Goal: Task Accomplishment & Management: Manage account settings

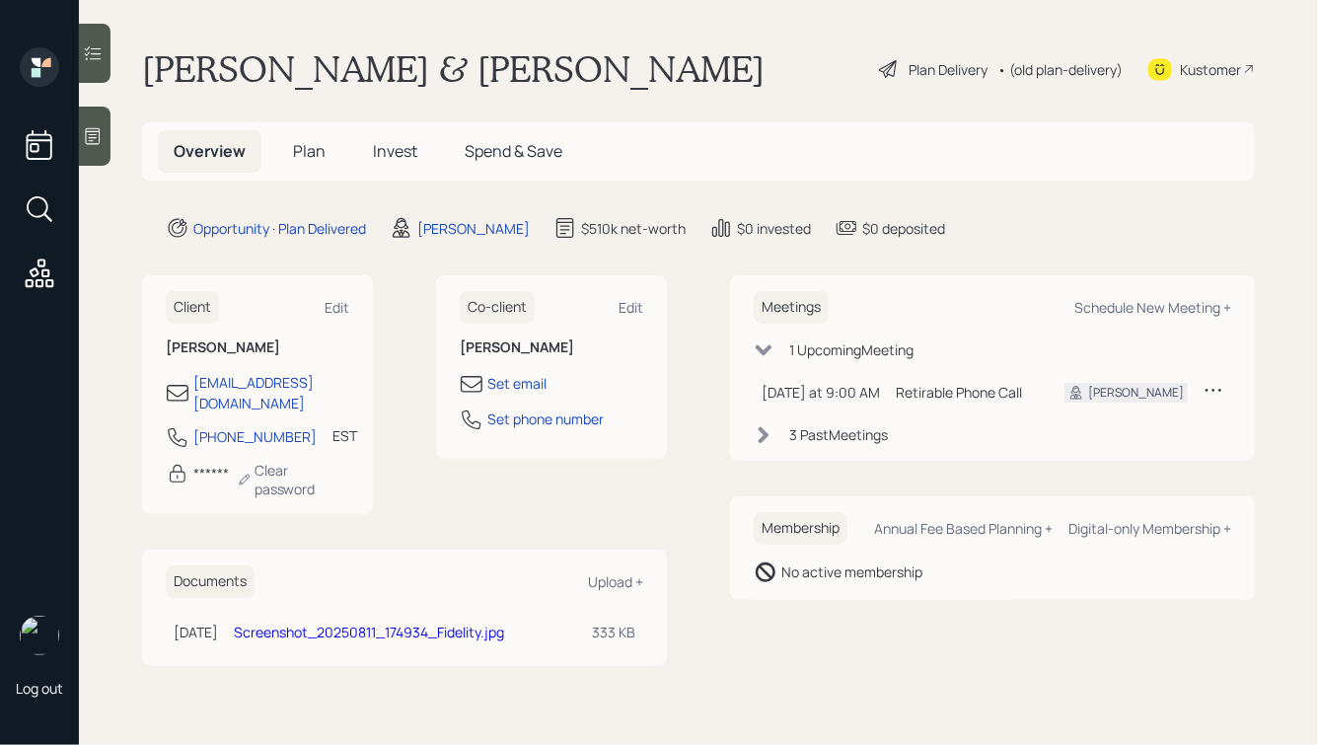
click at [920, 69] on div "Plan Delivery" at bounding box center [948, 69] width 79 height 21
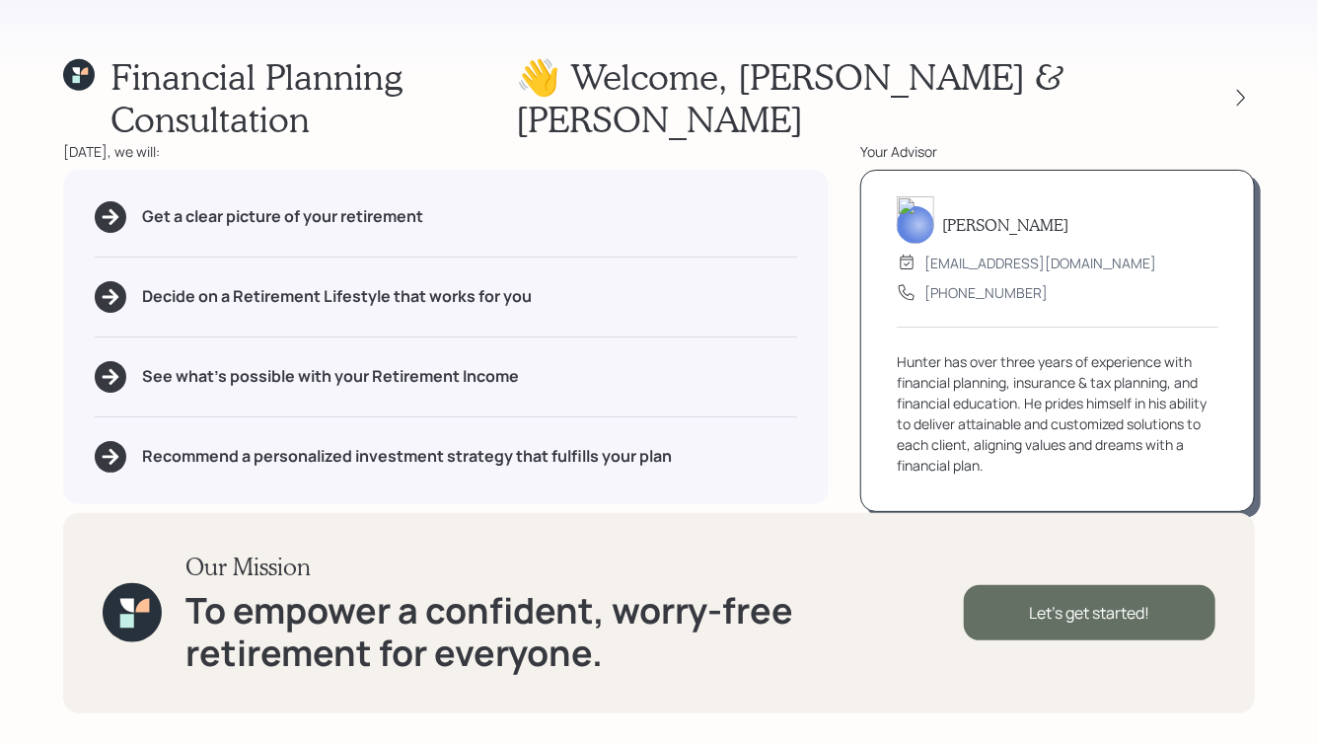
click at [1114, 618] on div "Let's get started!" at bounding box center [1090, 612] width 252 height 55
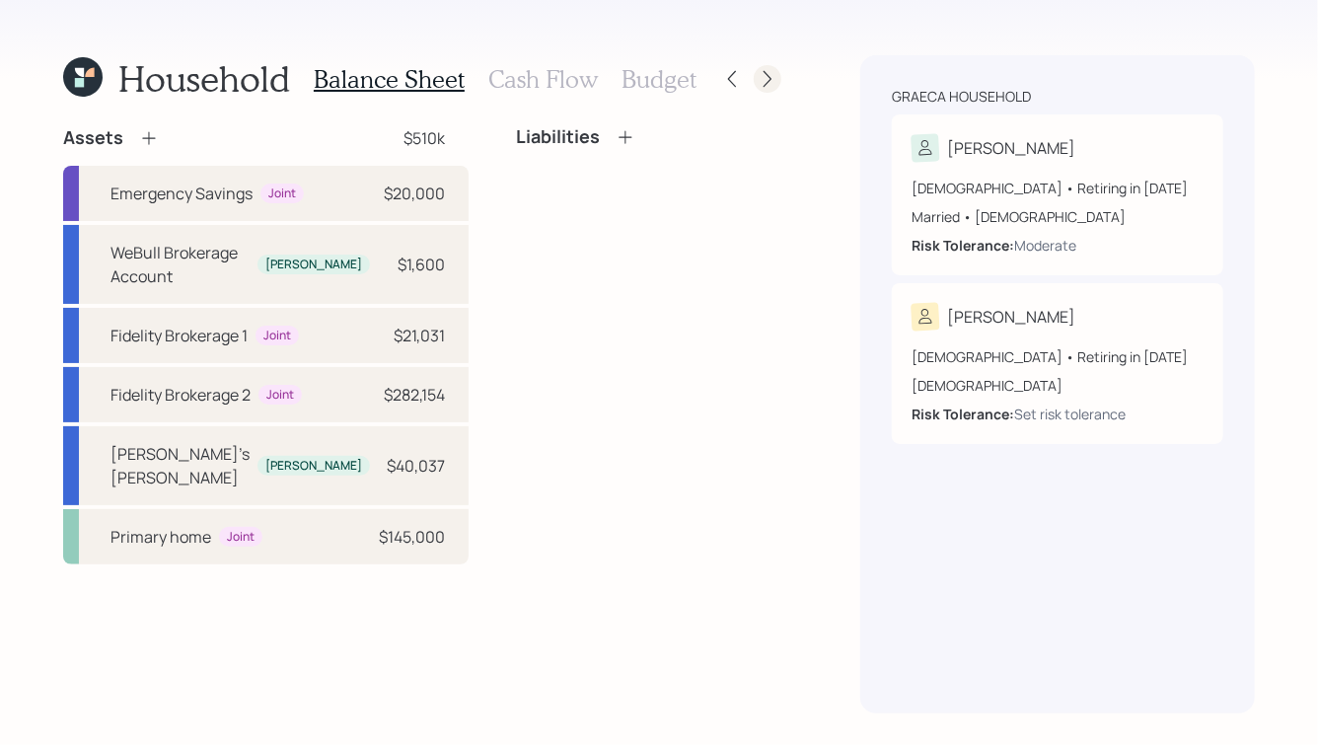
click at [760, 72] on icon at bounding box center [768, 79] width 20 height 20
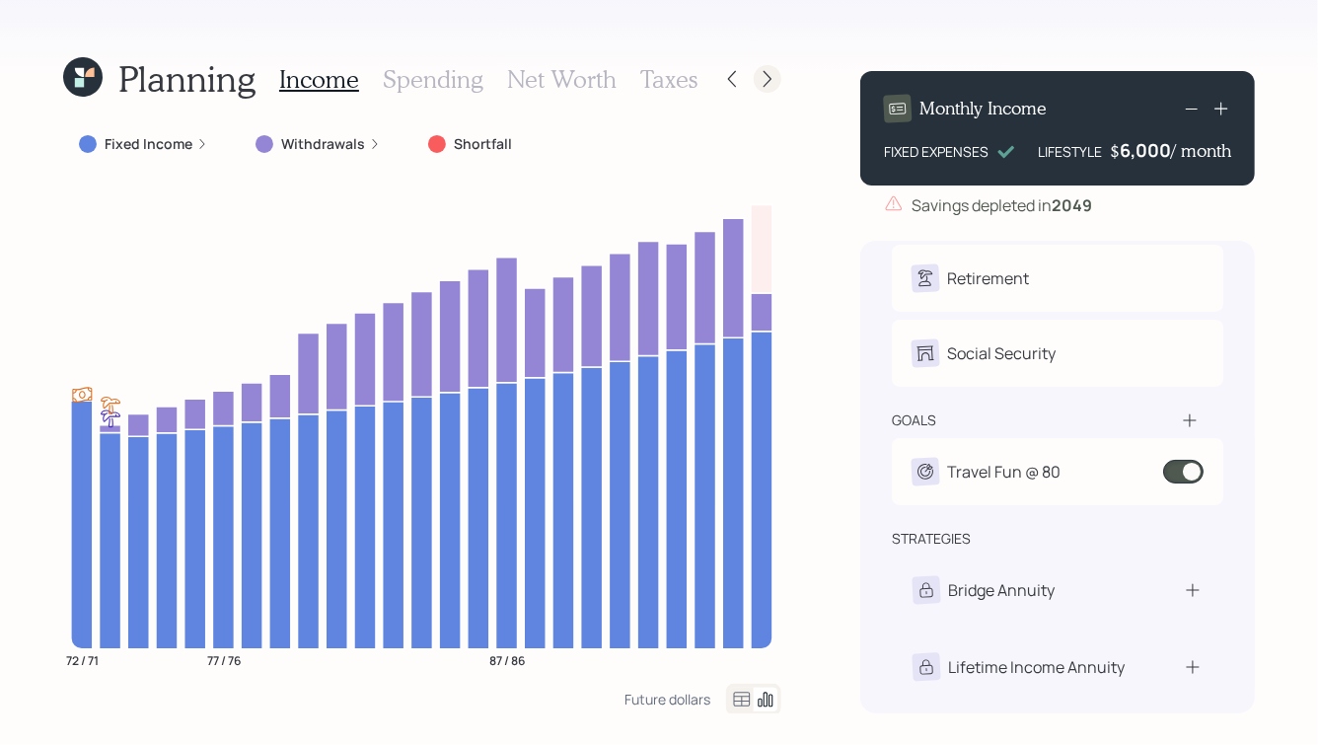
scroll to position [54, 0]
click at [764, 78] on icon at bounding box center [768, 79] width 20 height 20
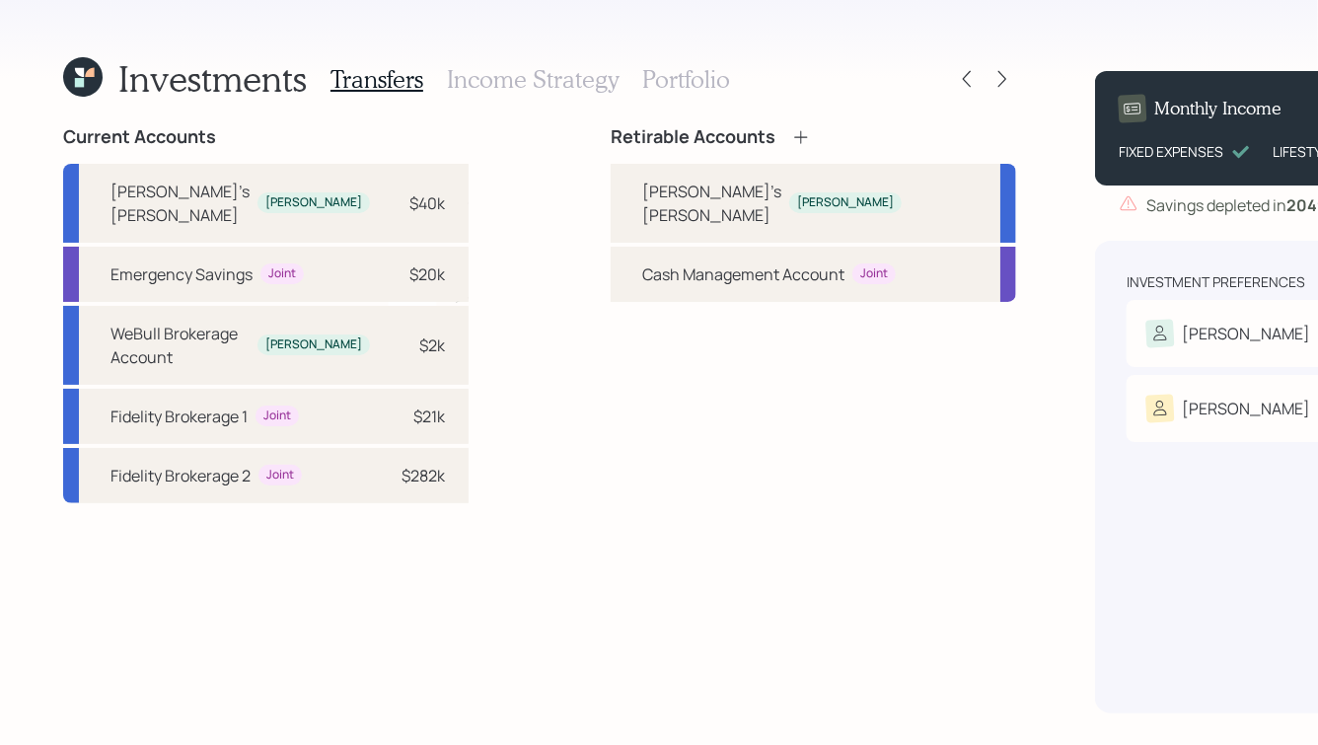
click at [992, 78] on icon at bounding box center [1002, 79] width 20 height 20
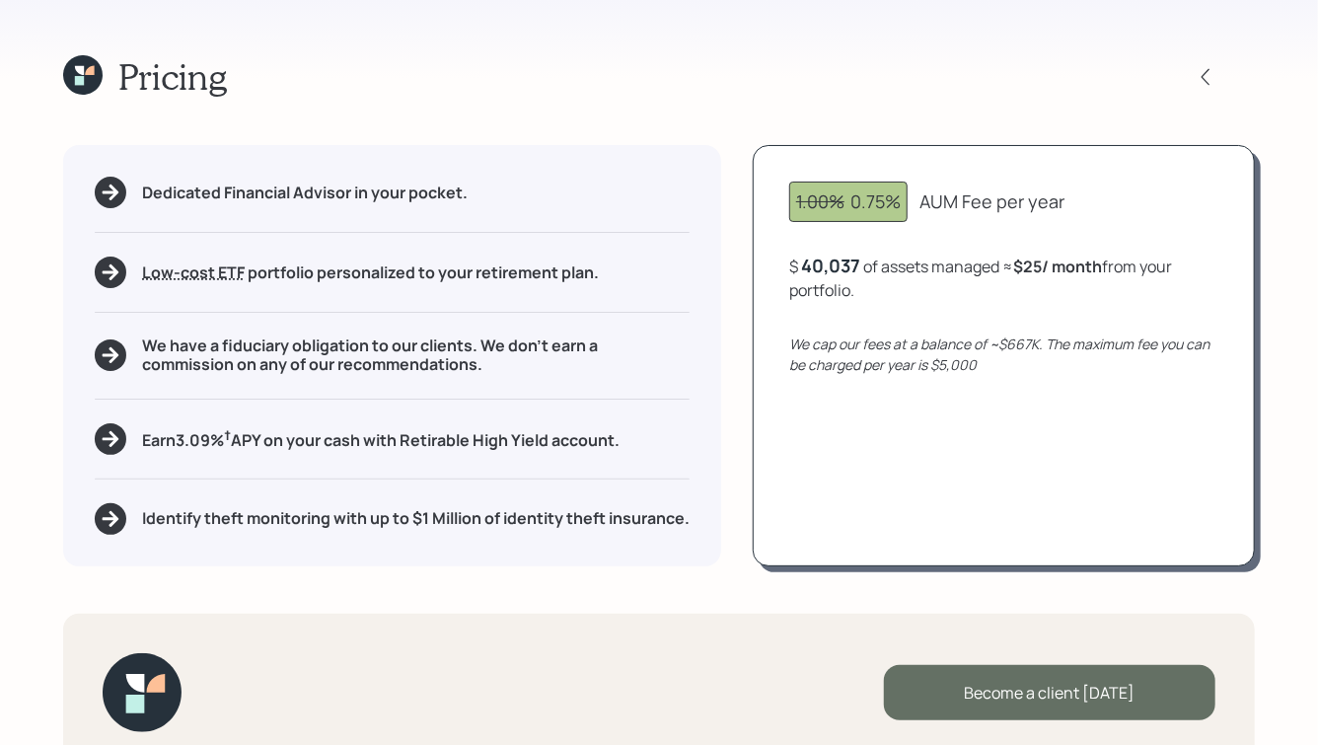
click at [1033, 706] on div "Become a client [DATE]" at bounding box center [1049, 692] width 331 height 55
click at [1039, 681] on div "Go to Altruist" at bounding box center [1049, 692] width 331 height 55
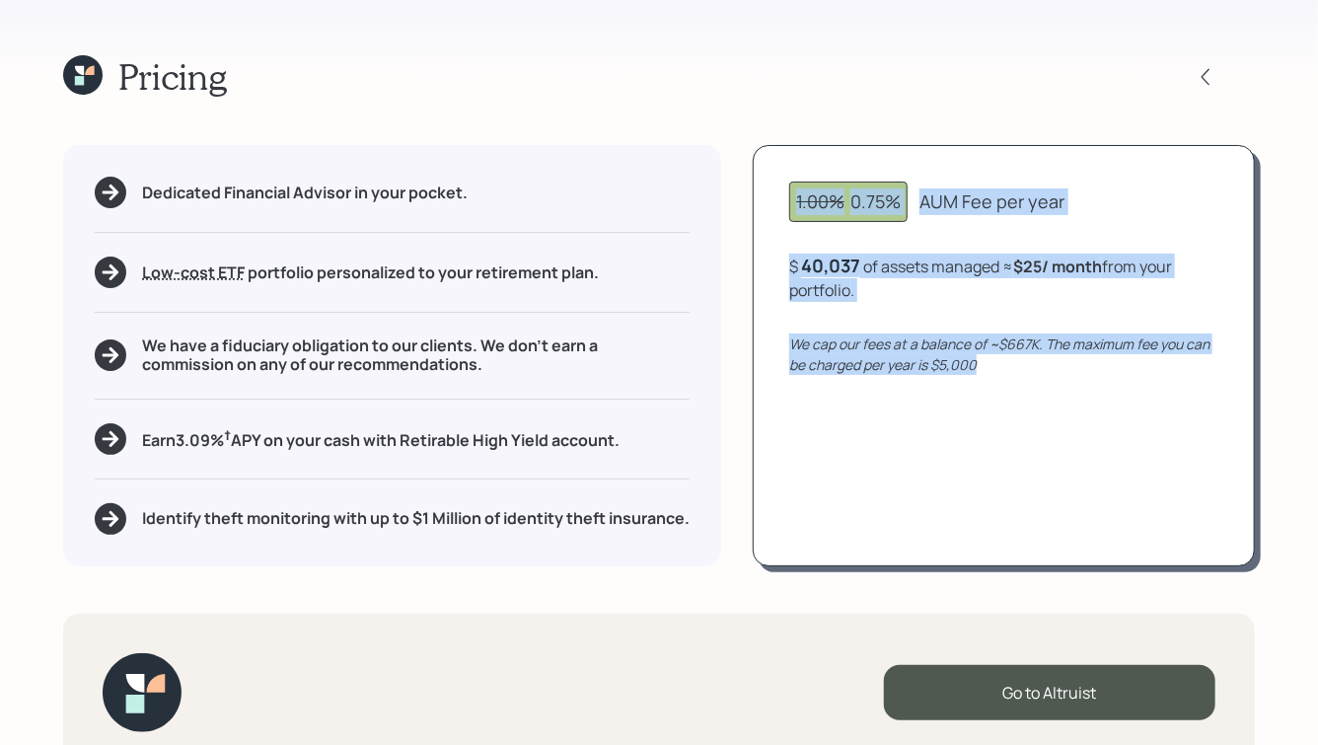
drag, startPoint x: 790, startPoint y: 191, endPoint x: 1000, endPoint y: 422, distance: 312.2
click at [1000, 422] on div "1.00% 0.75% AUM Fee per year $ 40,037 of assets managed ≈ $25 / month from your…" at bounding box center [1004, 355] width 502 height 420
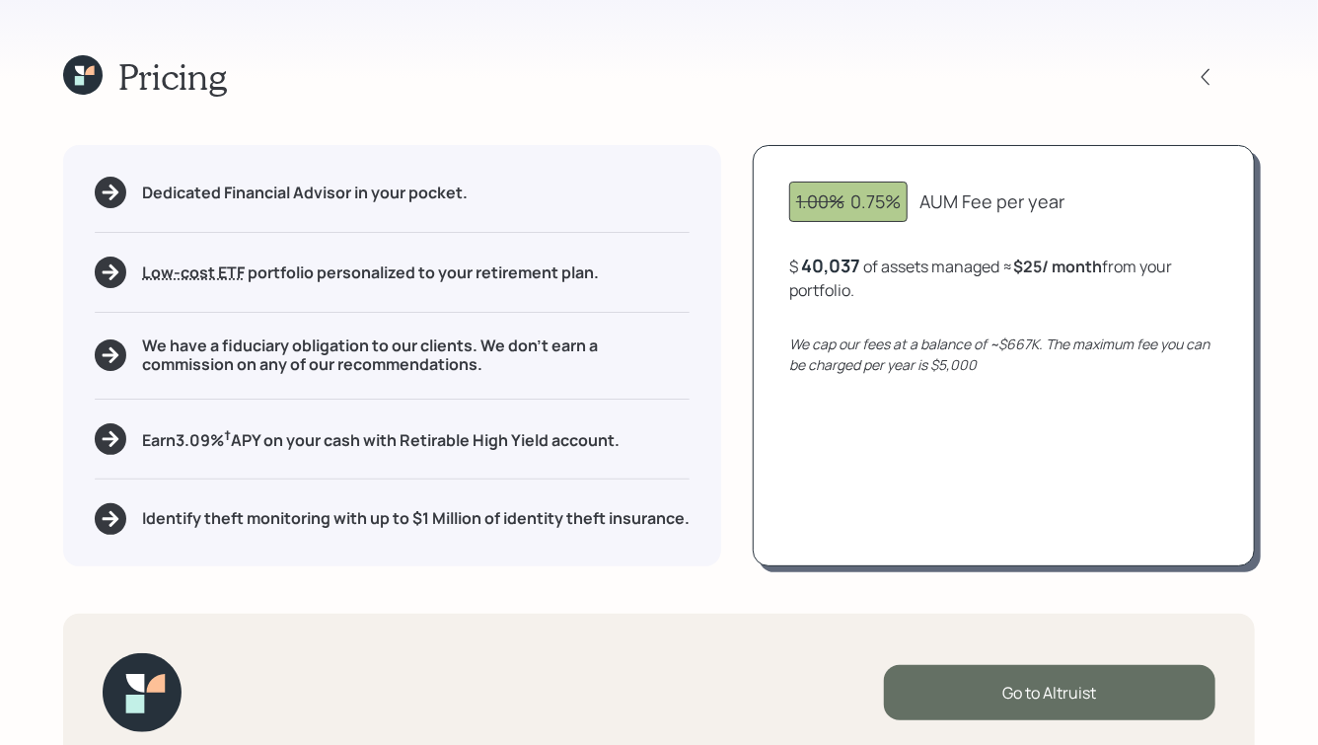
click at [1031, 682] on div "Go to Altruist" at bounding box center [1049, 692] width 331 height 55
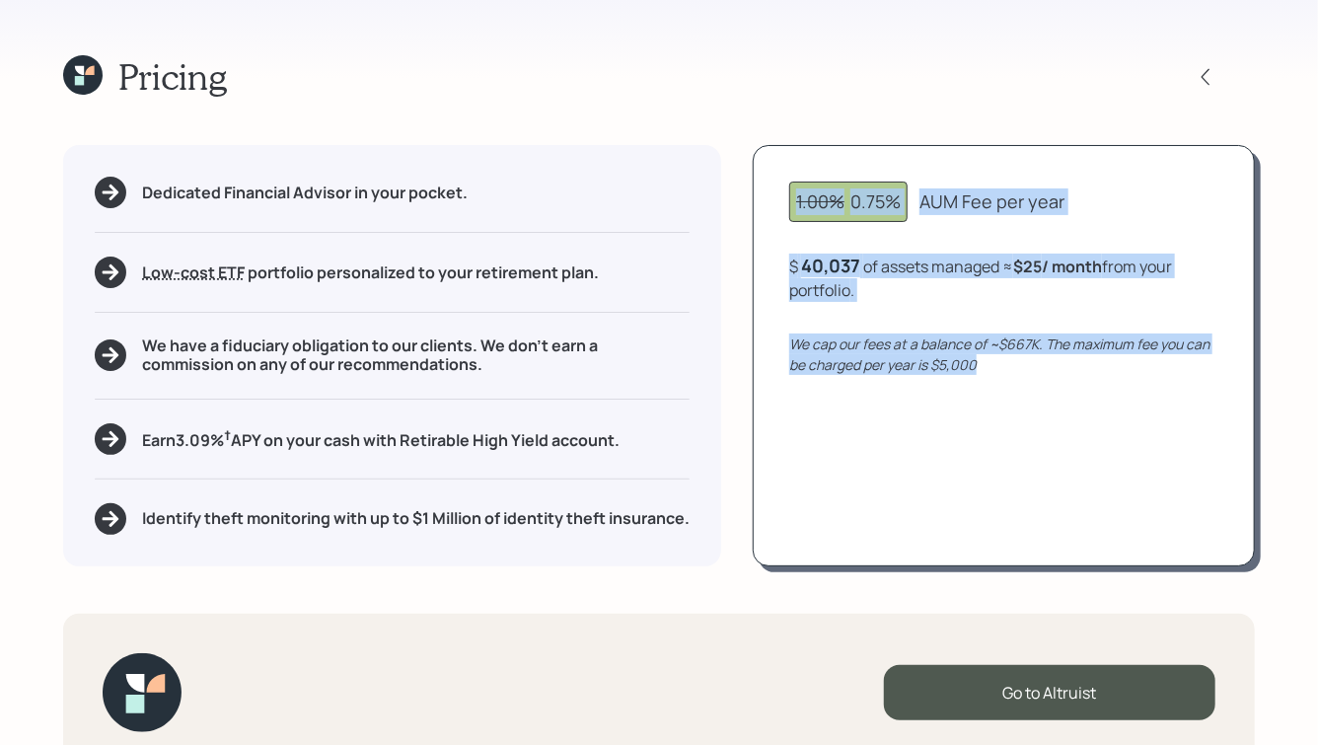
drag, startPoint x: 796, startPoint y: 199, endPoint x: 1037, endPoint y: 385, distance: 303.9
click at [1037, 385] on div "1.00% 0.75% AUM Fee per year $ 40,037 of assets managed ≈ $25 / month from your…" at bounding box center [1004, 355] width 502 height 420
drag, startPoint x: 1000, startPoint y: 377, endPoint x: 814, endPoint y: 195, distance: 260.2
click at [814, 195] on div "1.00% 0.75% AUM Fee per year $ 40,037 of assets managed ≈ $25 / month from your…" at bounding box center [1004, 355] width 502 height 420
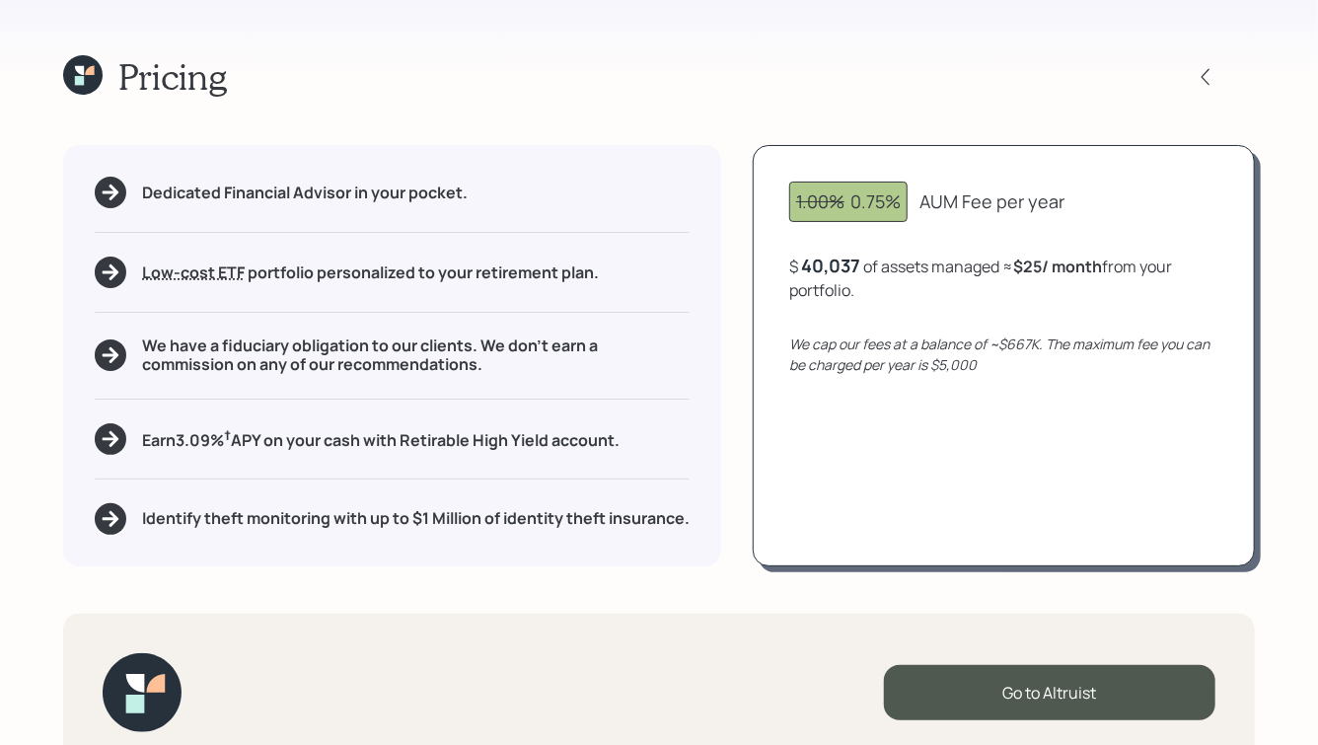
click at [788, 188] on div "1.00% 0.75% AUM Fee per year $ 40,037 of assets managed ≈ $25 / month from your…" at bounding box center [1004, 355] width 502 height 420
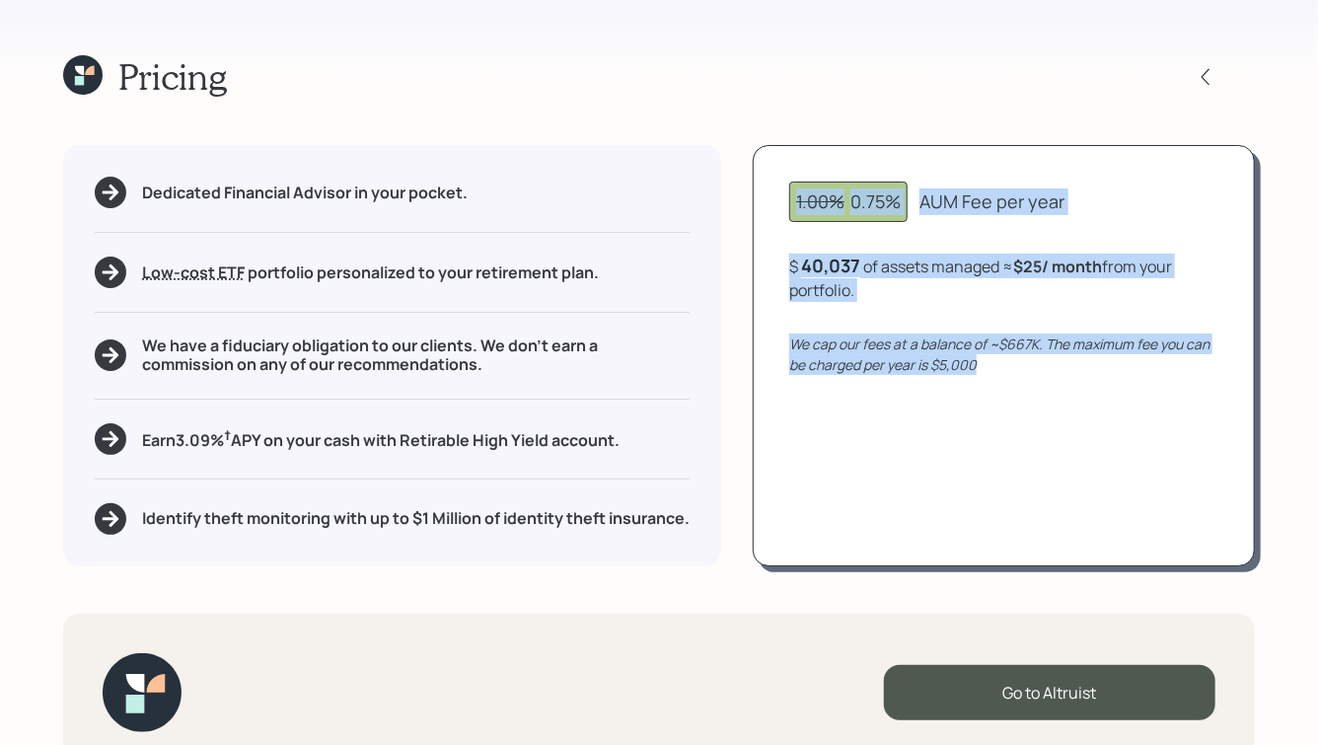
drag, startPoint x: 798, startPoint y: 201, endPoint x: 1033, endPoint y: 425, distance: 324.5
click at [1033, 425] on div "1.00% 0.75% AUM Fee per year $ 40,037 of assets managed ≈ $25 / month from your…" at bounding box center [1004, 355] width 502 height 420
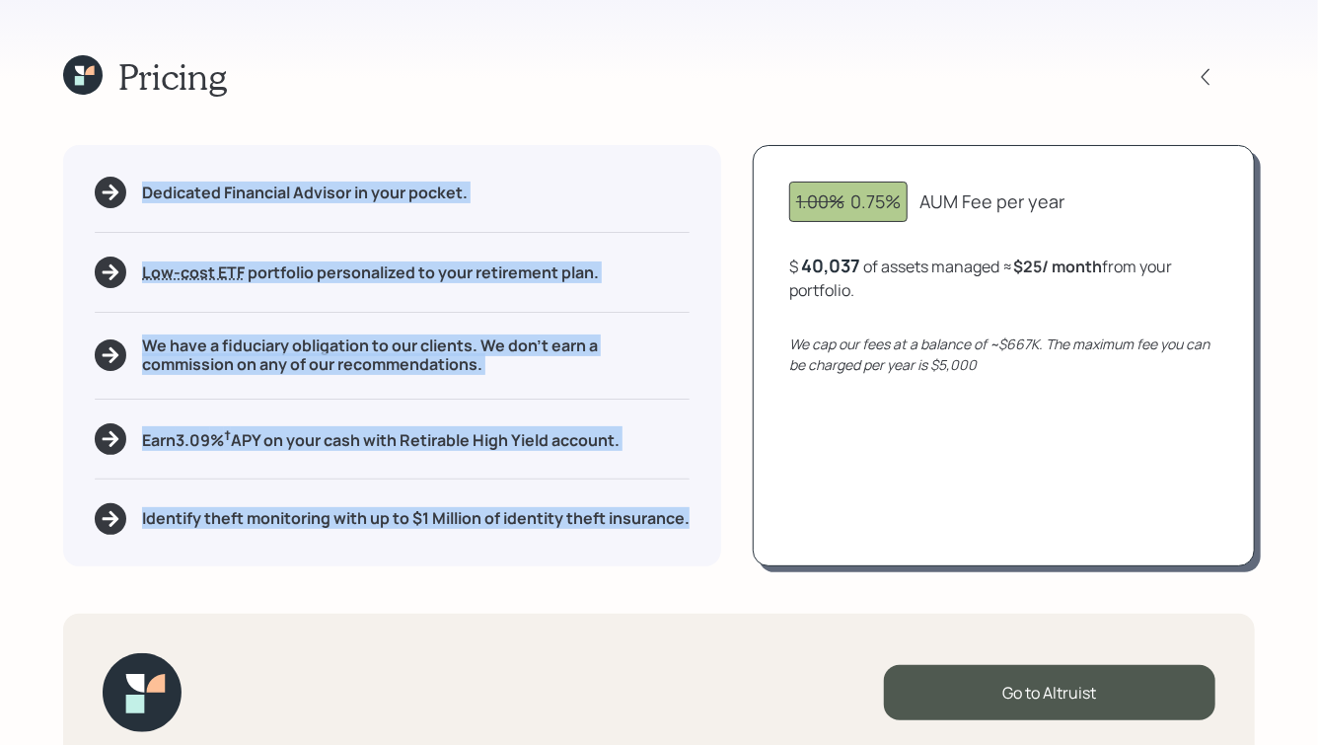
drag, startPoint x: 142, startPoint y: 190, endPoint x: 444, endPoint y: 536, distance: 458.6
click at [445, 536] on div "Dedicated Financial Advisor in your pocket. Low-cost ETF Retirable uses diversi…" at bounding box center [392, 355] width 658 height 420
click at [444, 528] on h5 "Identify theft monitoring with up to $1 Million of identity theft insurance." at bounding box center [416, 518] width 548 height 19
drag, startPoint x: 423, startPoint y: 537, endPoint x: 200, endPoint y: 96, distance: 494.1
click at [200, 96] on div "Pricing Dedicated Financial Advisor in your pocket. Low-cost ETF Retirable uses…" at bounding box center [659, 372] width 1318 height 745
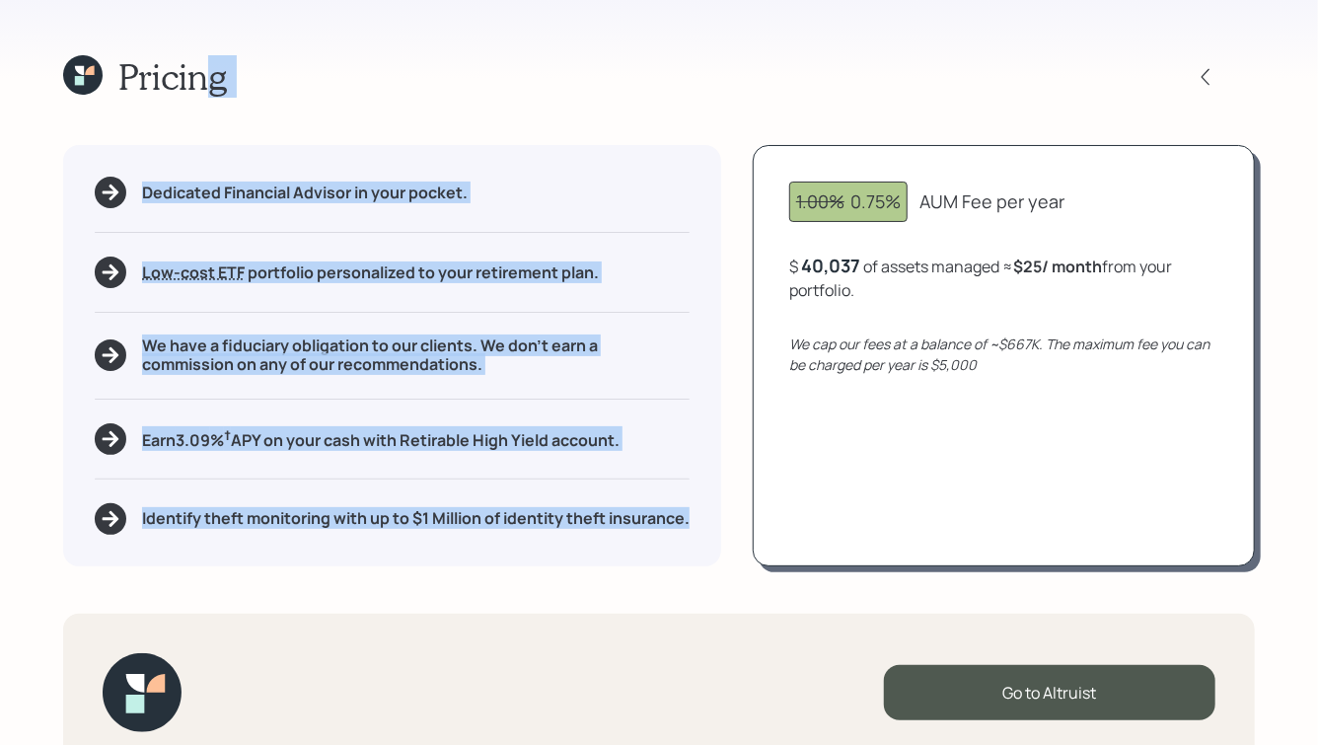
click at [183, 155] on div "Dedicated Financial Advisor in your pocket. Low-cost ETF Retirable uses diversi…" at bounding box center [392, 355] width 658 height 420
drag, startPoint x: 122, startPoint y: 74, endPoint x: 570, endPoint y: 568, distance: 667.0
click at [570, 568] on div "Pricing Dedicated Financial Advisor in your pocket. Low-cost ETF Retirable uses…" at bounding box center [659, 372] width 1318 height 745
click at [510, 550] on div "Dedicated Financial Advisor in your pocket. Low-cost ETF Retirable uses diversi…" at bounding box center [392, 355] width 658 height 420
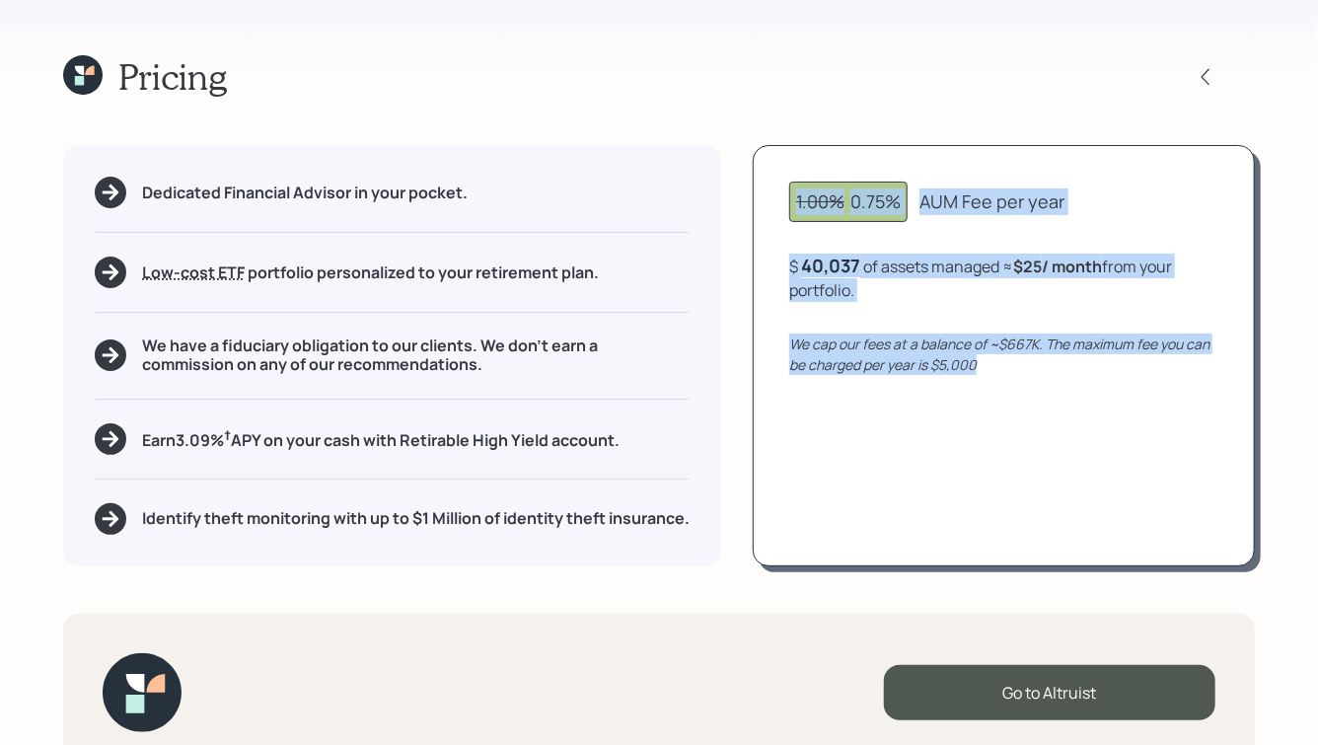
drag, startPoint x: 798, startPoint y: 200, endPoint x: 1058, endPoint y: 395, distance: 324.2
click at [1058, 395] on div "1.00% 0.75% AUM Fee per year $ 40,037 of assets managed ≈ $25 / month from your…" at bounding box center [1004, 355] width 502 height 420
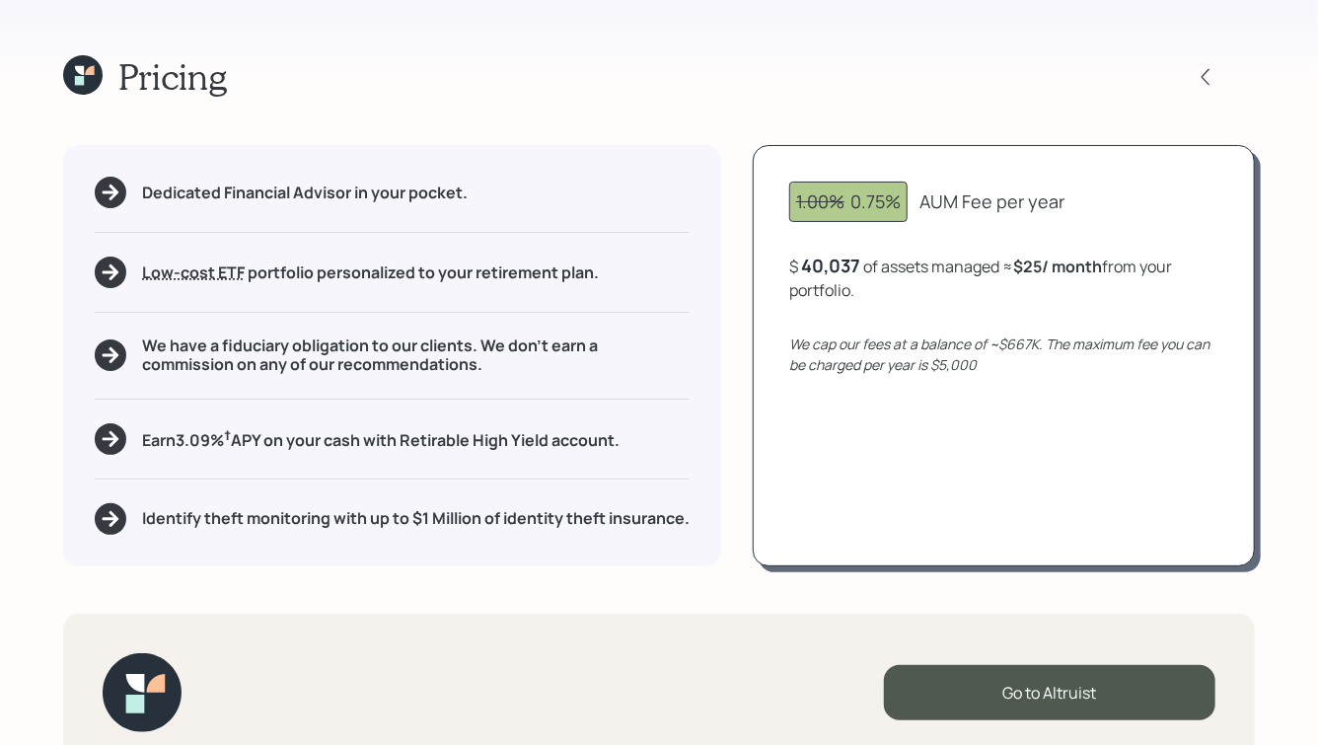
click at [975, 364] on icon "We cap our fees at a balance of ~$667K. The maximum fee you can be charged per …" at bounding box center [999, 353] width 420 height 39
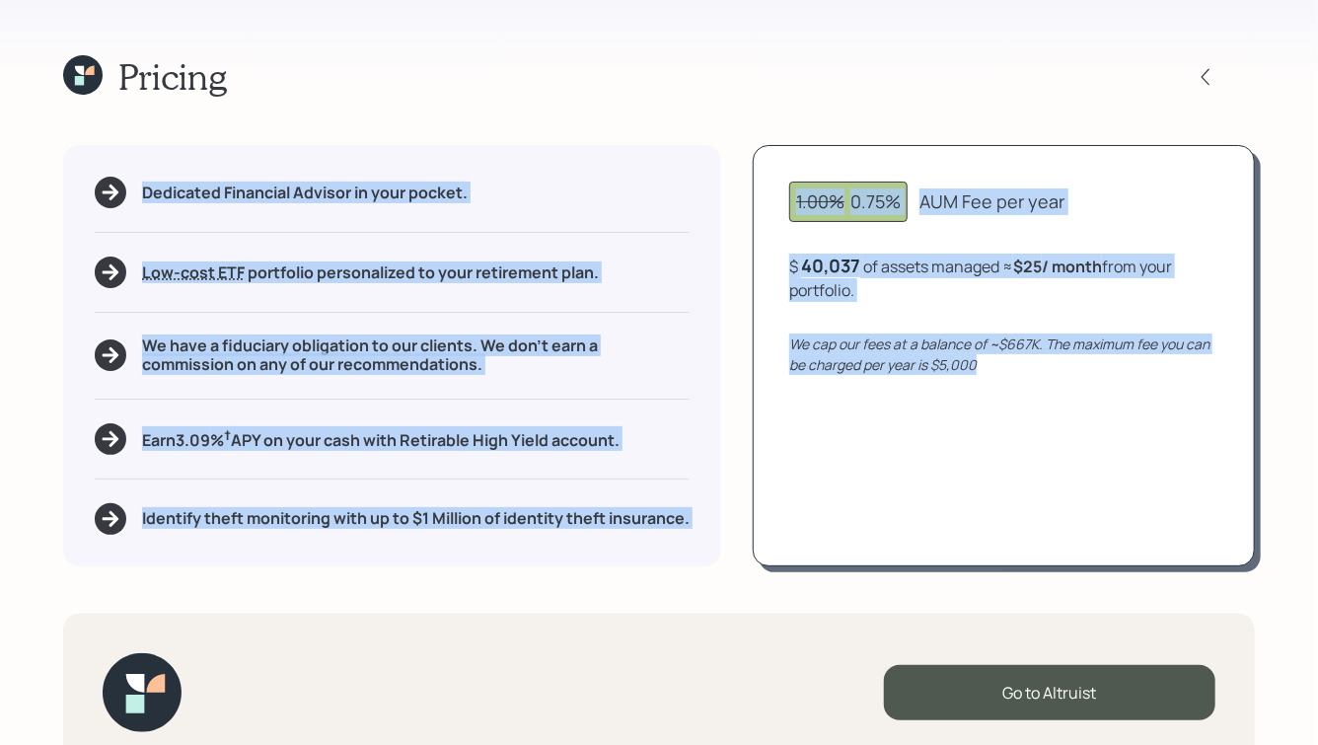
drag, startPoint x: 1000, startPoint y: 370, endPoint x: 691, endPoint y: 92, distance: 416.3
click at [691, 93] on div "Pricing Dedicated Financial Advisor in your pocket. Low-cost ETF Retirable uses…" at bounding box center [659, 372] width 1318 height 745
click at [827, 214] on div "1.00% 0.75%" at bounding box center [848, 201] width 105 height 27
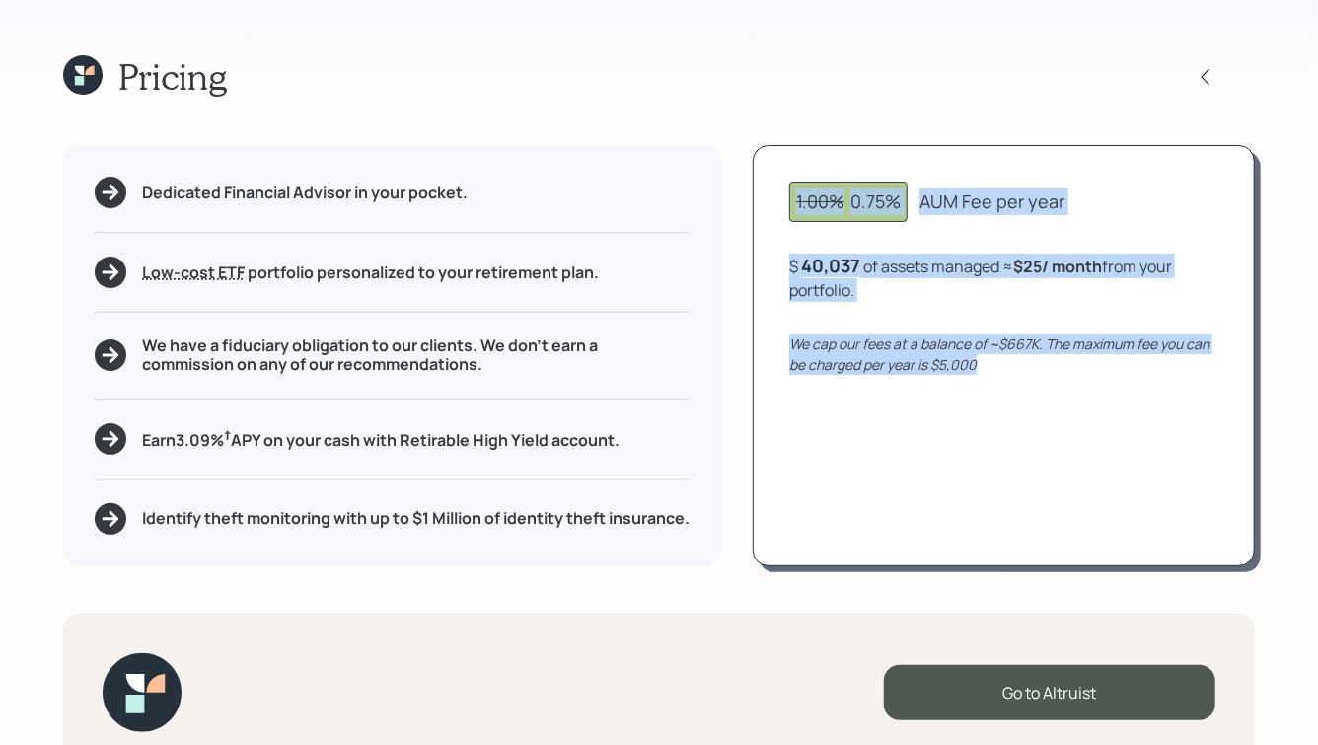
drag, startPoint x: 799, startPoint y: 200, endPoint x: 1007, endPoint y: 407, distance: 293.7
click at [1007, 408] on div "1.00% 0.75% AUM Fee per year $ 40,037 of assets managed ≈ $25 / month from your…" at bounding box center [1004, 355] width 502 height 420
click at [1007, 407] on div "1.00% 0.75% AUM Fee per year $ 40,037 of assets managed ≈ $25 / month from your…" at bounding box center [1004, 355] width 502 height 420
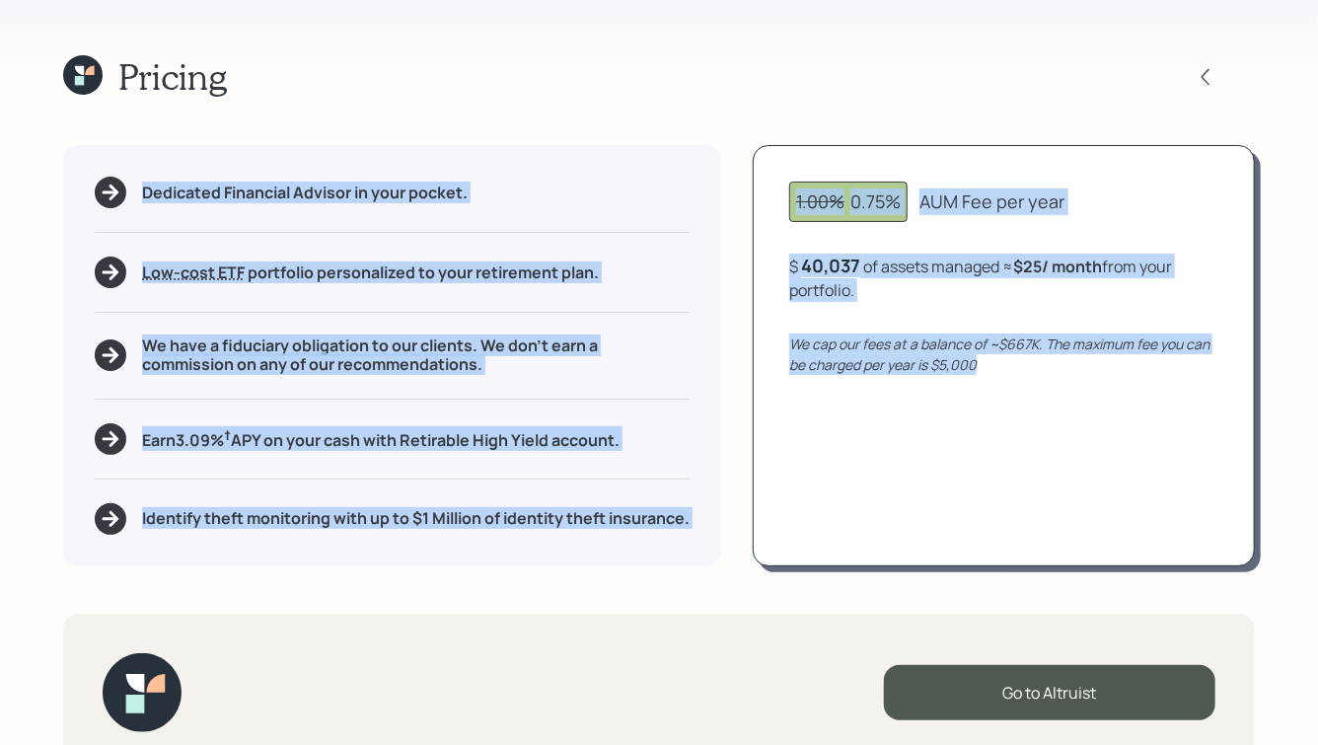
drag, startPoint x: 1034, startPoint y: 391, endPoint x: 735, endPoint y: 103, distance: 415.1
click at [735, 104] on div "Pricing Dedicated Financial Advisor in your pocket. Low-cost ETF Retirable uses…" at bounding box center [659, 372] width 1318 height 745
click at [800, 182] on div "1.00% 0.75%" at bounding box center [848, 202] width 118 height 40
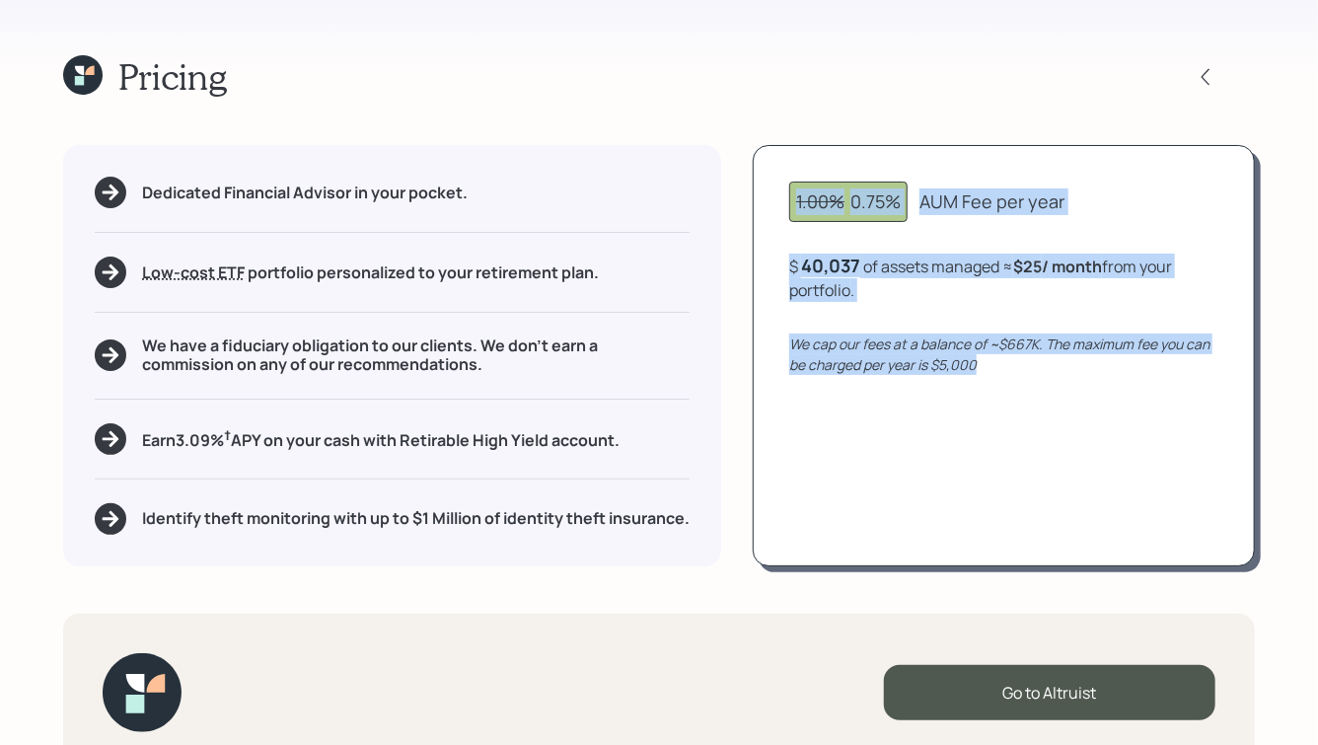
drag, startPoint x: 796, startPoint y: 200, endPoint x: 1039, endPoint y: 407, distance: 319.1
click at [1039, 407] on div "1.00% 0.75% AUM Fee per year $ 40,037 of assets managed ≈ $25 / month from your…" at bounding box center [1004, 355] width 502 height 420
drag, startPoint x: 984, startPoint y: 375, endPoint x: 746, endPoint y: 156, distance: 323.2
click at [747, 159] on div "Dedicated Financial Advisor in your pocket. Low-cost ETF Retirable uses diversi…" at bounding box center [659, 355] width 1192 height 420
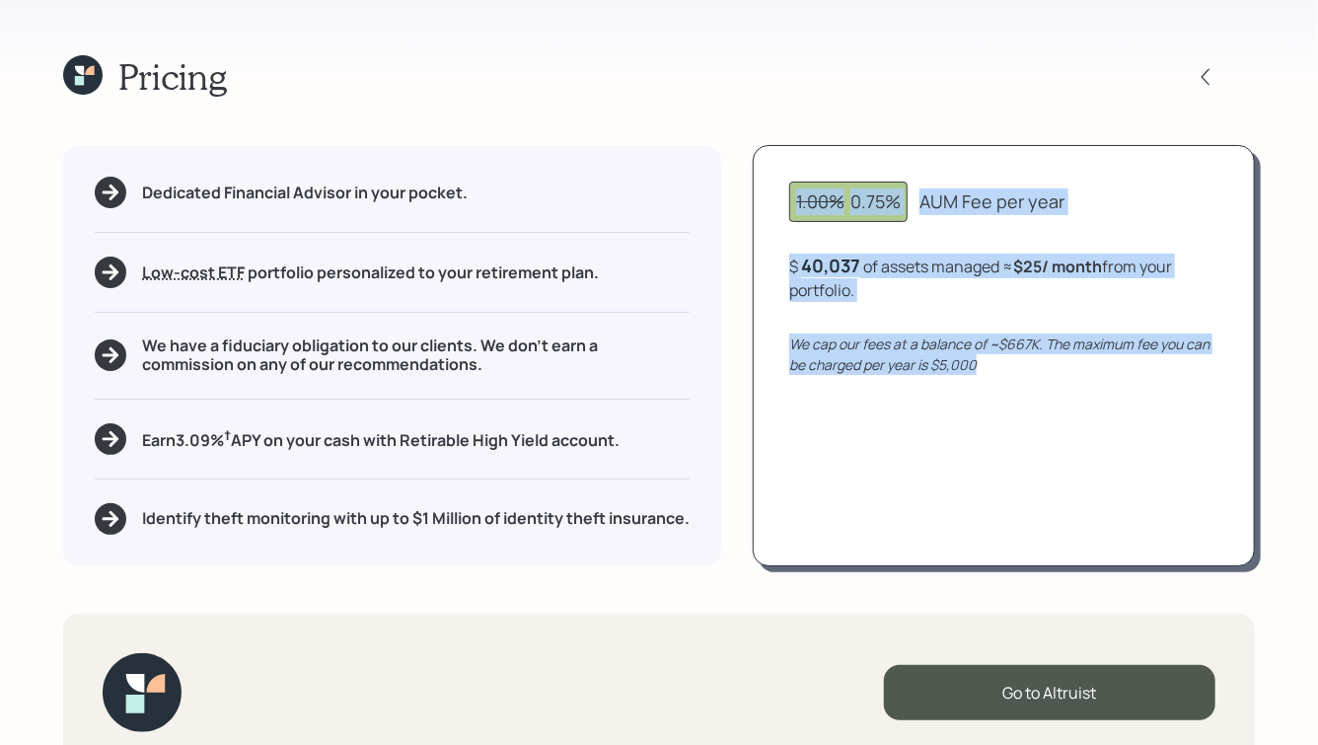
click at [786, 164] on div "1.00% 0.75% AUM Fee per year $ 40,037 of assets managed ≈ $25 / month from your…" at bounding box center [1004, 355] width 502 height 420
drag, startPoint x: 796, startPoint y: 198, endPoint x: 1035, endPoint y: 402, distance: 314.2
click at [1035, 402] on div "1.00% 0.75% AUM Fee per year $ 40,037 of assets managed ≈ $25 / month from your…" at bounding box center [1004, 355] width 502 height 420
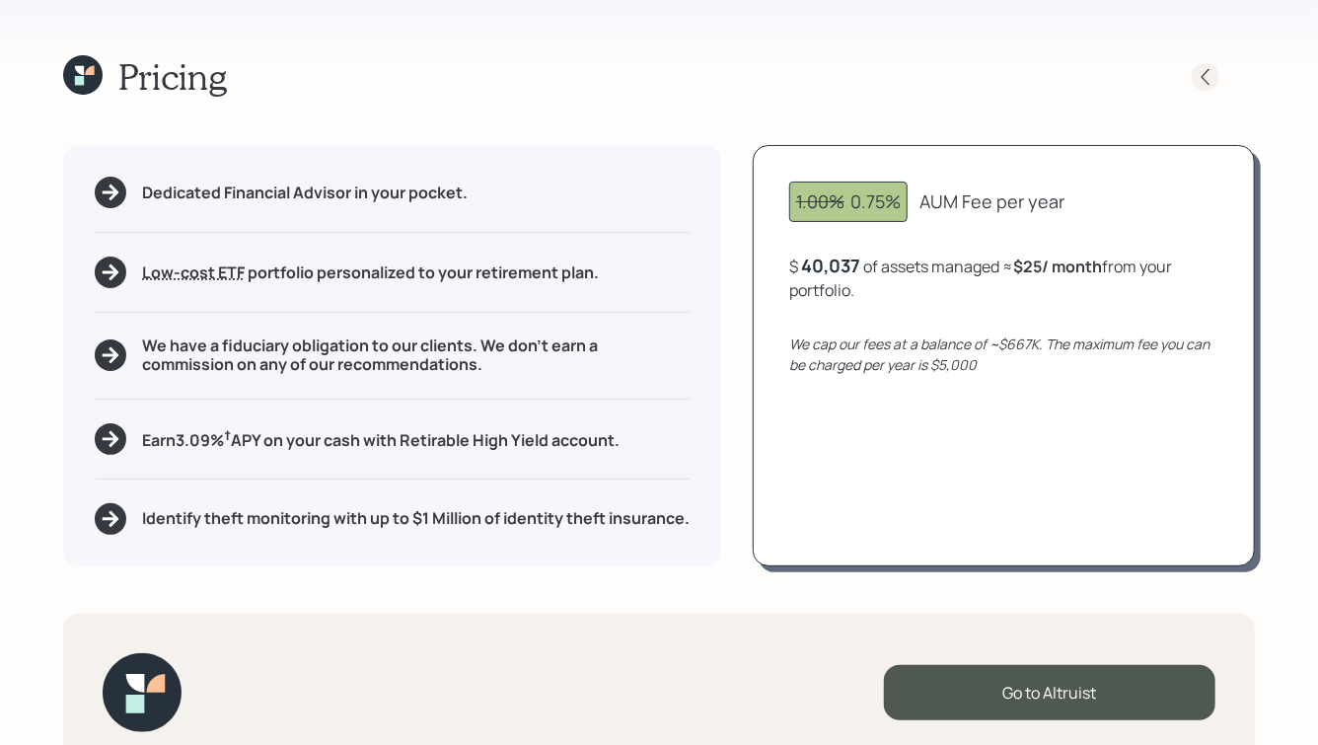
click at [1212, 85] on icon at bounding box center [1206, 77] width 20 height 20
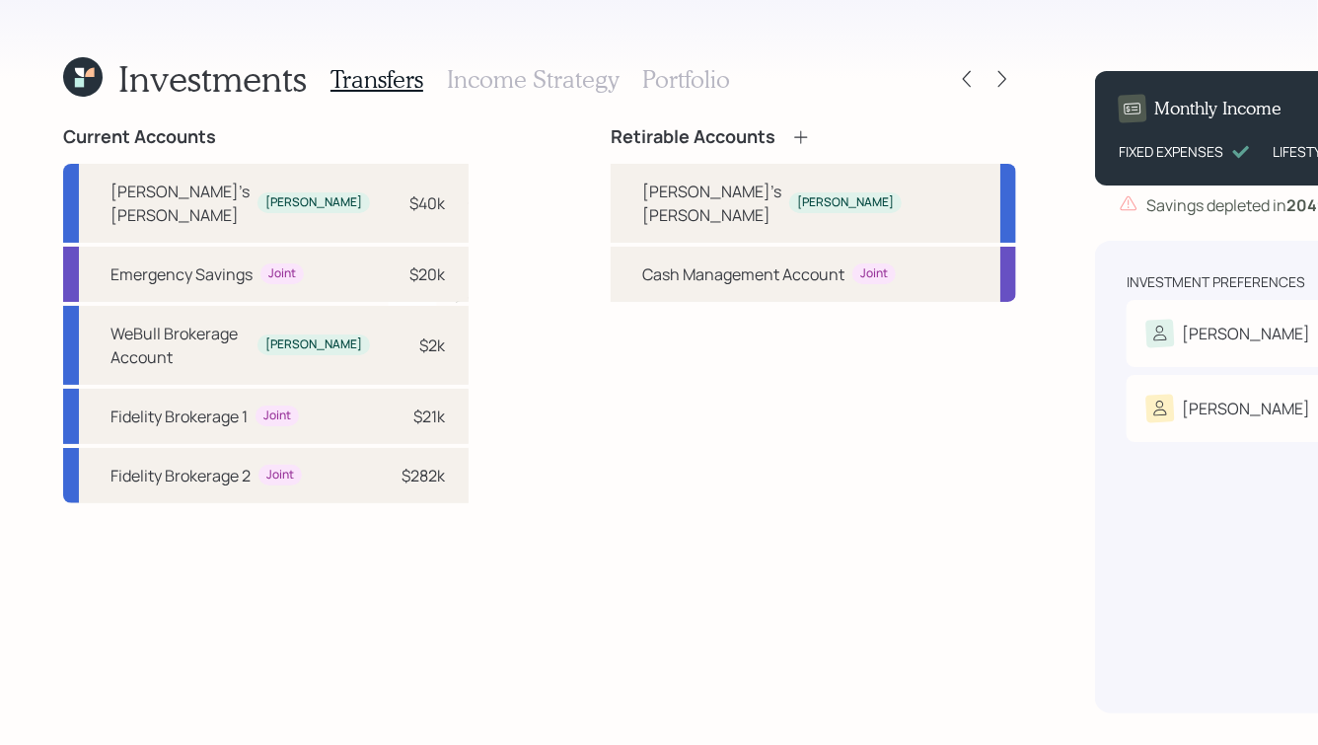
click at [524, 75] on h3 "Income Strategy" at bounding box center [533, 79] width 172 height 29
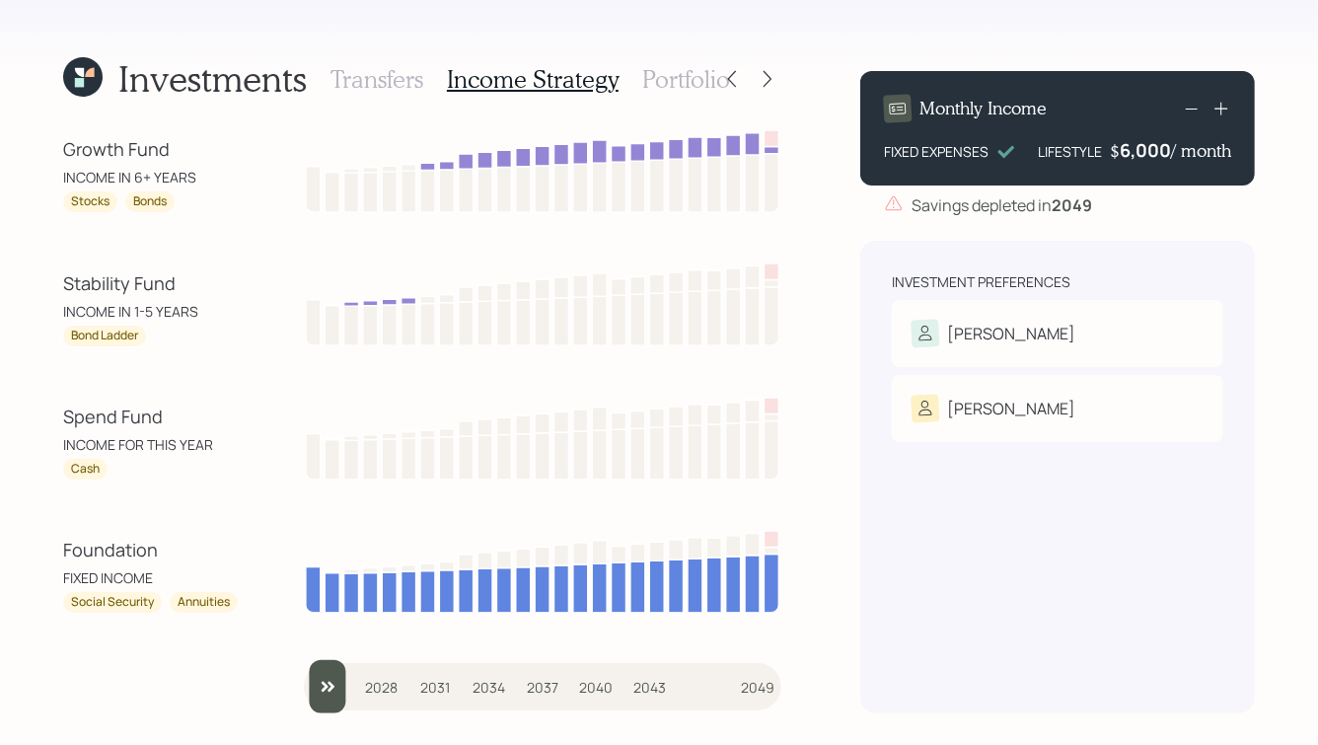
click at [361, 71] on h3 "Transfers" at bounding box center [376, 79] width 93 height 29
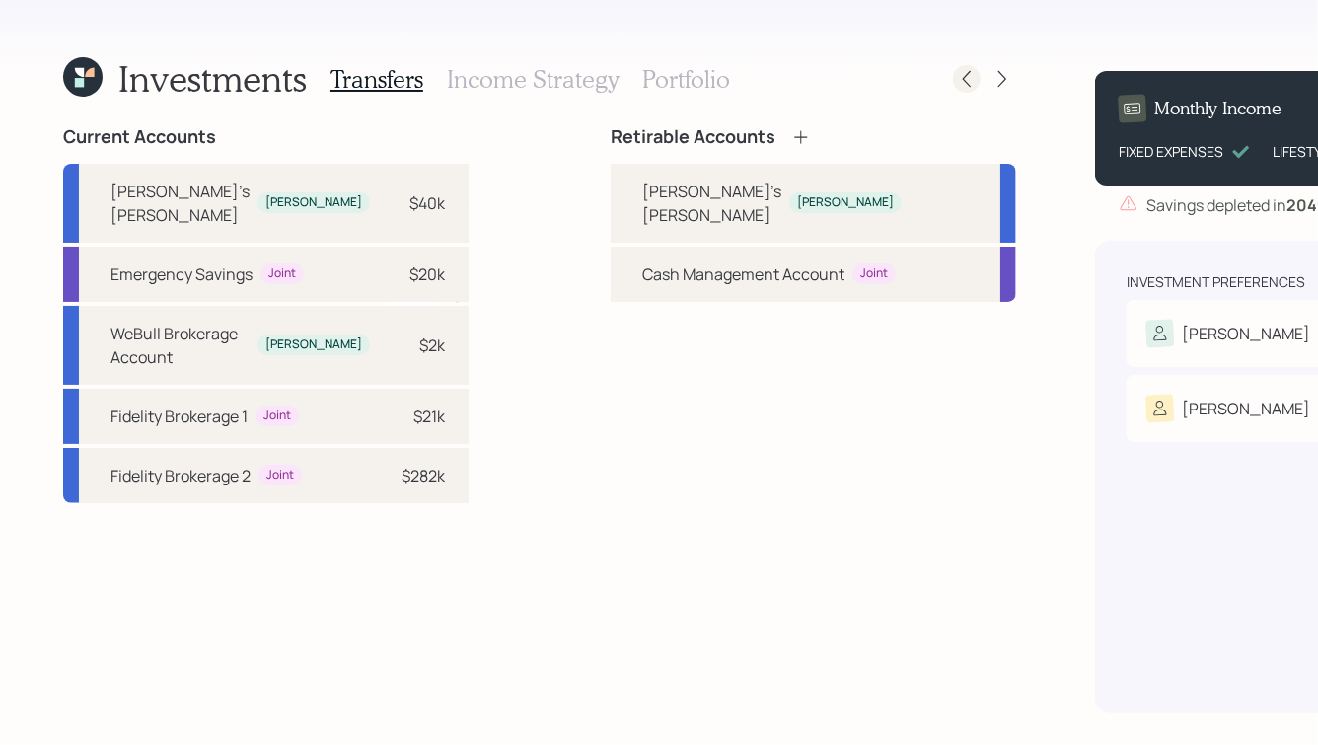
click at [957, 83] on icon at bounding box center [967, 79] width 20 height 20
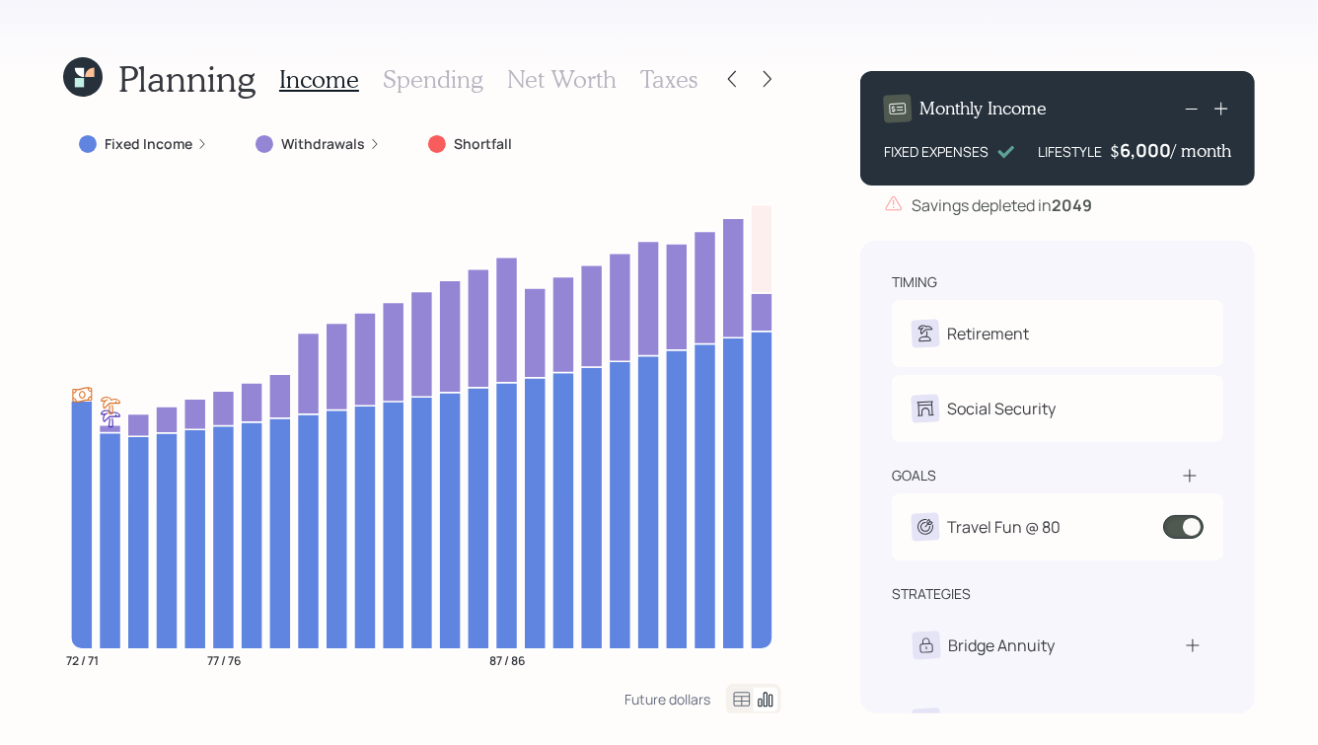
click at [428, 77] on h3 "Spending" at bounding box center [433, 79] width 101 height 29
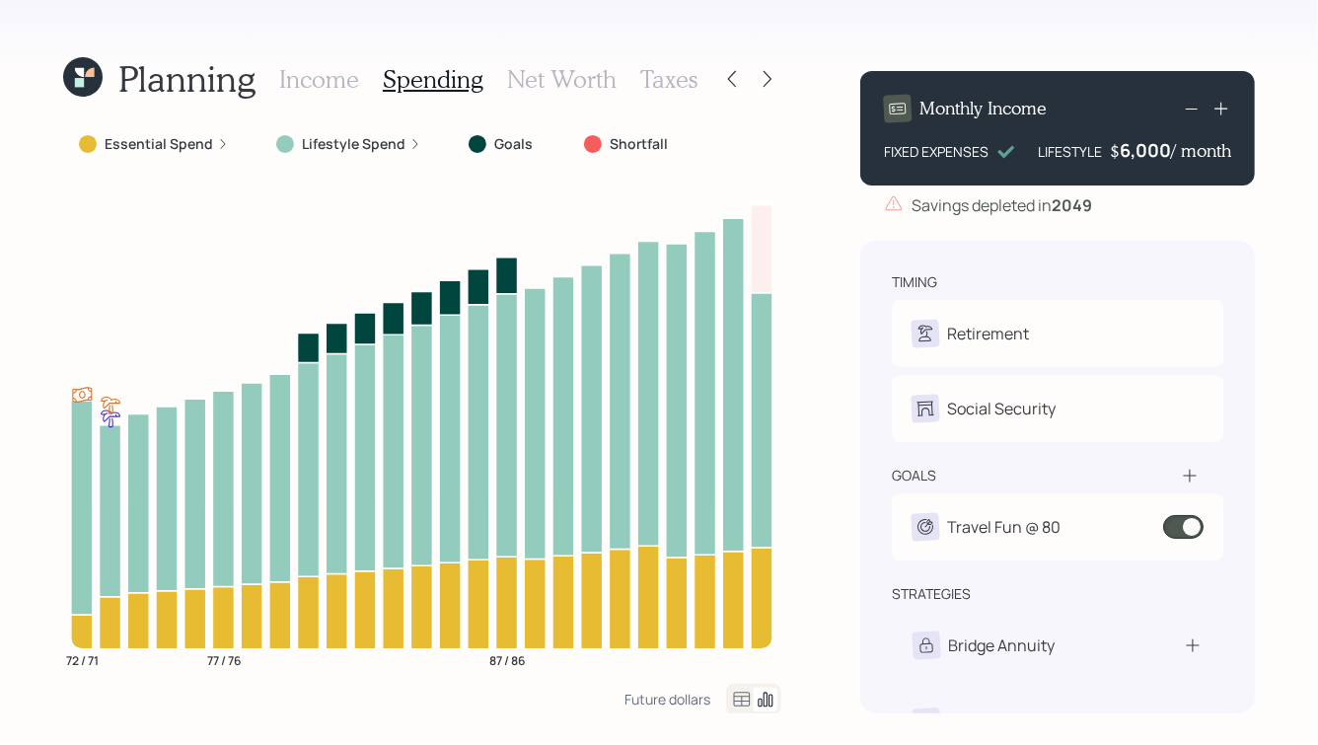
click at [741, 704] on icon at bounding box center [742, 699] width 17 height 15
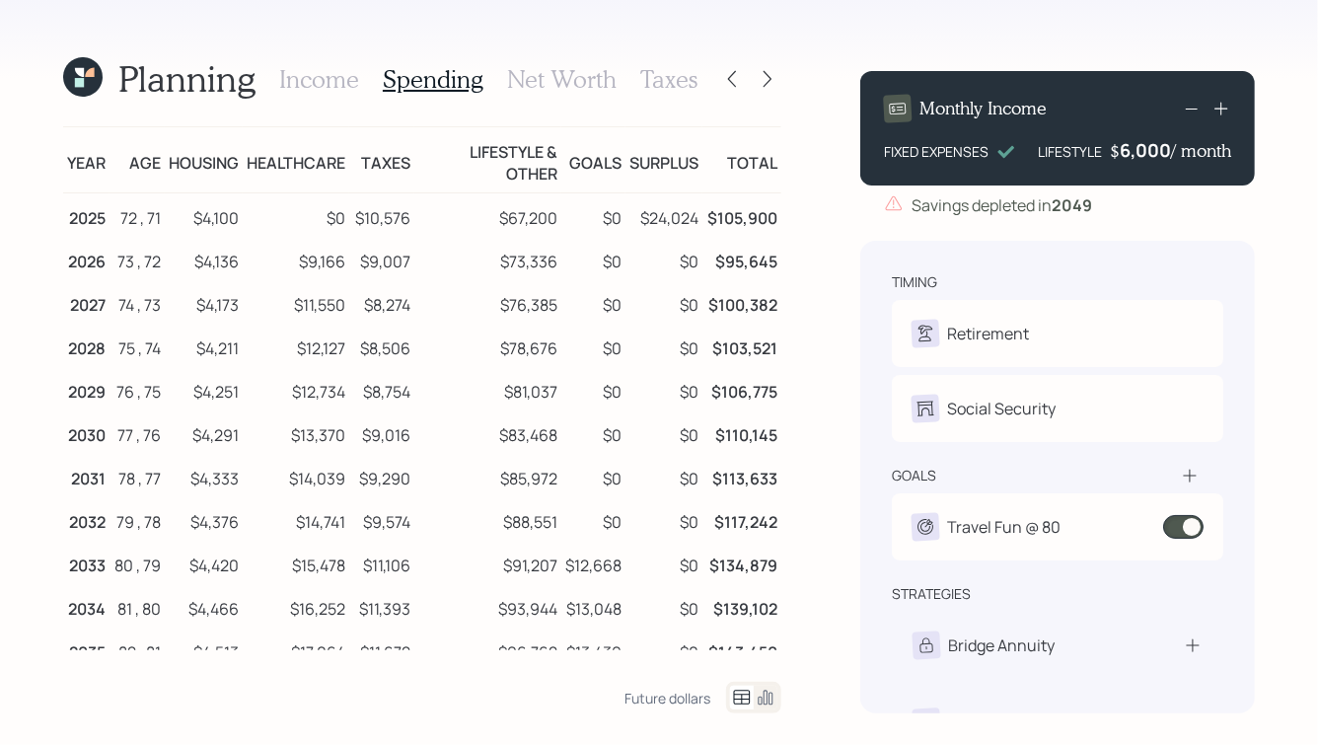
click at [671, 72] on h3 "Taxes" at bounding box center [668, 79] width 57 height 29
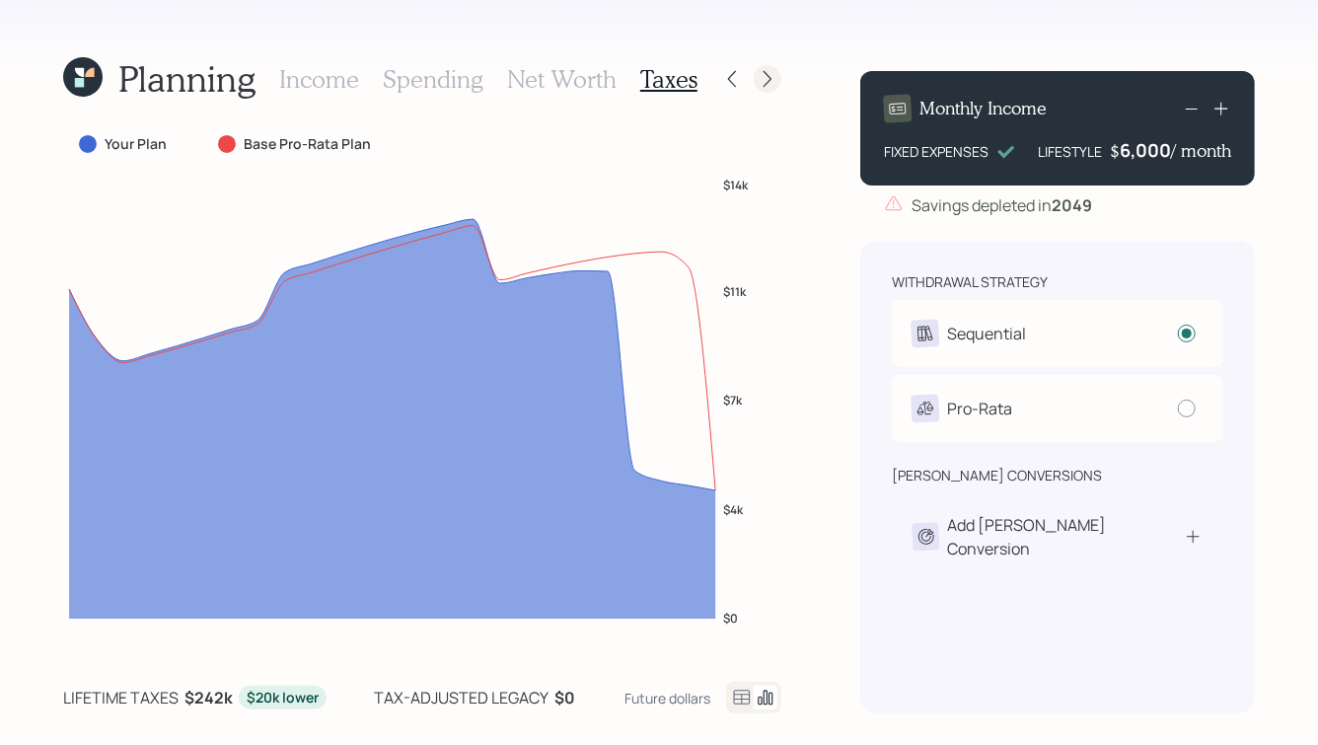
click at [771, 83] on icon at bounding box center [768, 79] width 20 height 20
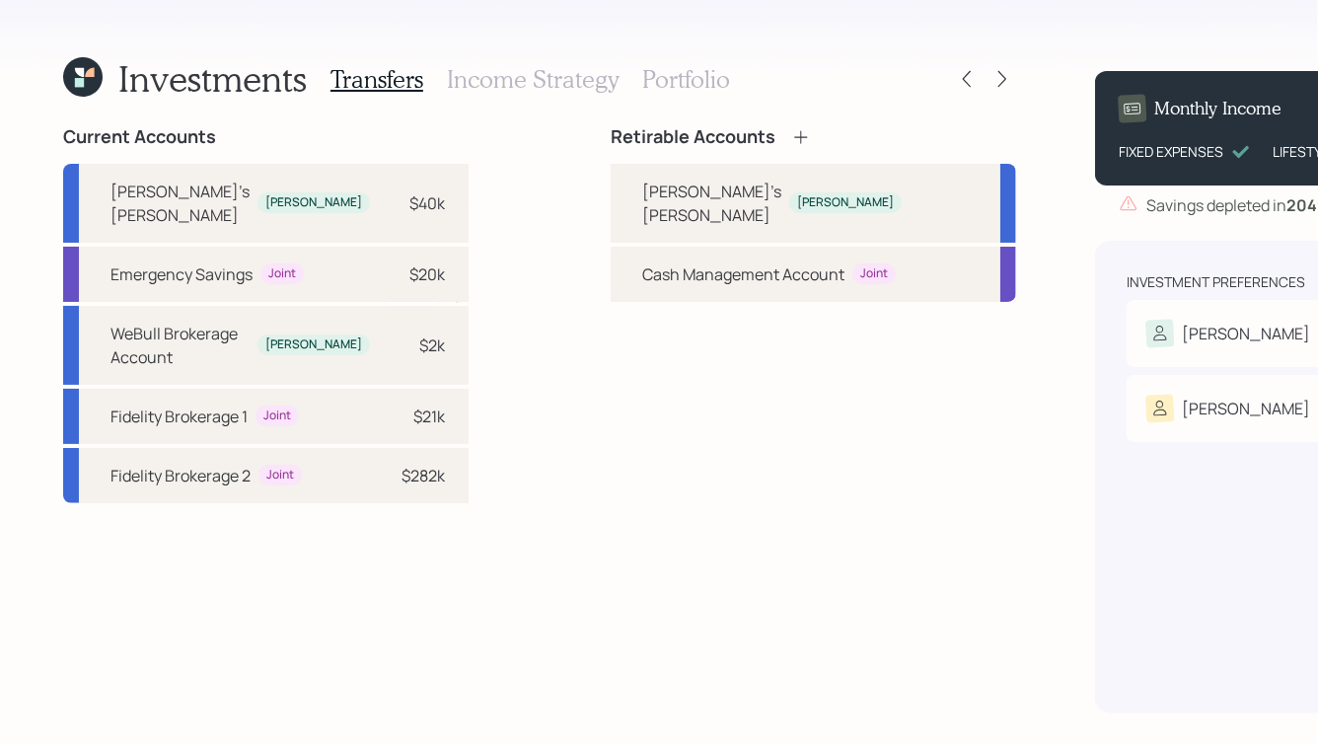
click at [688, 78] on h3 "Portfolio" at bounding box center [686, 79] width 88 height 29
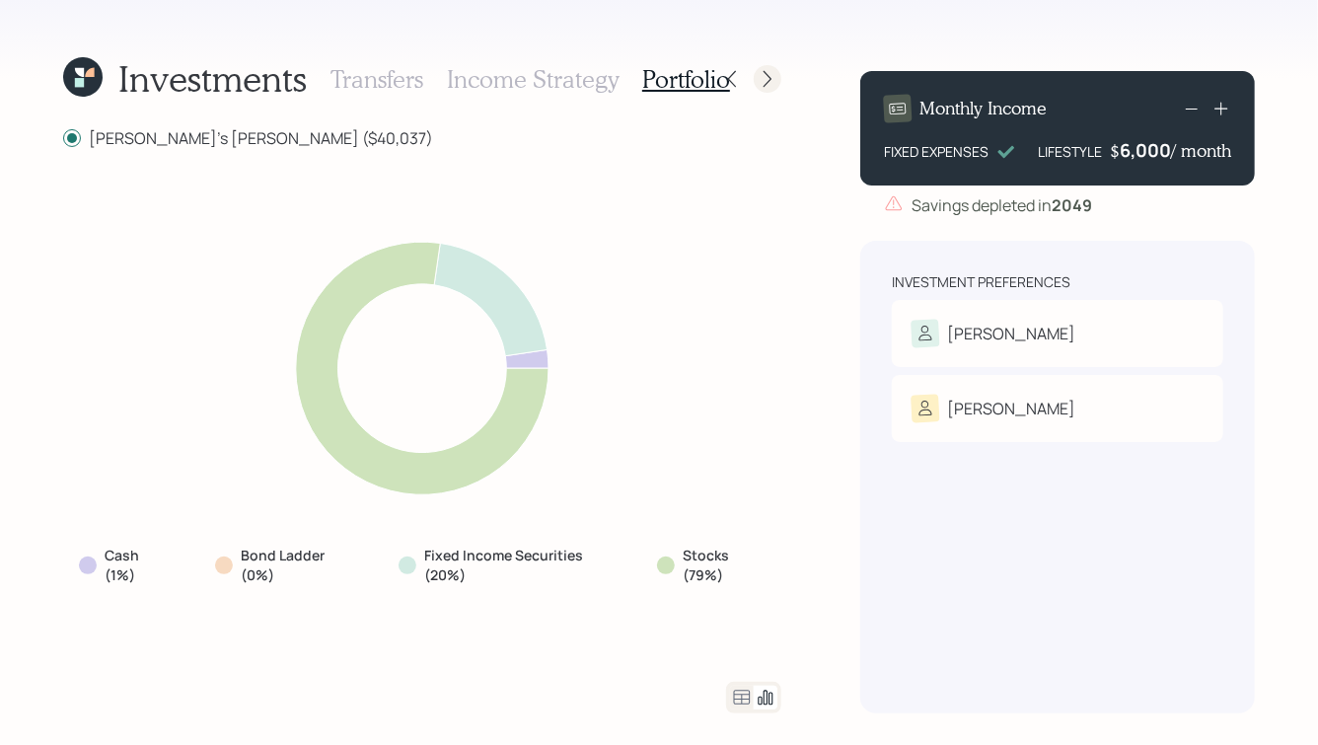
click at [768, 82] on icon at bounding box center [768, 79] width 8 height 17
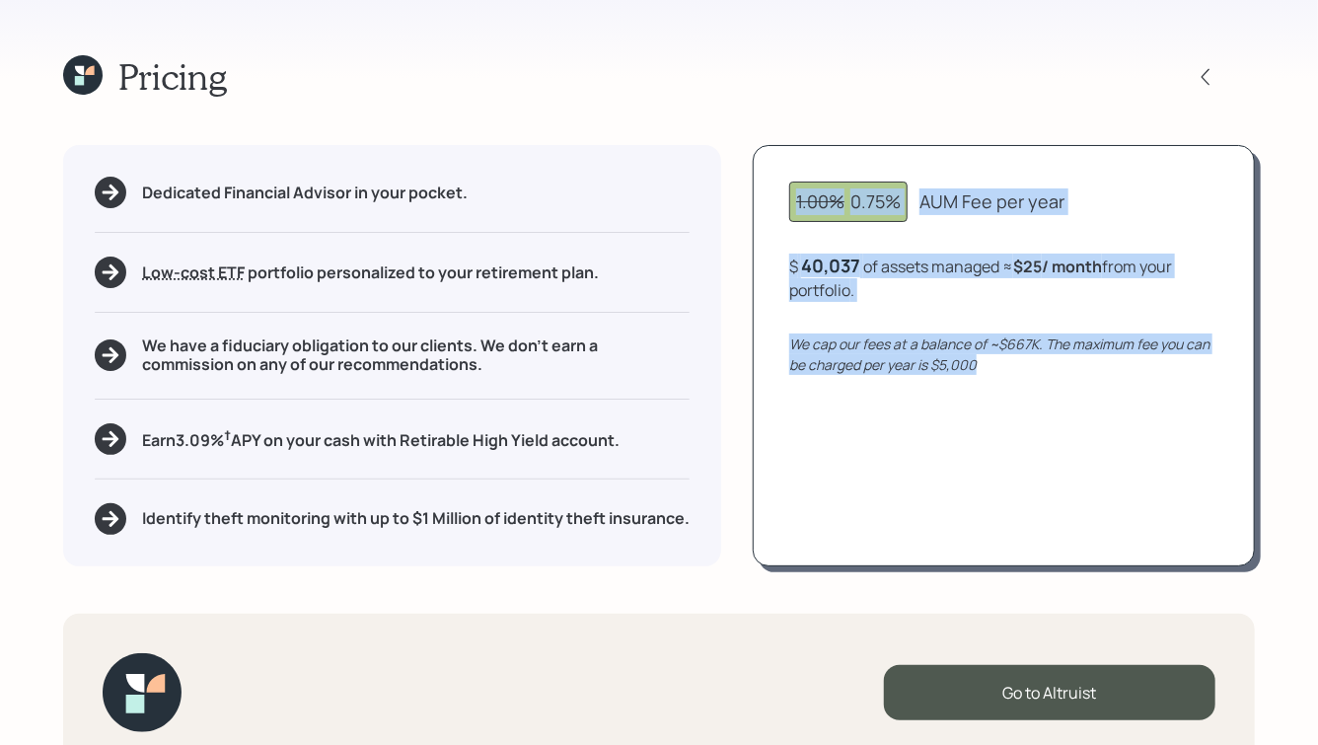
drag, startPoint x: 1002, startPoint y: 373, endPoint x: 711, endPoint y: 161, distance: 360.1
click at [712, 165] on div "Dedicated Financial Advisor in your pocket. Low-cost ETF Retirable uses diversi…" at bounding box center [659, 355] width 1192 height 420
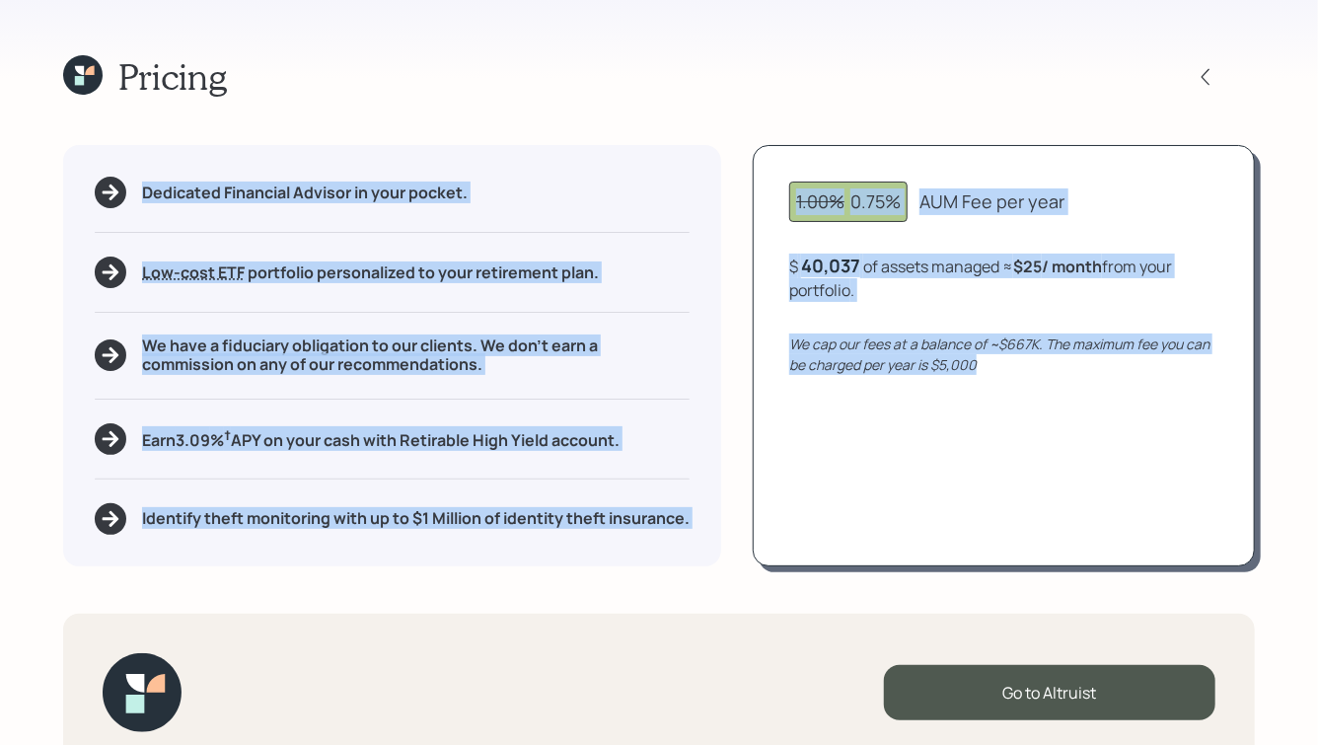
click at [815, 224] on div "1.00% 0.75% AUM Fee per year $ 40,037 of assets managed ≈ $25 / month from your…" at bounding box center [1004, 355] width 502 height 420
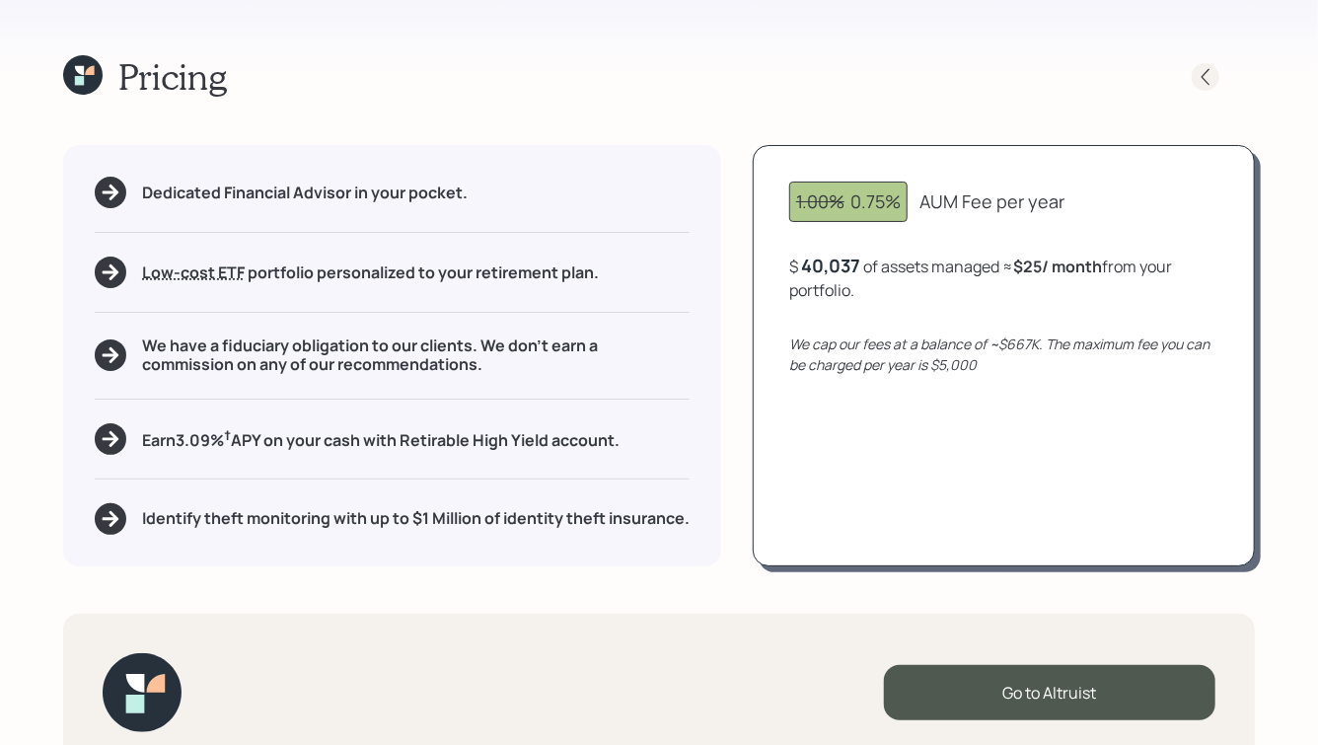
click at [1208, 85] on icon at bounding box center [1206, 77] width 20 height 20
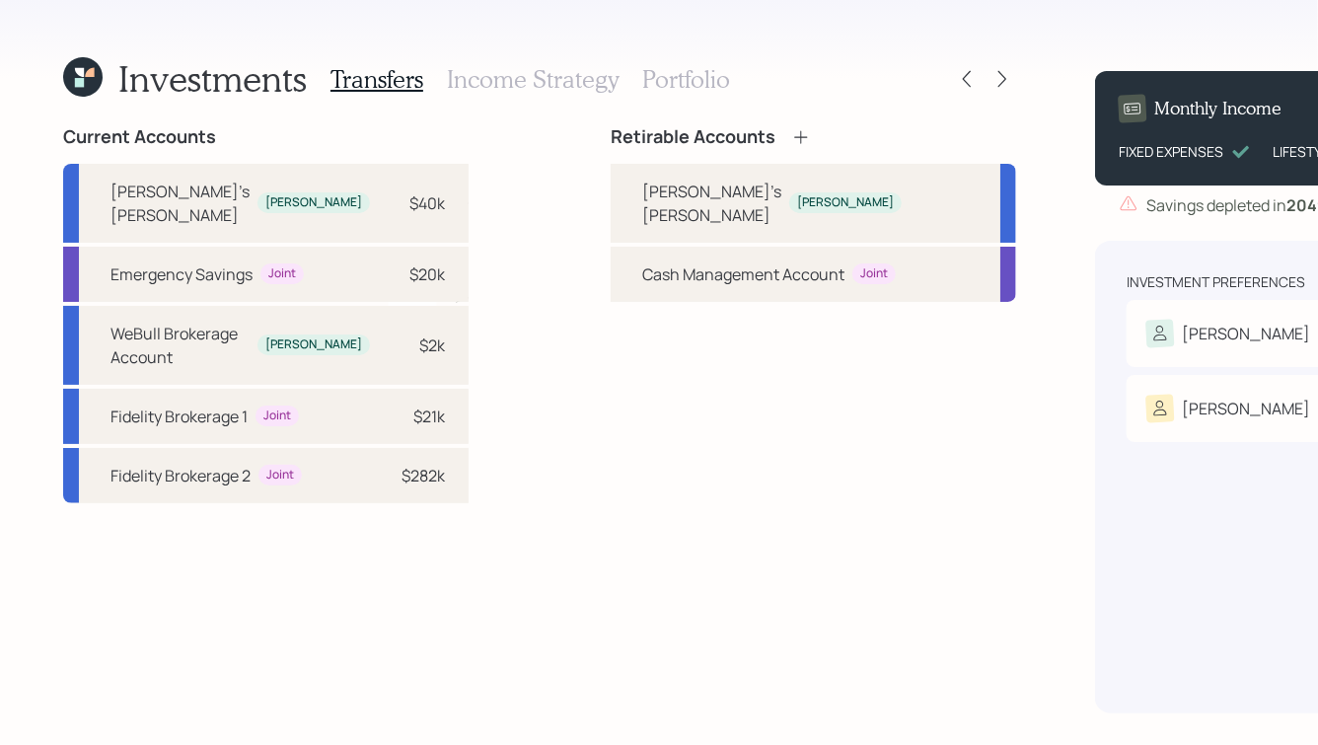
click at [466, 78] on h3 "Income Strategy" at bounding box center [533, 79] width 172 height 29
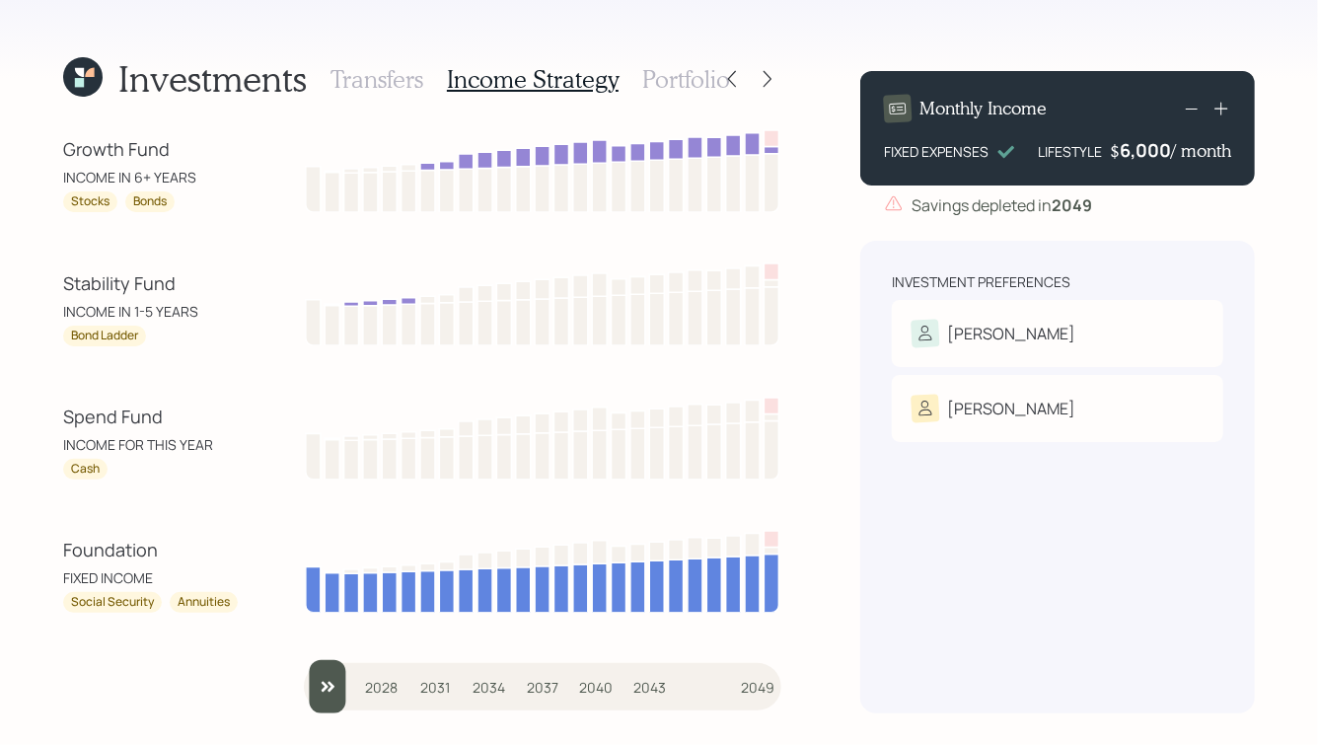
click at [376, 83] on h3 "Transfers" at bounding box center [376, 79] width 93 height 29
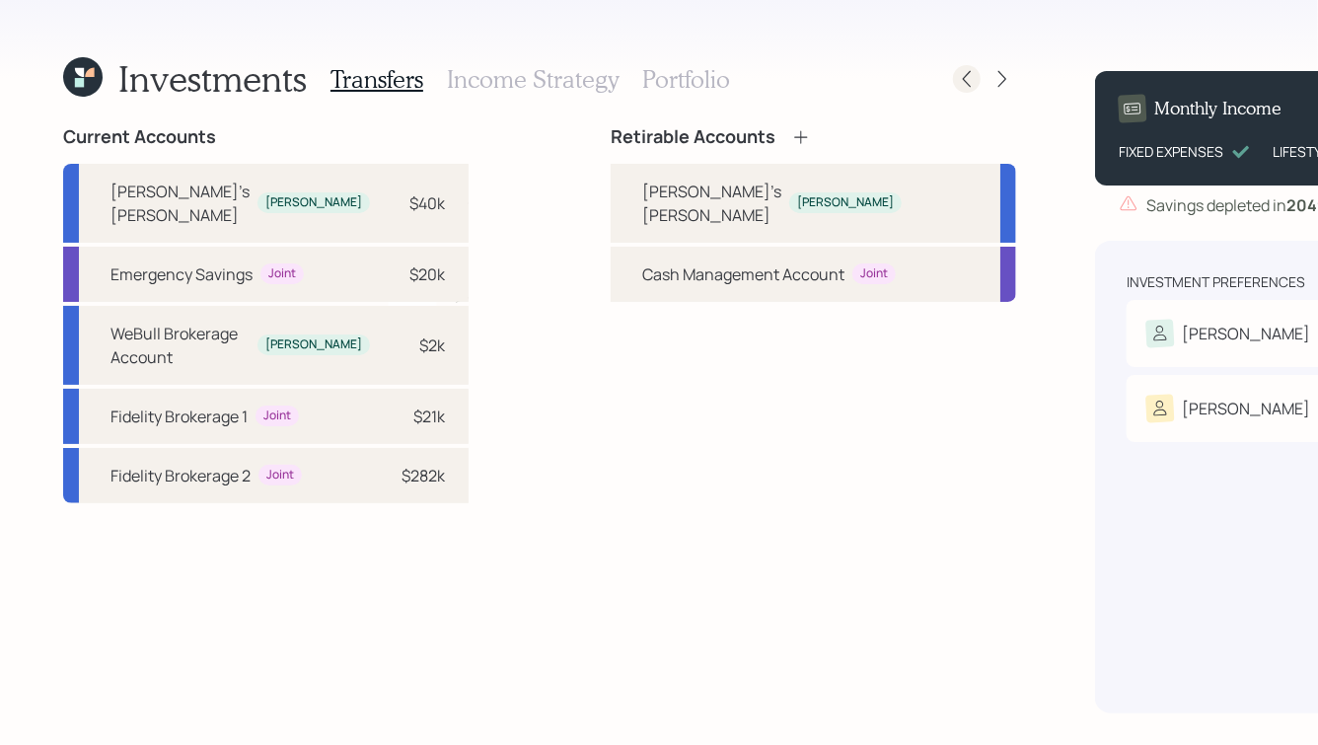
click at [957, 79] on icon at bounding box center [967, 79] width 20 height 20
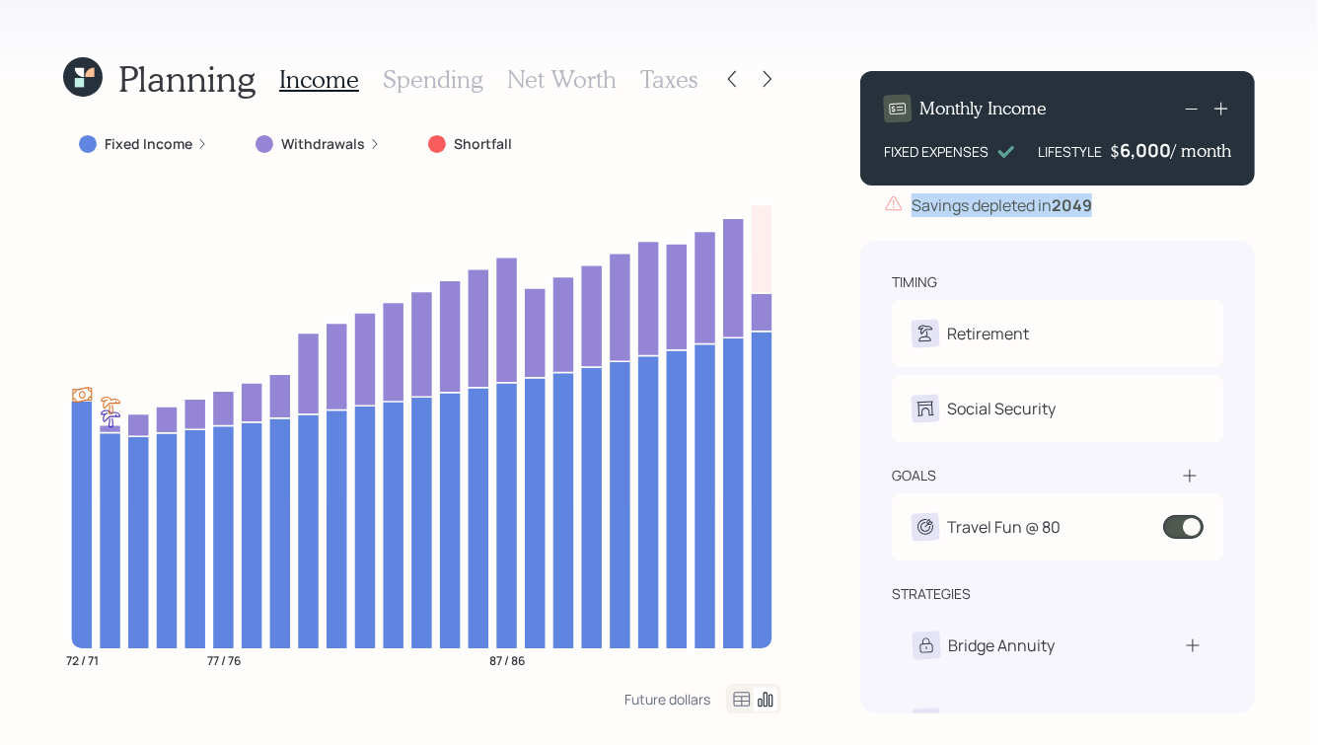
drag, startPoint x: 913, startPoint y: 206, endPoint x: 1133, endPoint y: 224, distance: 220.7
click at [1133, 224] on div "Monthly Income FIXED EXPENSES LIFESTYLE $ 6,000 / month Savings depleted in [DA…" at bounding box center [1057, 384] width 395 height 658
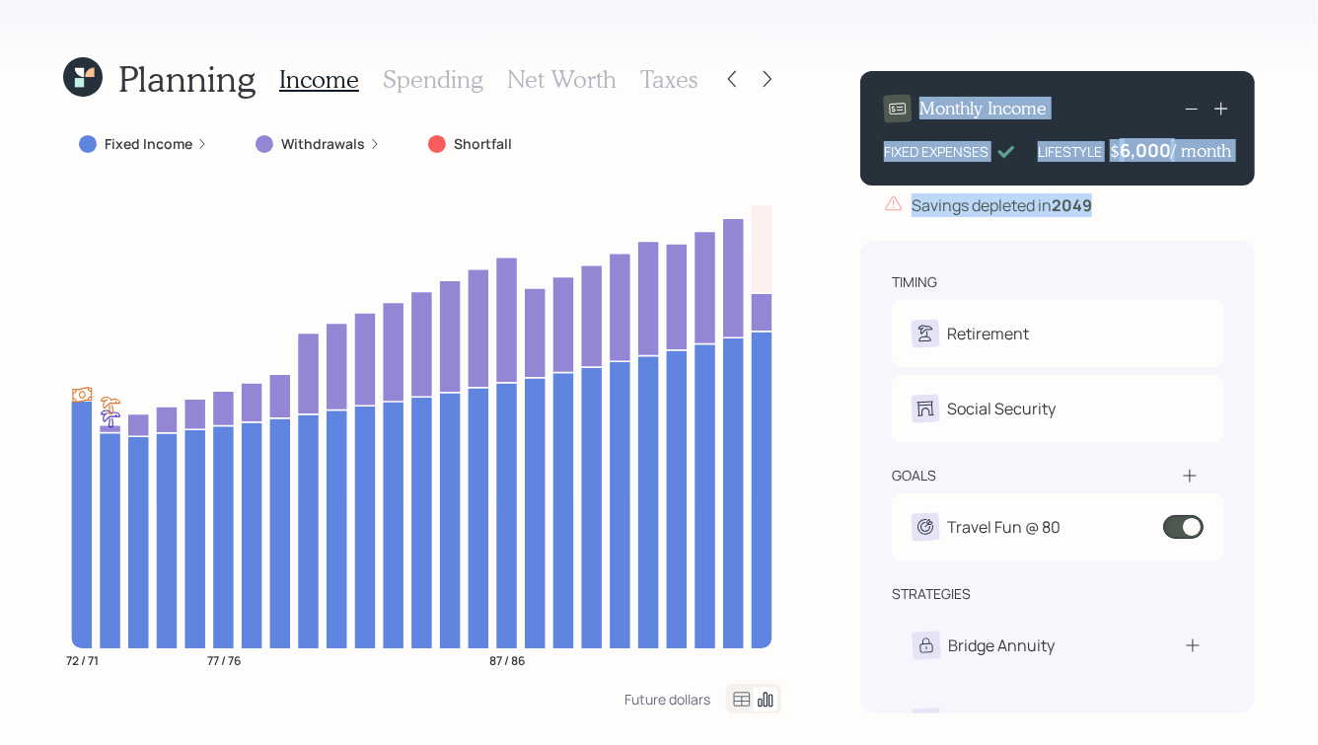
drag, startPoint x: 1107, startPoint y: 209, endPoint x: 872, endPoint y: 44, distance: 286.8
click at [872, 44] on div "Planning Income Spending Net Worth Taxes Fixed Income Withdrawals Shortfall 72 …" at bounding box center [659, 372] width 1318 height 745
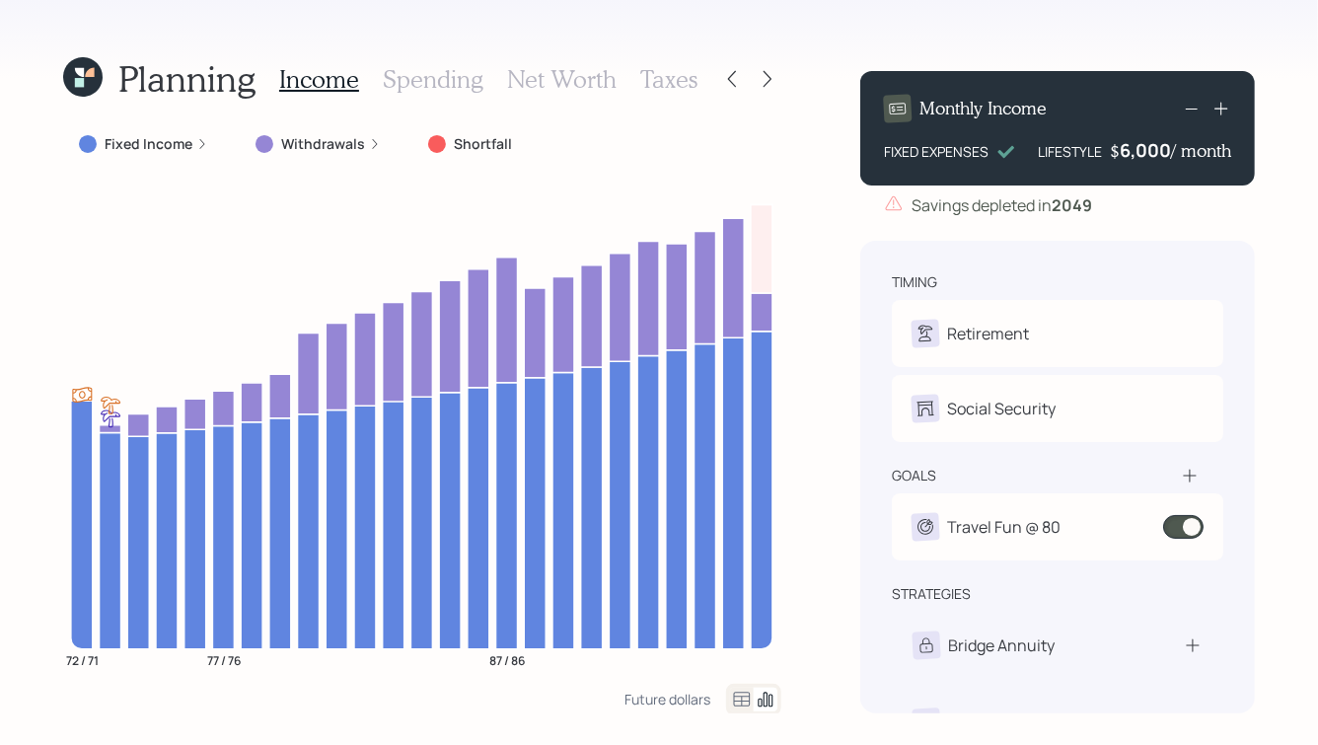
click at [876, 75] on div "Monthly Income FIXED EXPENSES LIFESTYLE $ 6,000 / month" at bounding box center [1057, 128] width 395 height 114
click at [415, 68] on h3 "Spending" at bounding box center [433, 79] width 101 height 29
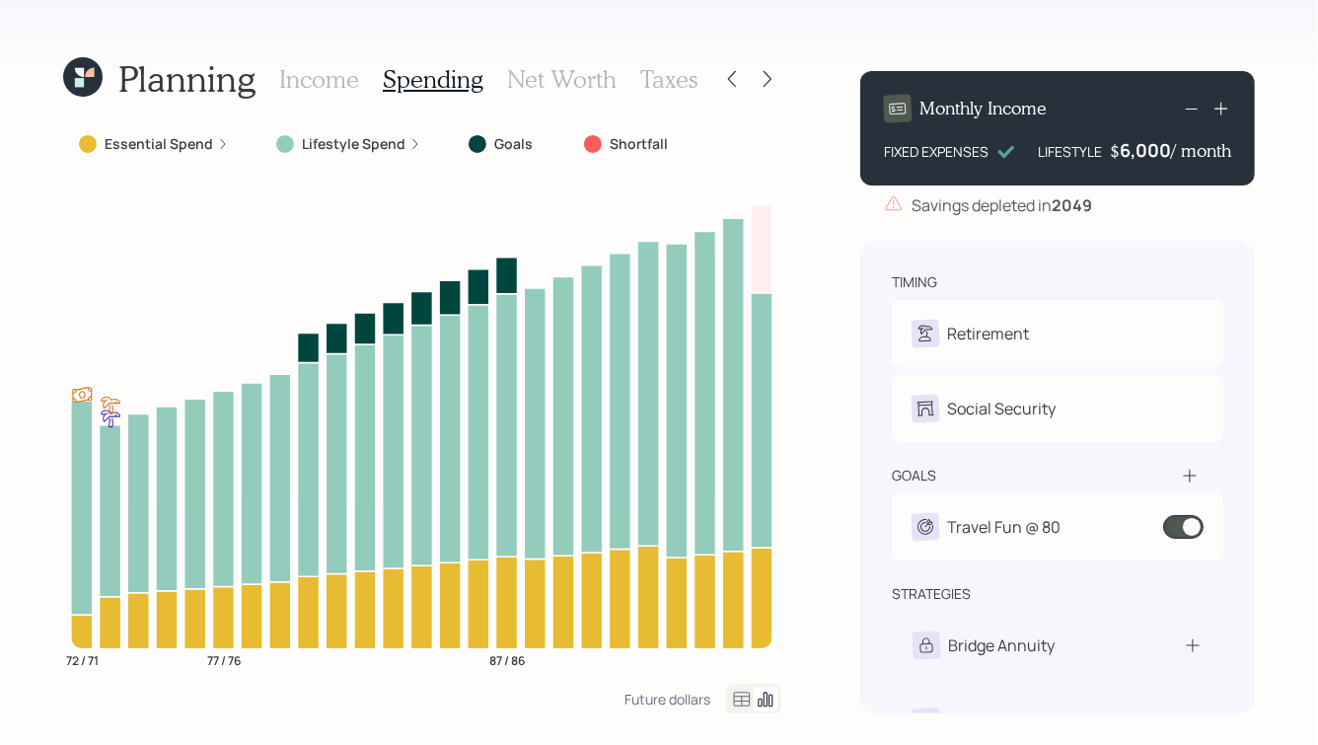
click at [562, 79] on h3 "Net Worth" at bounding box center [562, 79] width 110 height 29
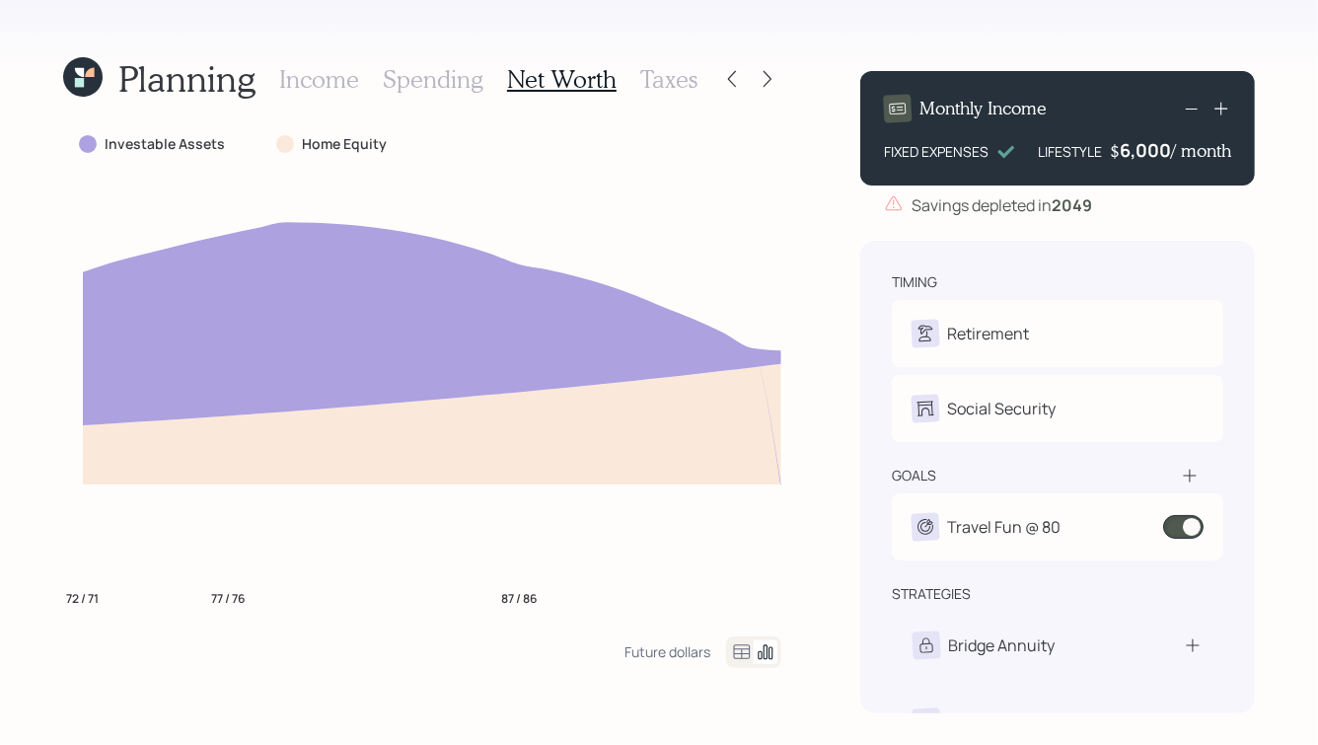
click at [668, 78] on h3 "Taxes" at bounding box center [668, 79] width 57 height 29
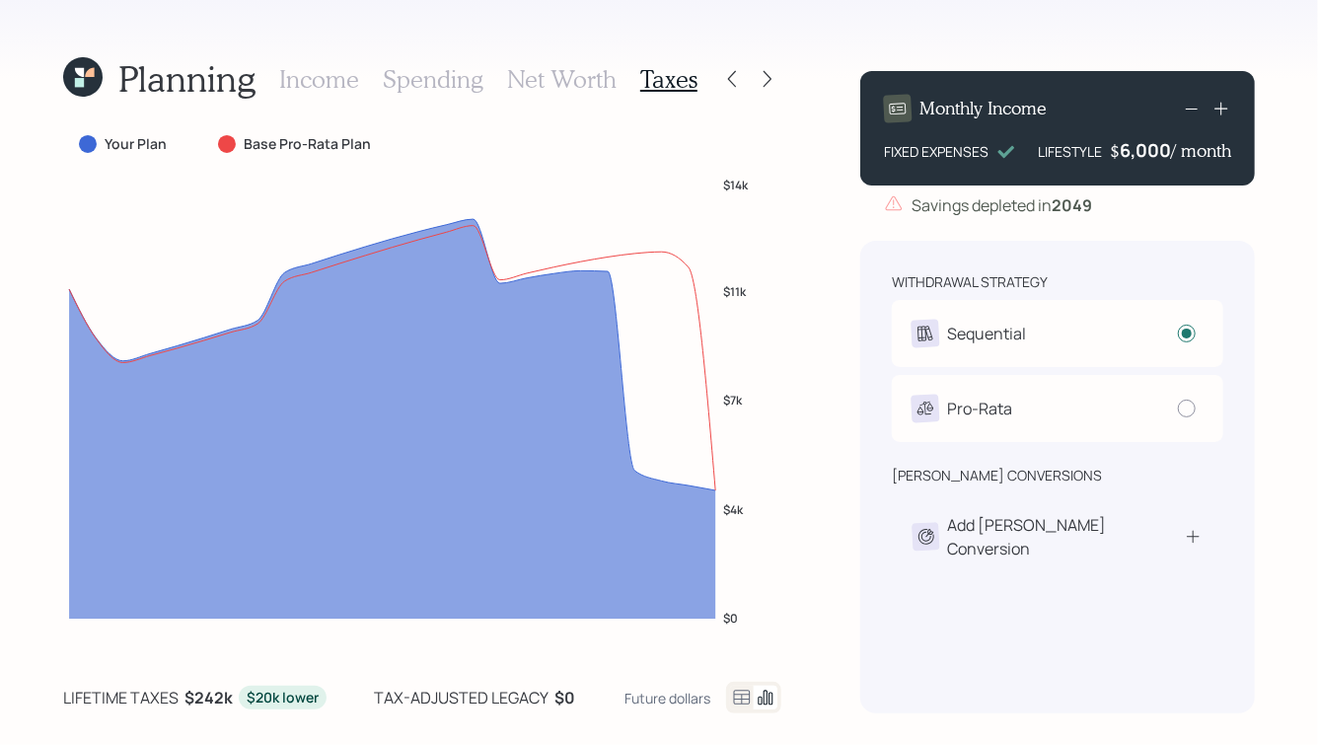
click at [316, 73] on h3 "Income" at bounding box center [319, 79] width 80 height 29
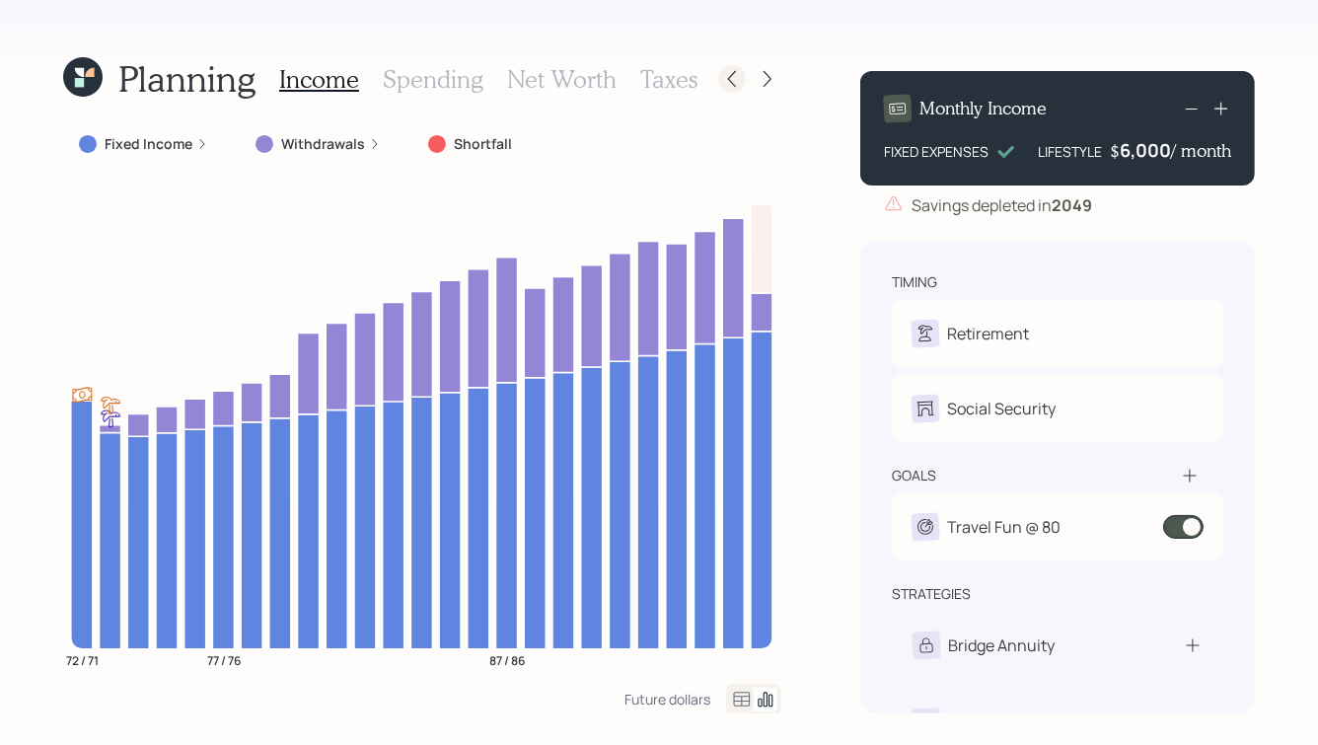
click at [733, 81] on icon at bounding box center [732, 79] width 20 height 20
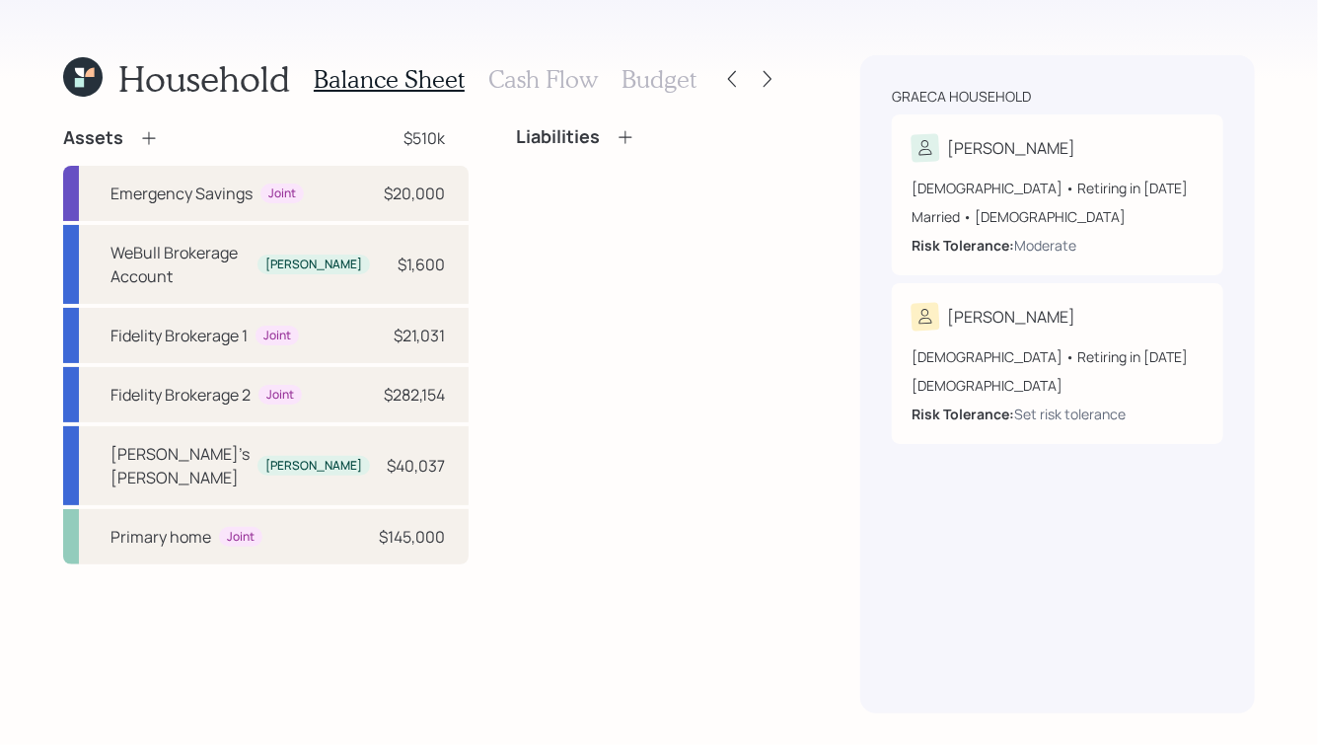
click at [79, 76] on icon at bounding box center [79, 72] width 9 height 9
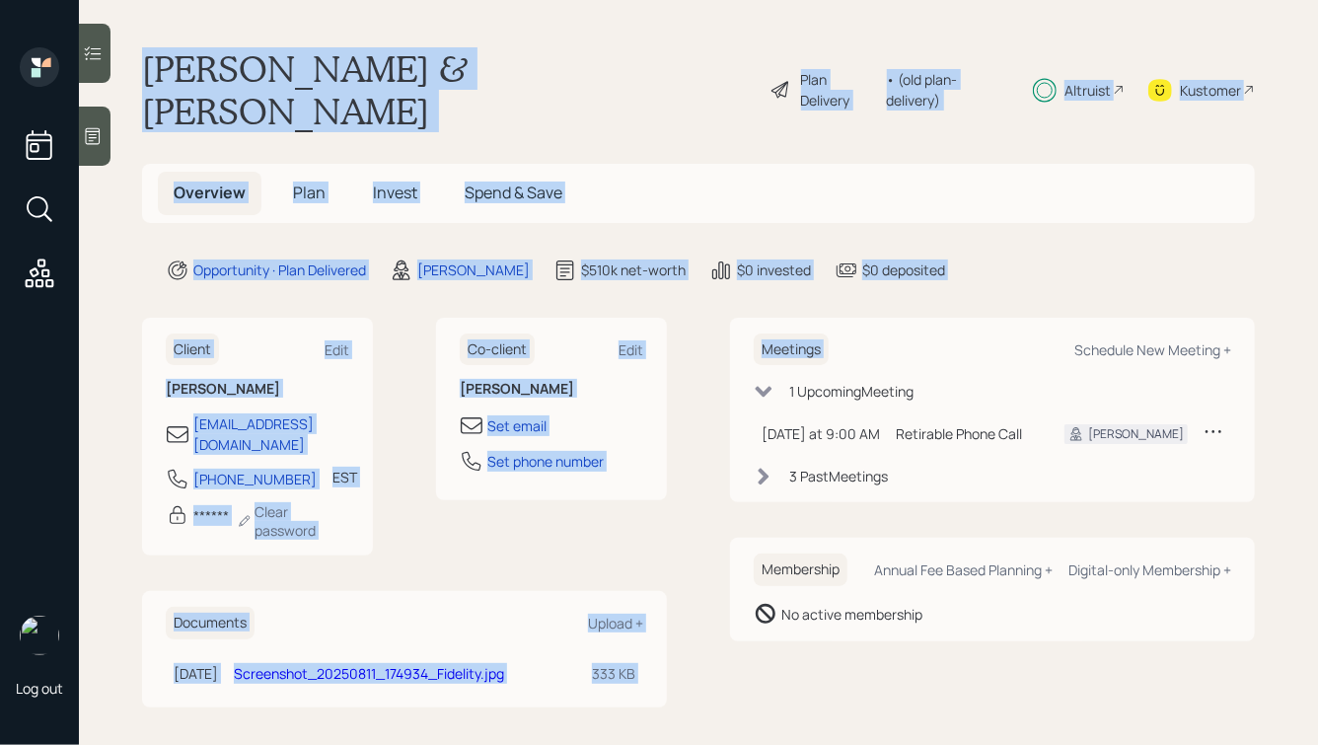
drag, startPoint x: 1004, startPoint y: 255, endPoint x: 494, endPoint y: 2, distance: 569.1
click at [494, 2] on main "[PERSON_NAME] & [PERSON_NAME] Plan Delivery • (old plan-delivery) Altruist Kust…" at bounding box center [698, 372] width 1239 height 745
click at [466, 52] on h1 "[PERSON_NAME] & [PERSON_NAME]" at bounding box center [448, 89] width 612 height 85
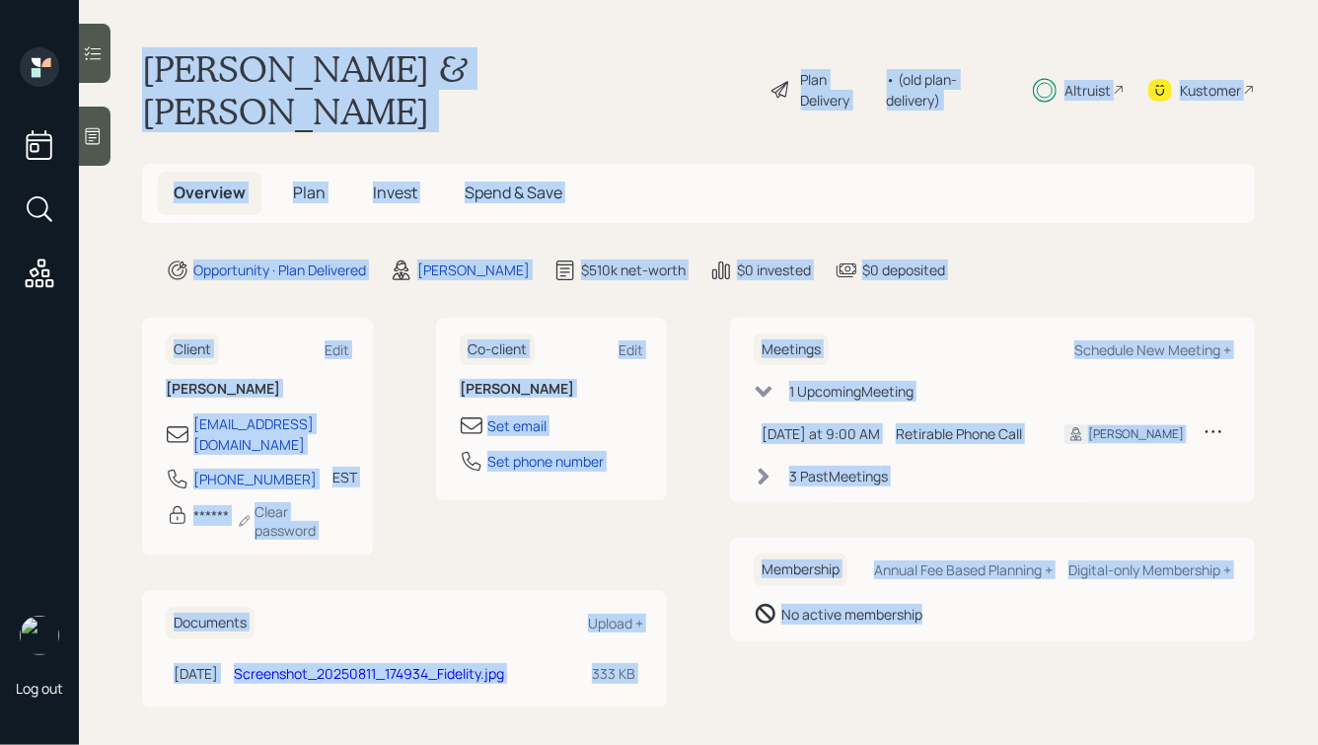
drag, startPoint x: 146, startPoint y: 60, endPoint x: 957, endPoint y: 632, distance: 992.4
click at [957, 632] on main "[PERSON_NAME] & [PERSON_NAME] Plan Delivery • (old plan-delivery) Altruist Kust…" at bounding box center [698, 372] width 1239 height 745
click at [957, 632] on div "Meetings Schedule New Meeting + 1 Upcoming Meeting [DATE] at 9:00 AM [DATE] 9:0…" at bounding box center [992, 513] width 525 height 390
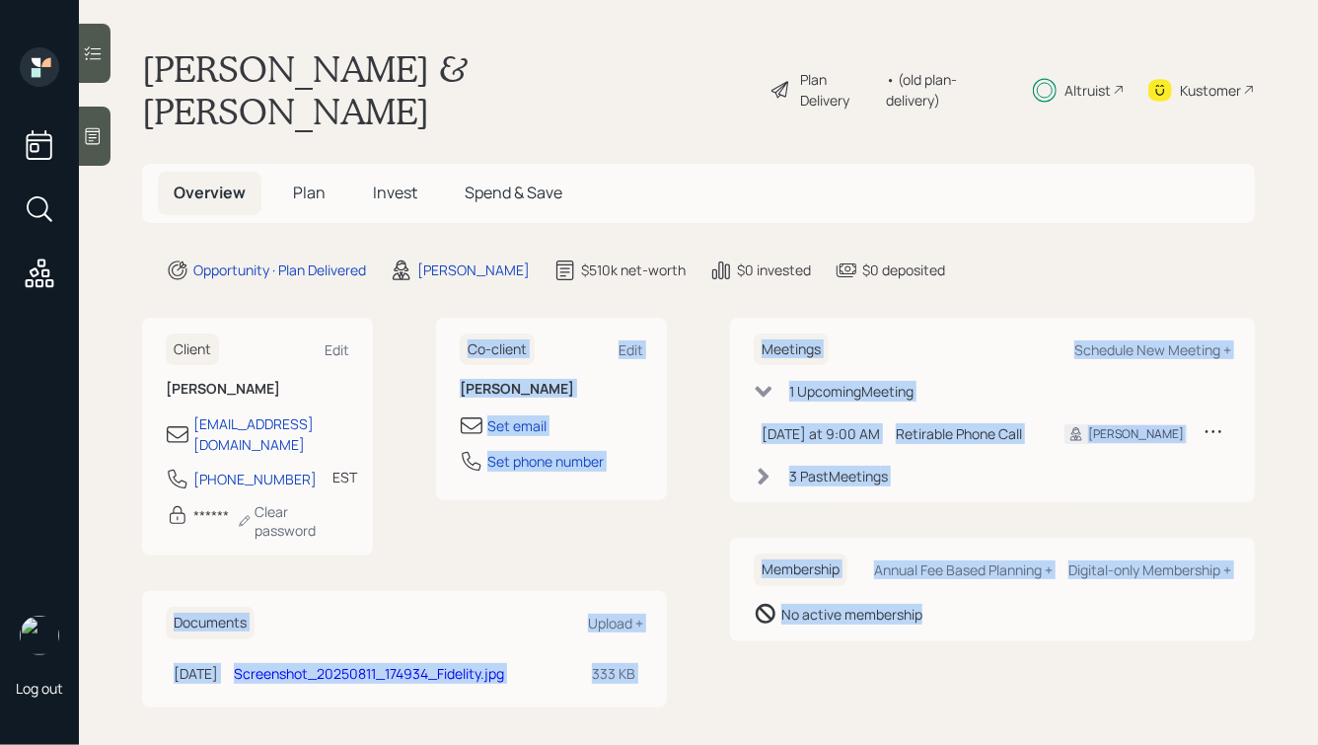
drag, startPoint x: 1026, startPoint y: 593, endPoint x: 566, endPoint y: 255, distance: 570.8
click at [566, 255] on main "[PERSON_NAME] & [PERSON_NAME] Plan Delivery • (old plan-delivery) Altruist Kust…" at bounding box center [698, 372] width 1239 height 745
click at [634, 266] on main "[PERSON_NAME] & [PERSON_NAME] Plan Delivery • (old plan-delivery) Altruist Kust…" at bounding box center [698, 372] width 1239 height 745
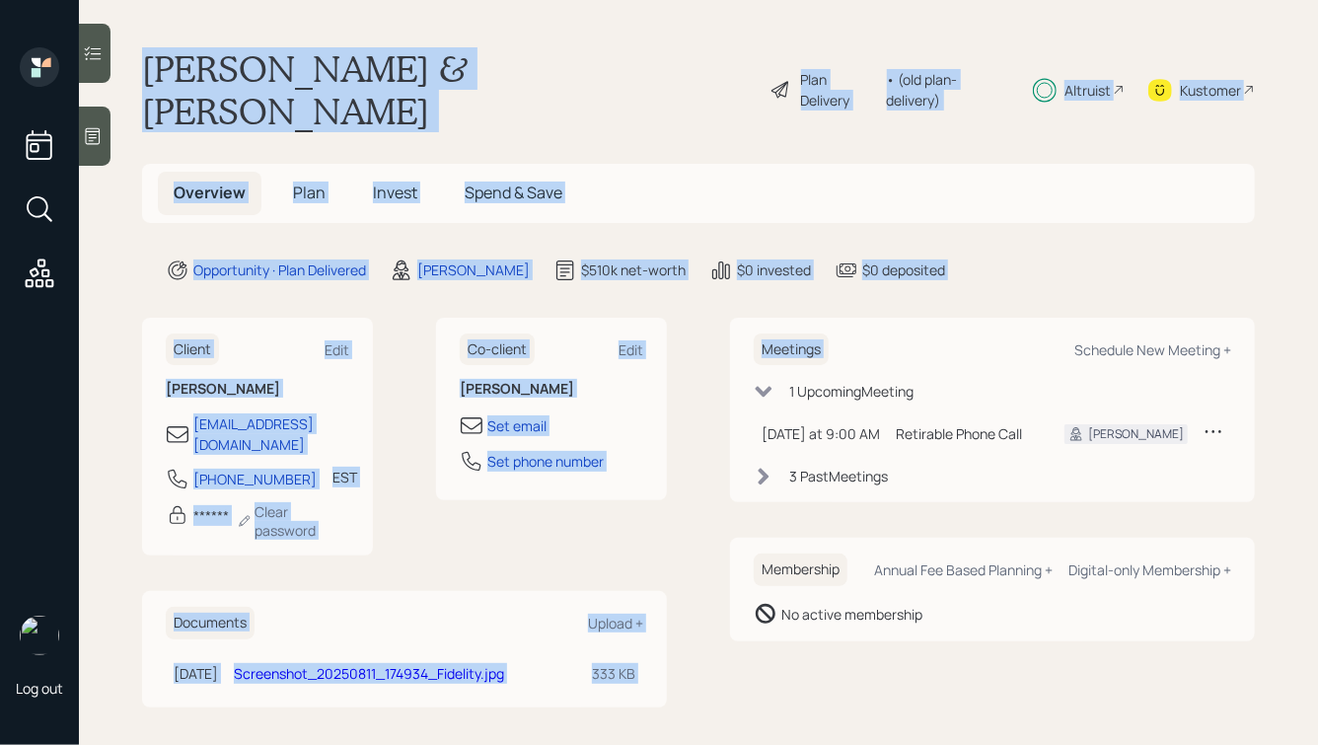
drag, startPoint x: 1052, startPoint y: 251, endPoint x: 370, endPoint y: -6, distance: 728.3
click at [370, 0] on html "Log out [PERSON_NAME] & [PERSON_NAME] Plan Delivery • (old plan-delivery) Altru…" at bounding box center [659, 372] width 1318 height 745
click at [372, 28] on main "[PERSON_NAME] & [PERSON_NAME] Plan Delivery • (old plan-delivery) Altruist Kust…" at bounding box center [698, 372] width 1239 height 745
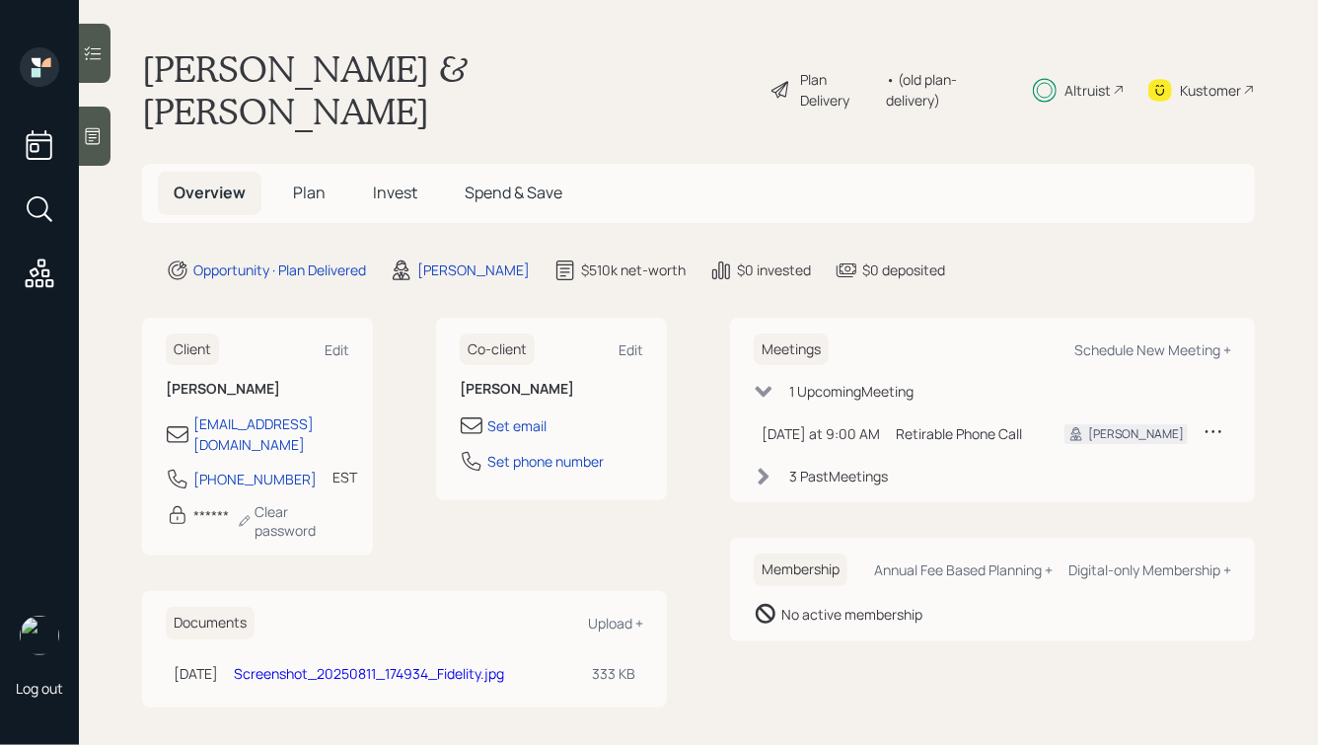
click at [298, 182] on span "Plan" at bounding box center [309, 193] width 33 height 22
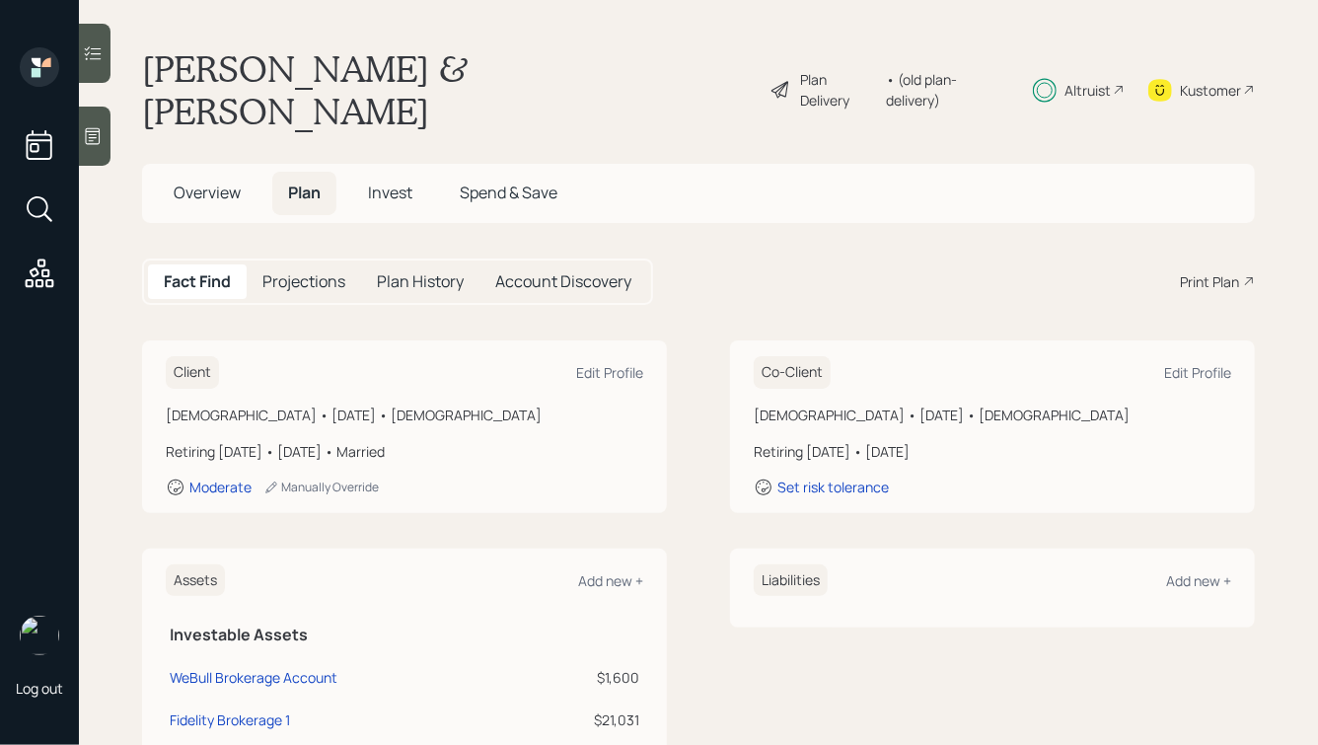
scroll to position [36, 0]
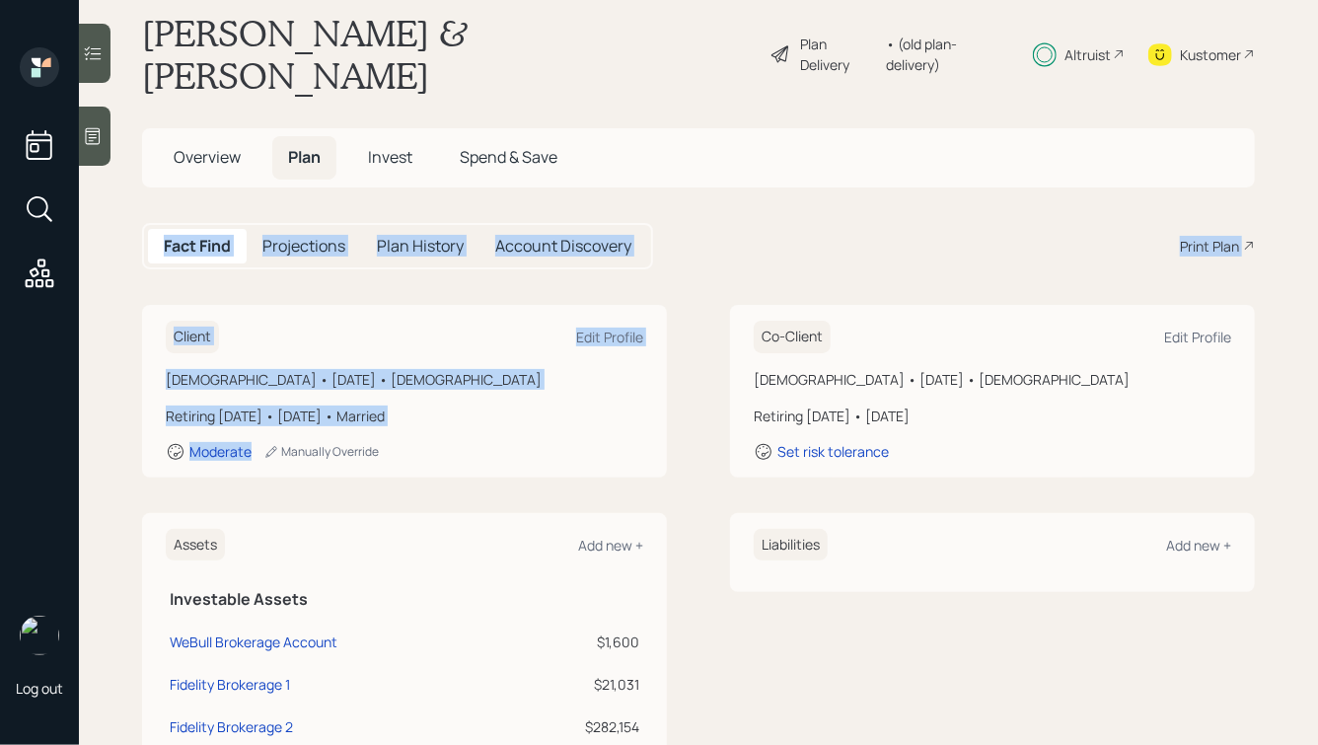
drag, startPoint x: 423, startPoint y: 413, endPoint x: 86, endPoint y: 179, distance: 411.0
click at [86, 180] on main "[PERSON_NAME] & [PERSON_NAME] Plan Delivery • (old plan-delivery) Altruist Kust…" at bounding box center [698, 372] width 1239 height 745
click at [200, 246] on main "[PERSON_NAME] & [PERSON_NAME] Plan Delivery • (old plan-delivery) Altruist Kust…" at bounding box center [698, 372] width 1239 height 745
drag, startPoint x: 162, startPoint y: 278, endPoint x: 461, endPoint y: 412, distance: 327.6
click at [461, 412] on div "Client Edit Profile [DEMOGRAPHIC_DATA] • [DATE] • [DEMOGRAPHIC_DATA] Retiring […" at bounding box center [404, 391] width 525 height 173
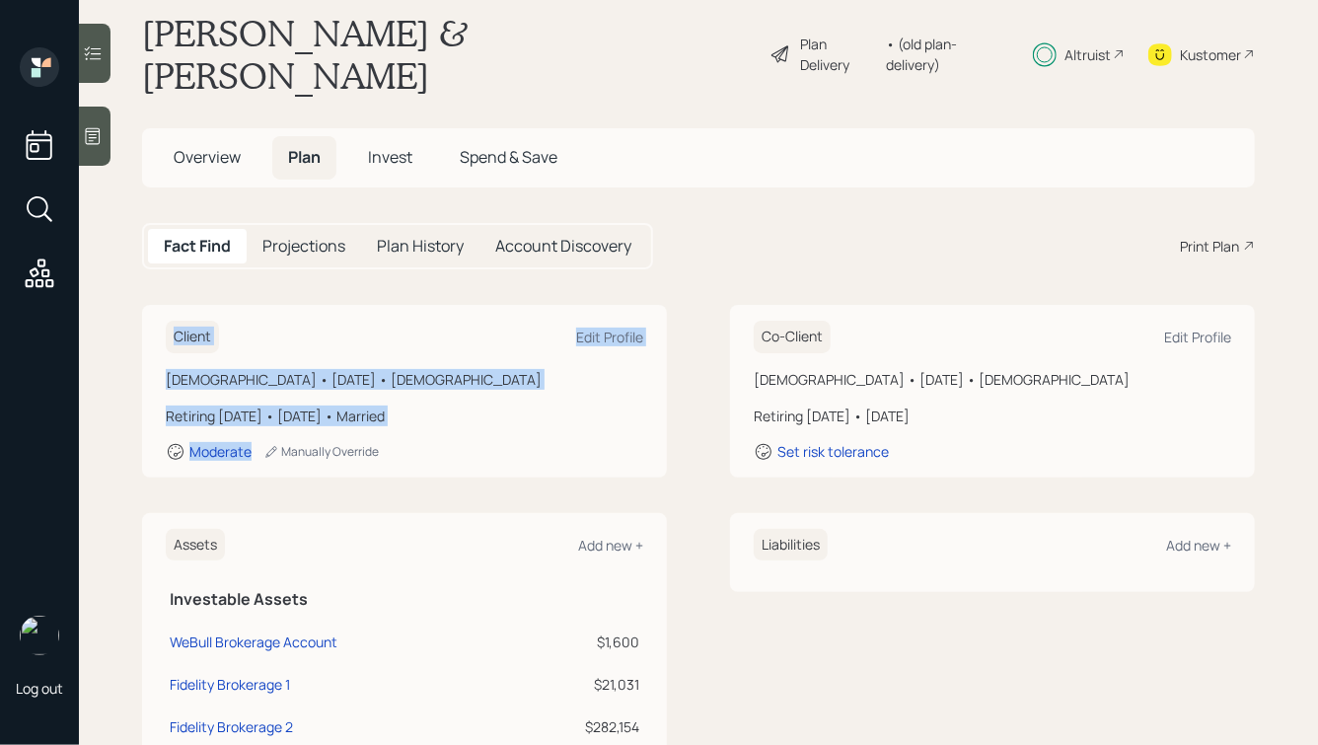
click at [461, 442] on div "Moderate Manually Override" at bounding box center [404, 452] width 477 height 20
drag, startPoint x: 468, startPoint y: 430, endPoint x: 195, endPoint y: 293, distance: 304.9
click at [195, 305] on div "Client Edit Profile [DEMOGRAPHIC_DATA] • [DATE] • [DEMOGRAPHIC_DATA] Retiring […" at bounding box center [404, 391] width 525 height 173
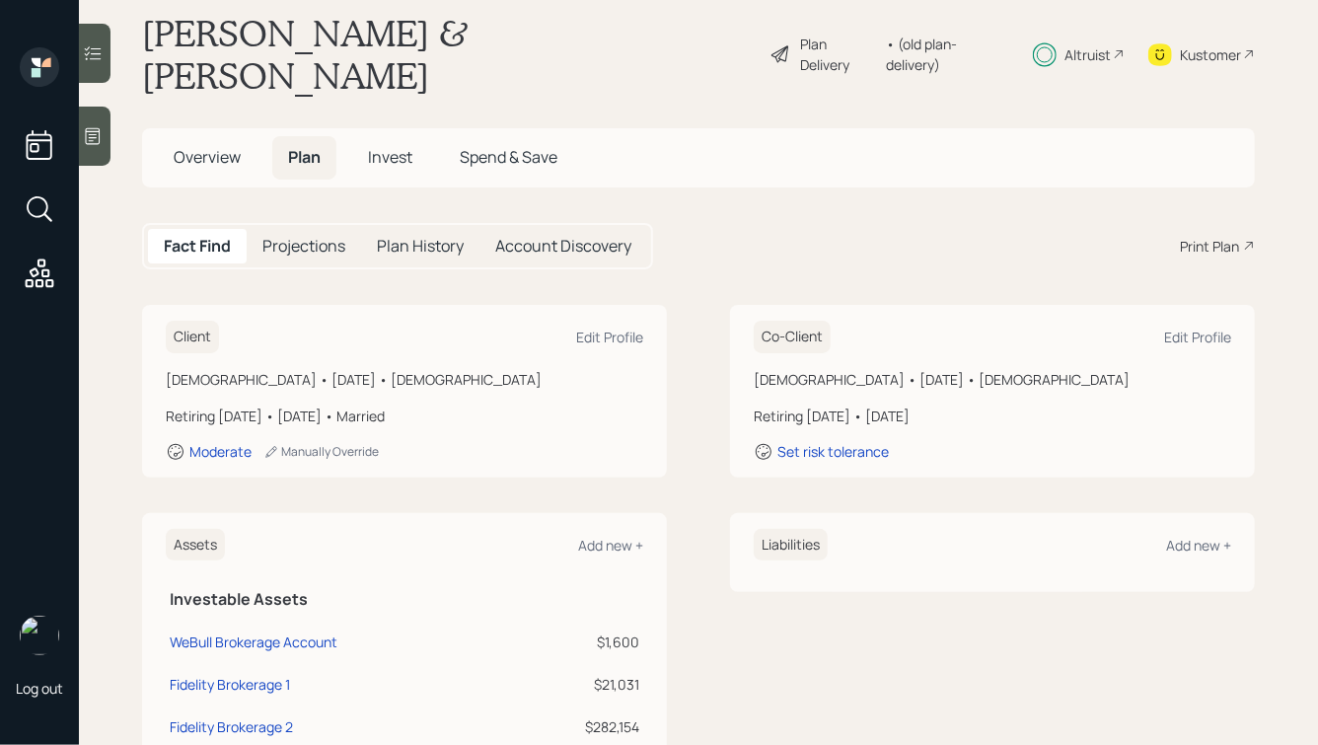
click at [161, 305] on div "Client Edit Profile [DEMOGRAPHIC_DATA] • [DATE] • [DEMOGRAPHIC_DATA] Retiring […" at bounding box center [404, 391] width 525 height 173
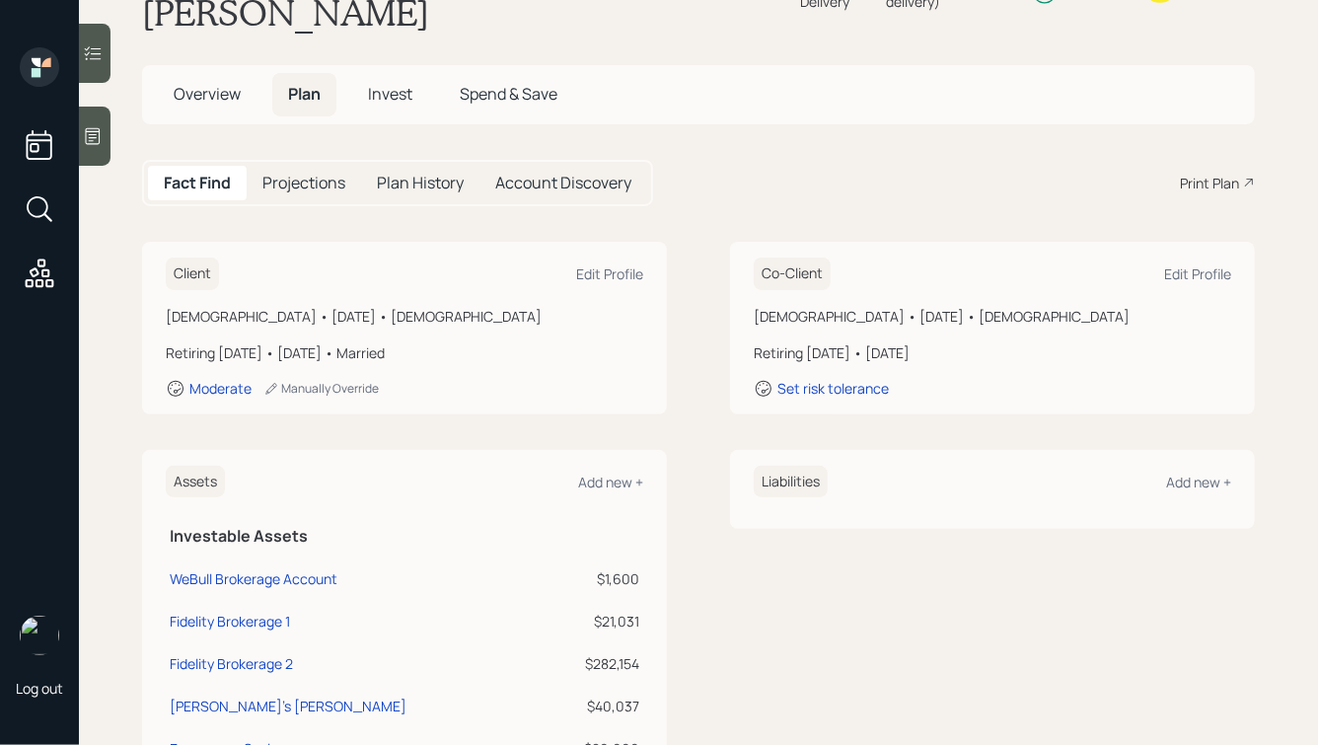
scroll to position [0, 0]
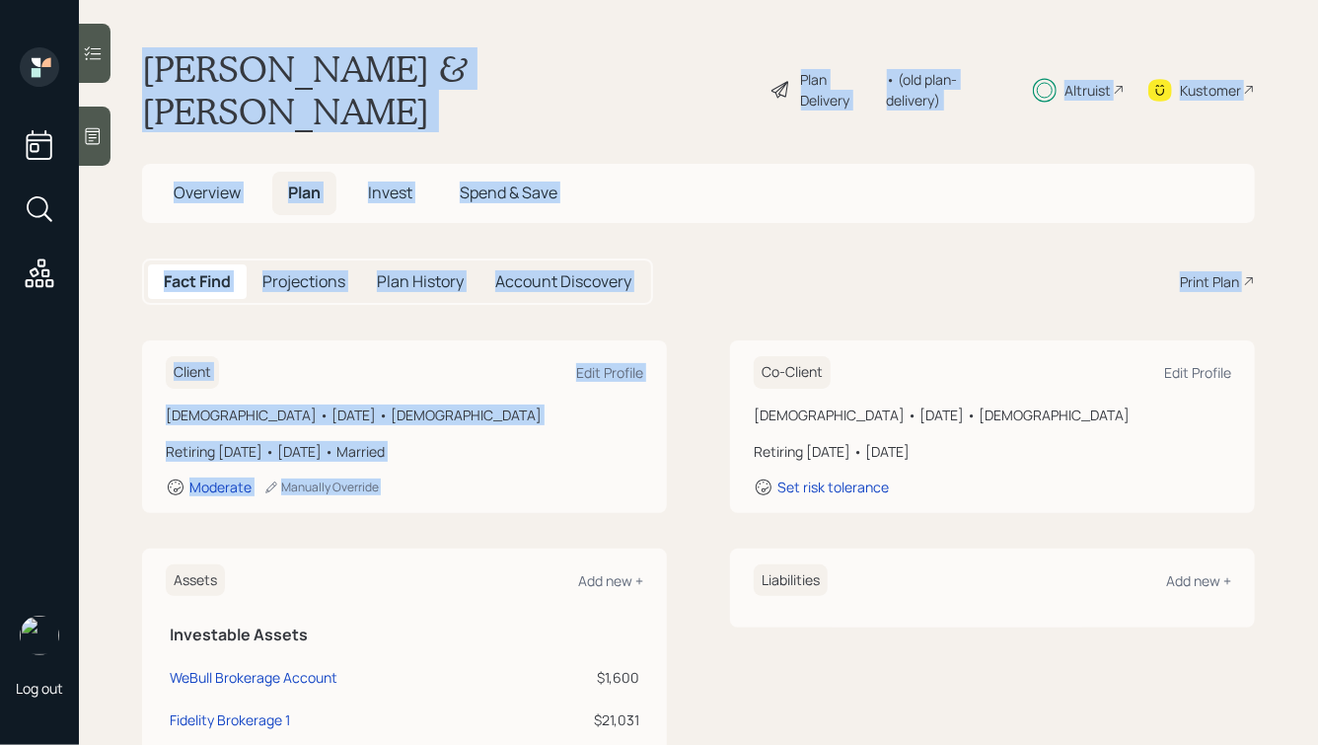
drag, startPoint x: 698, startPoint y: 263, endPoint x: 329, endPoint y: -7, distance: 458.2
click at [329, 0] on html "Log out [PERSON_NAME] & [PERSON_NAME] Plan Delivery • (old plan-delivery) Altru…" at bounding box center [659, 372] width 1318 height 745
click at [365, 64] on h1 "[PERSON_NAME] & [PERSON_NAME]" at bounding box center [448, 89] width 612 height 85
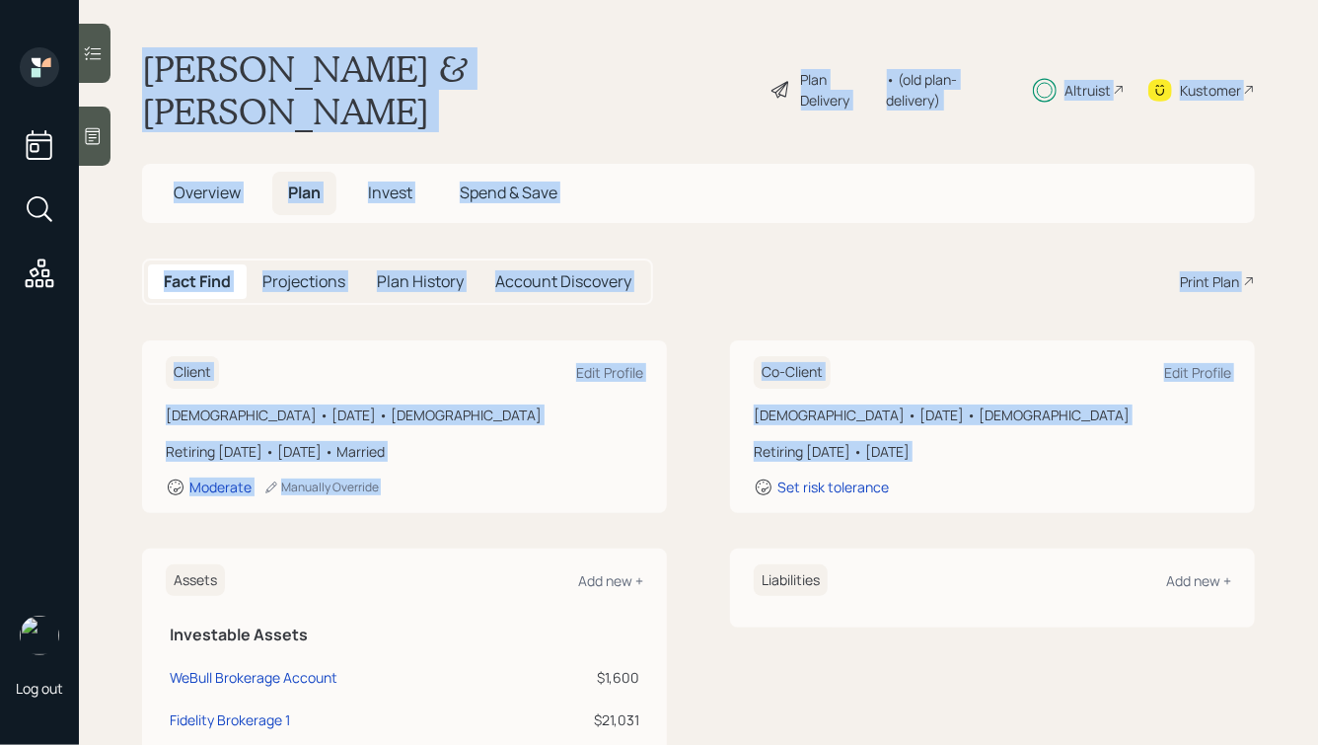
drag, startPoint x: 140, startPoint y: 63, endPoint x: 773, endPoint y: 476, distance: 756.3
click at [773, 476] on main "[PERSON_NAME] & [PERSON_NAME] Plan Delivery • (old plan-delivery) Altruist Kust…" at bounding box center [698, 372] width 1239 height 745
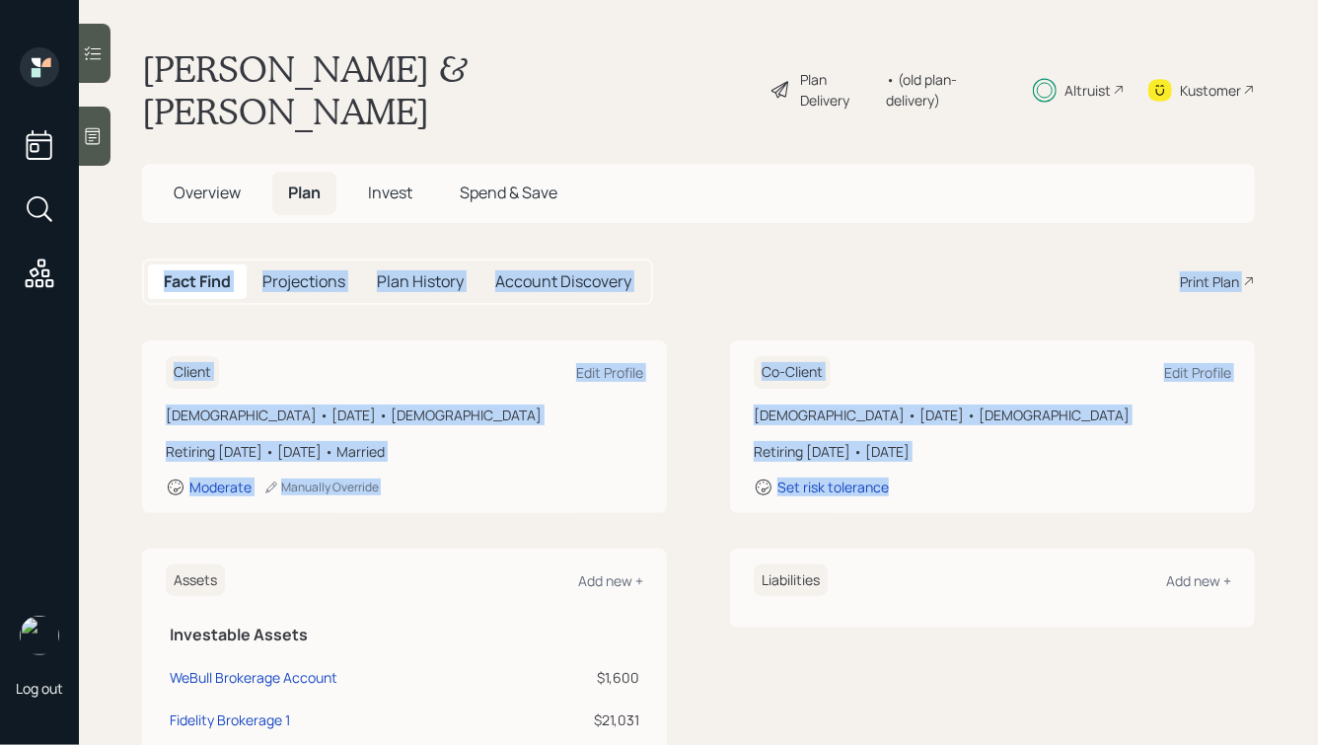
drag, startPoint x: 929, startPoint y: 486, endPoint x: 539, endPoint y: 177, distance: 498.6
click at [541, 177] on main "[PERSON_NAME] & [PERSON_NAME] Plan Delivery • (old plan-delivery) Altruist Kust…" at bounding box center [698, 372] width 1239 height 745
click at [707, 258] on div "Fact Find Projections Plan History Account Discovery Print Plan" at bounding box center [698, 281] width 1113 height 46
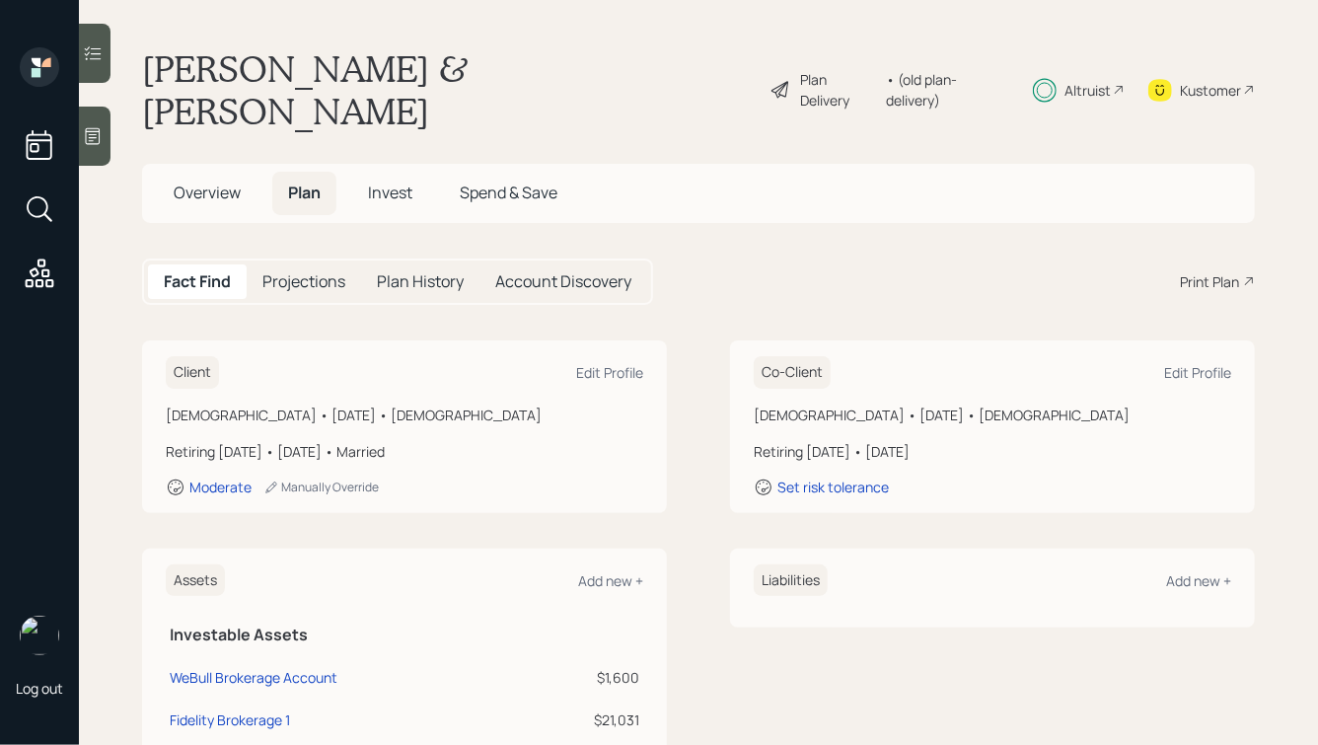
click at [196, 182] on span "Overview" at bounding box center [207, 193] width 67 height 22
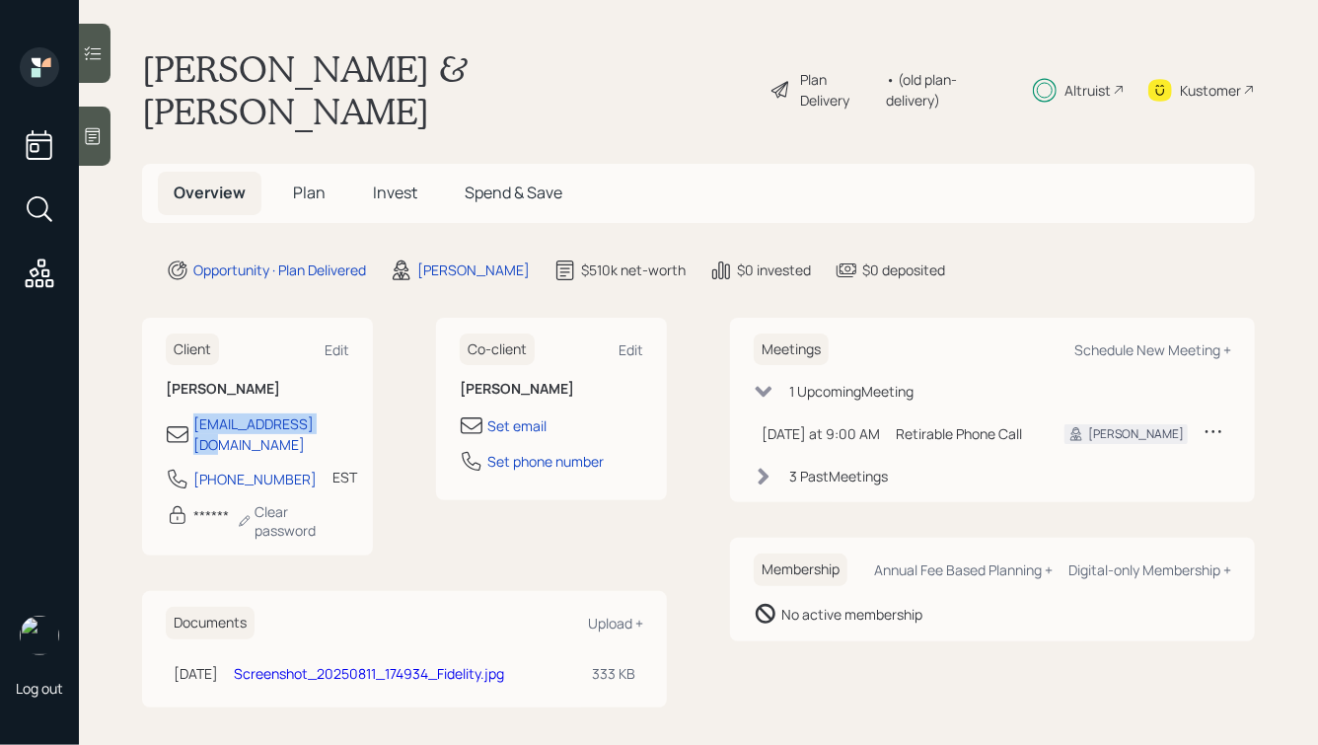
drag, startPoint x: 343, startPoint y: 386, endPoint x: 168, endPoint y: 377, distance: 175.8
click at [167, 413] on div "[EMAIL_ADDRESS][DOMAIN_NAME]" at bounding box center [257, 433] width 183 height 41
copy div "[EMAIL_ADDRESS][DOMAIN_NAME]"
drag, startPoint x: 287, startPoint y: 414, endPoint x: 190, endPoint y: 420, distance: 96.9
click at [190, 467] on div "[PHONE_NUMBER] EST Currently 9:14 AM" at bounding box center [257, 485] width 183 height 36
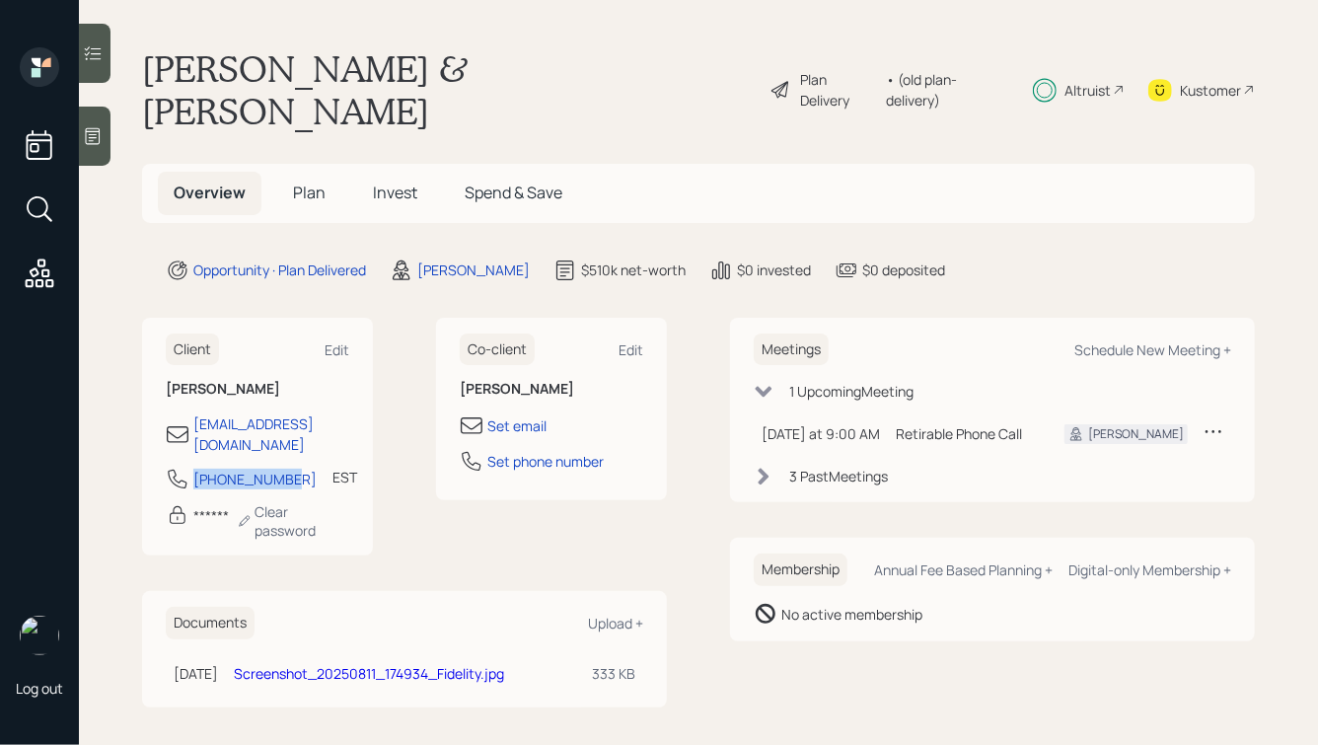
copy div "[PHONE_NUMBER]"
click at [308, 182] on span "Plan" at bounding box center [309, 193] width 33 height 22
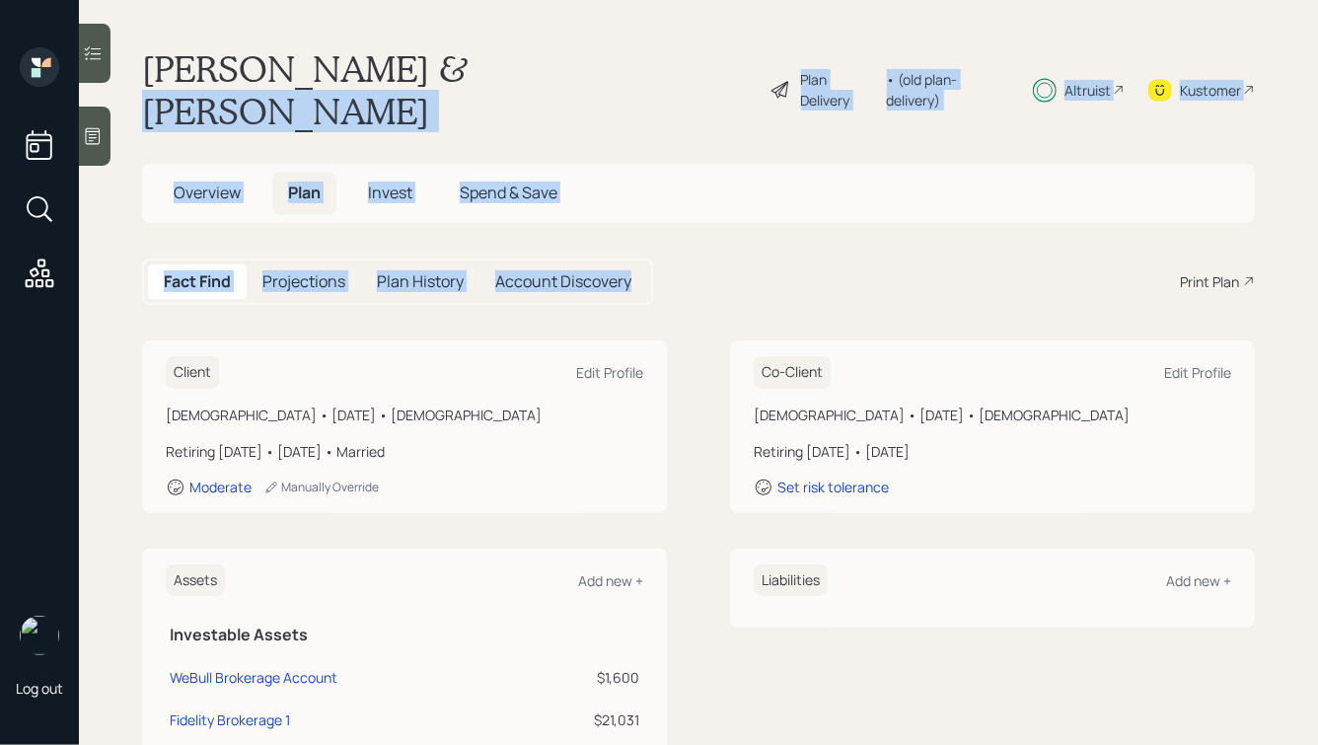
drag, startPoint x: 722, startPoint y: 254, endPoint x: 373, endPoint y: 21, distance: 419.7
click at [377, 21] on main "[PERSON_NAME] & [PERSON_NAME] Plan Delivery • (old plan-delivery) Altruist Kust…" at bounding box center [698, 372] width 1239 height 745
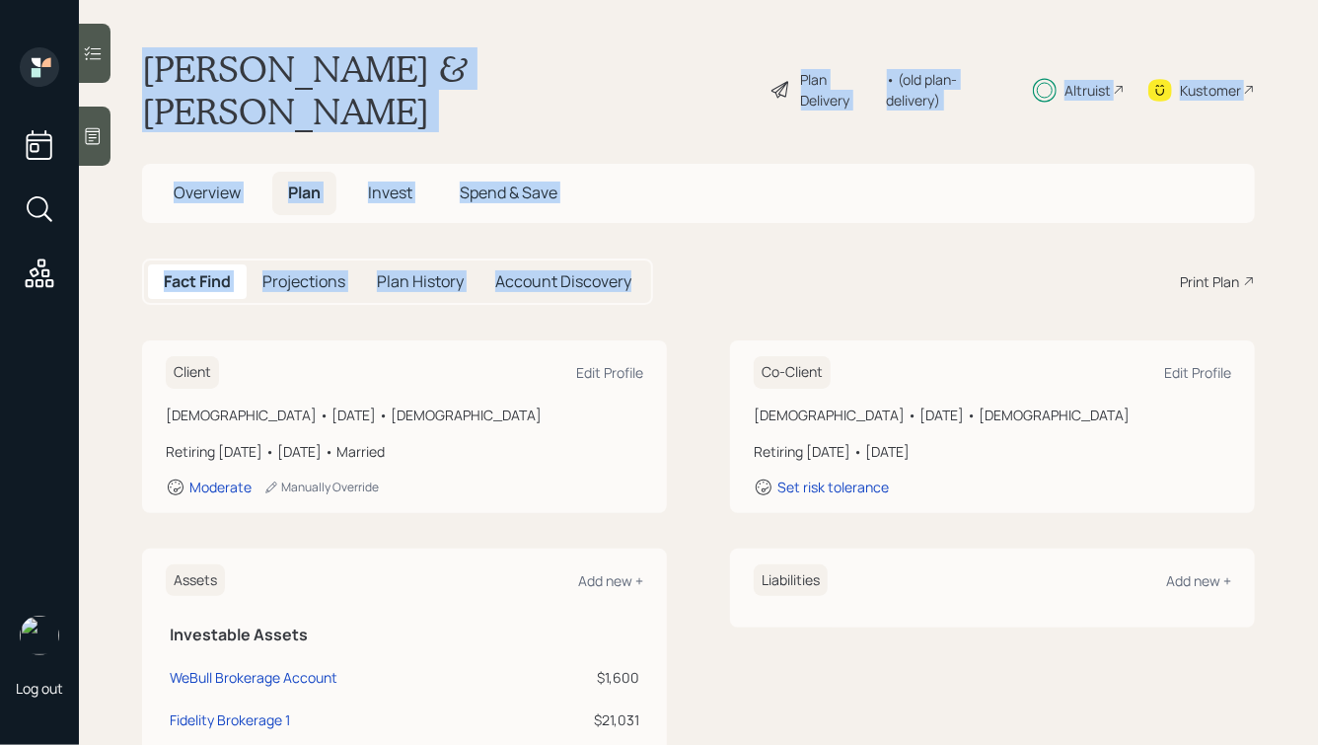
click at [373, 21] on main "[PERSON_NAME] & [PERSON_NAME] Plan Delivery • (old plan-delivery) Altruist Kust…" at bounding box center [698, 372] width 1239 height 745
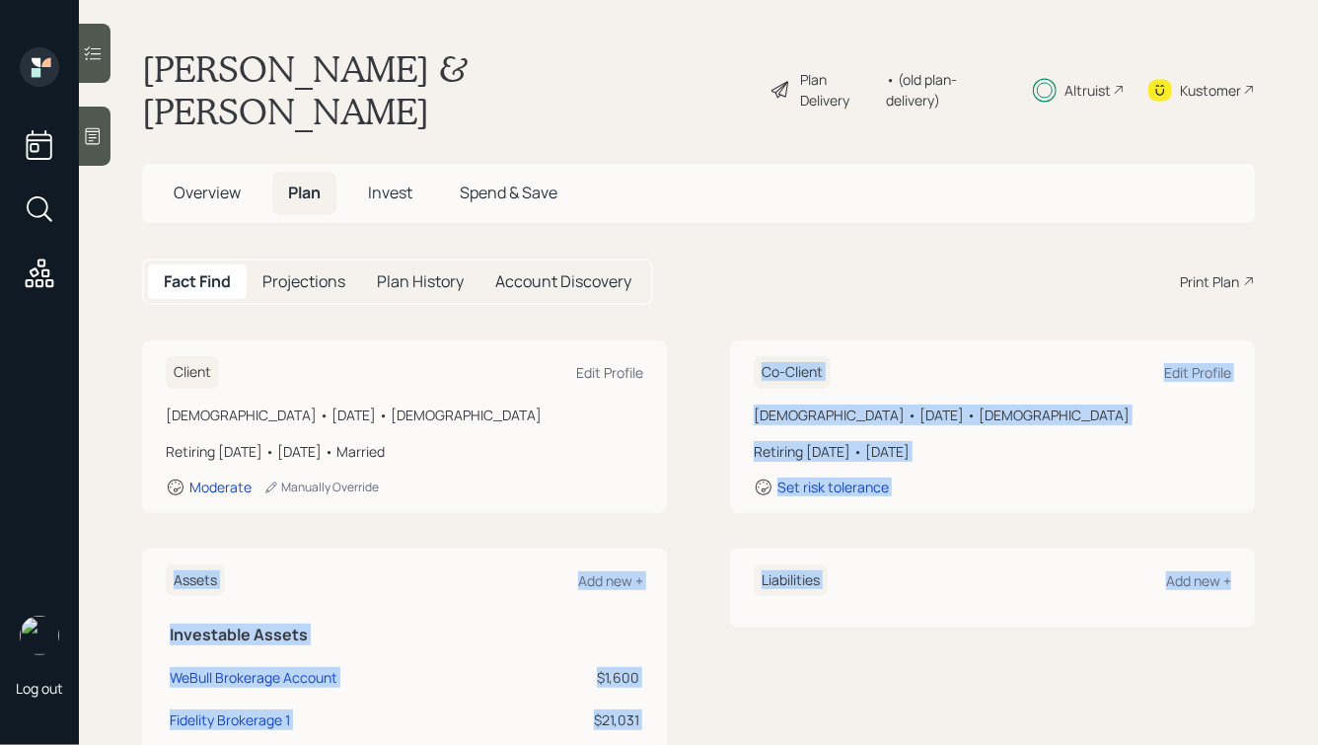
drag, startPoint x: 730, startPoint y: 288, endPoint x: 1176, endPoint y: 666, distance: 584.4
click at [1176, 666] on main "[PERSON_NAME] & [PERSON_NAME] Plan Delivery • (old plan-delivery) Altruist Kust…" at bounding box center [698, 372] width 1239 height 745
click at [1176, 666] on div "Liabilities Add new +" at bounding box center [992, 755] width 525 height 415
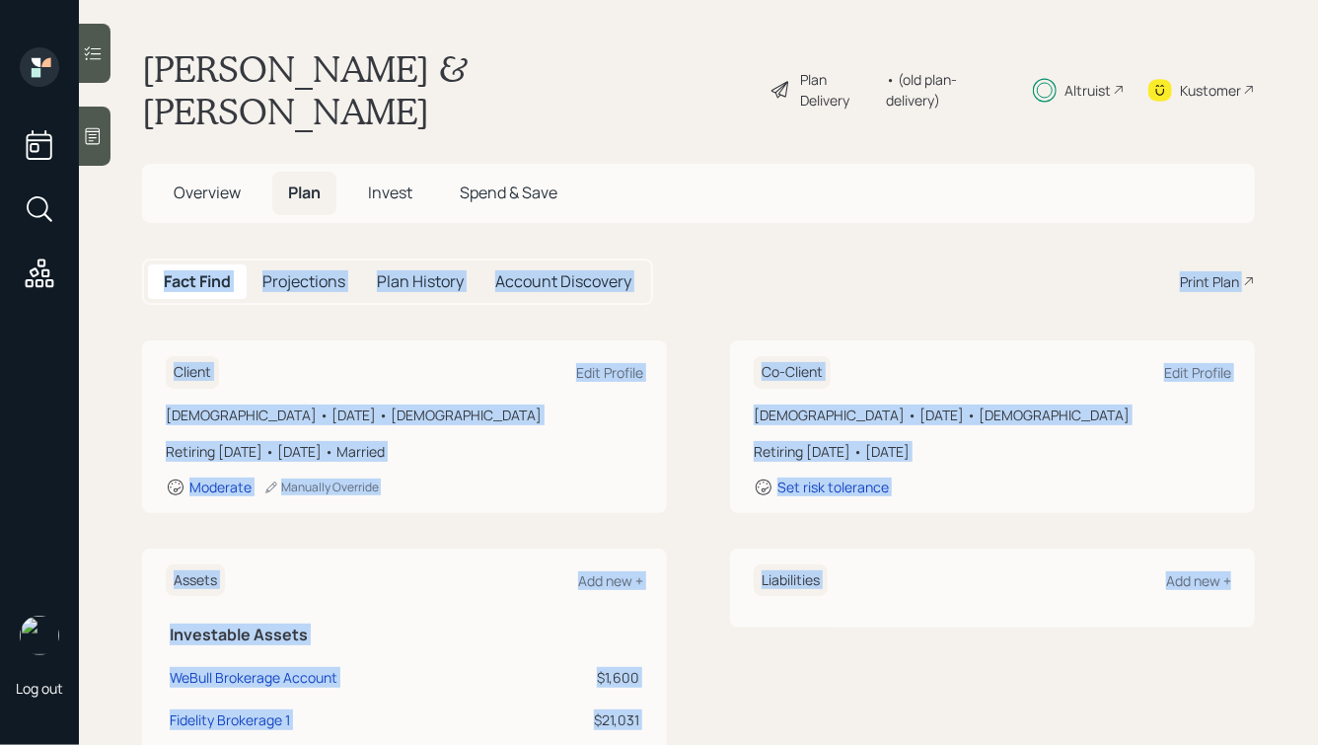
drag, startPoint x: 1245, startPoint y: 643, endPoint x: 745, endPoint y: 153, distance: 700.4
click at [745, 153] on main "[PERSON_NAME] & [PERSON_NAME] Plan Delivery • (old plan-delivery) Altruist Kust…" at bounding box center [698, 372] width 1239 height 745
click at [794, 264] on main "[PERSON_NAME] & [PERSON_NAME] Plan Delivery • (old plan-delivery) Altruist Kust…" at bounding box center [698, 372] width 1239 height 745
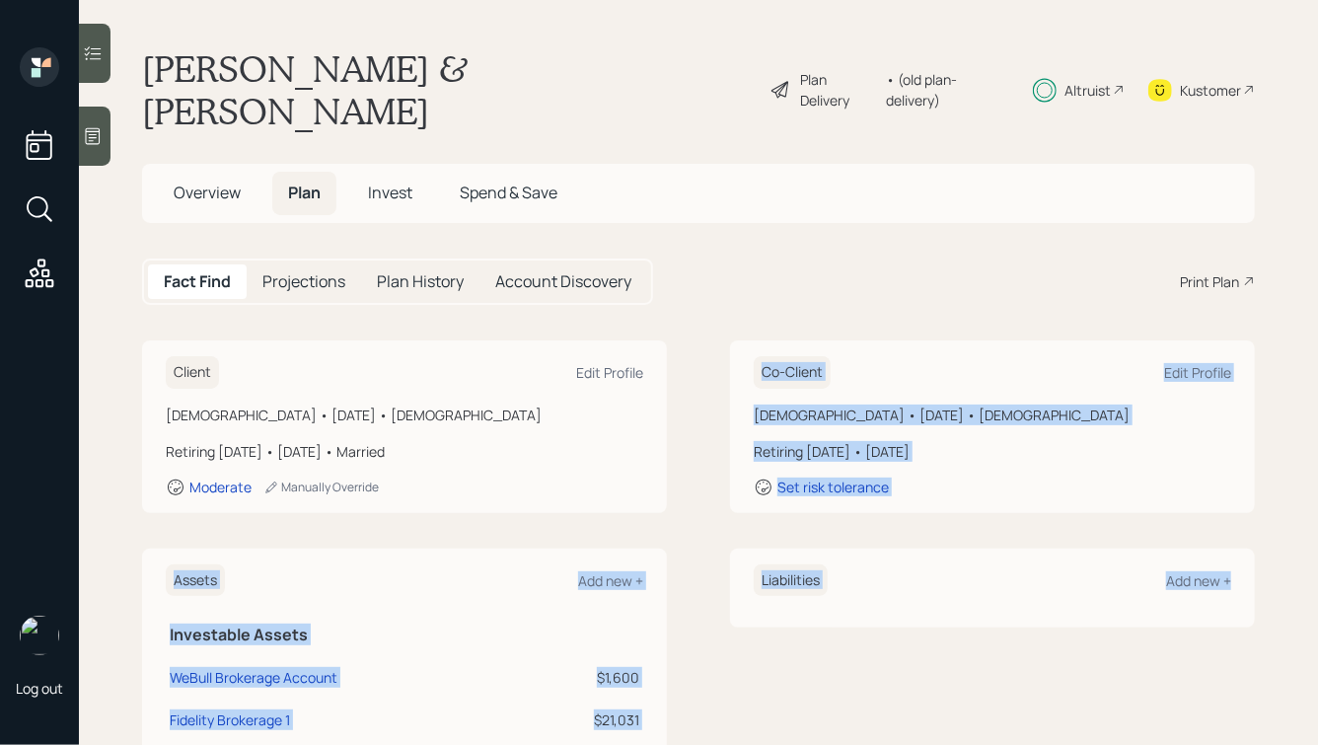
drag, startPoint x: 748, startPoint y: 310, endPoint x: 1156, endPoint y: 558, distance: 478.1
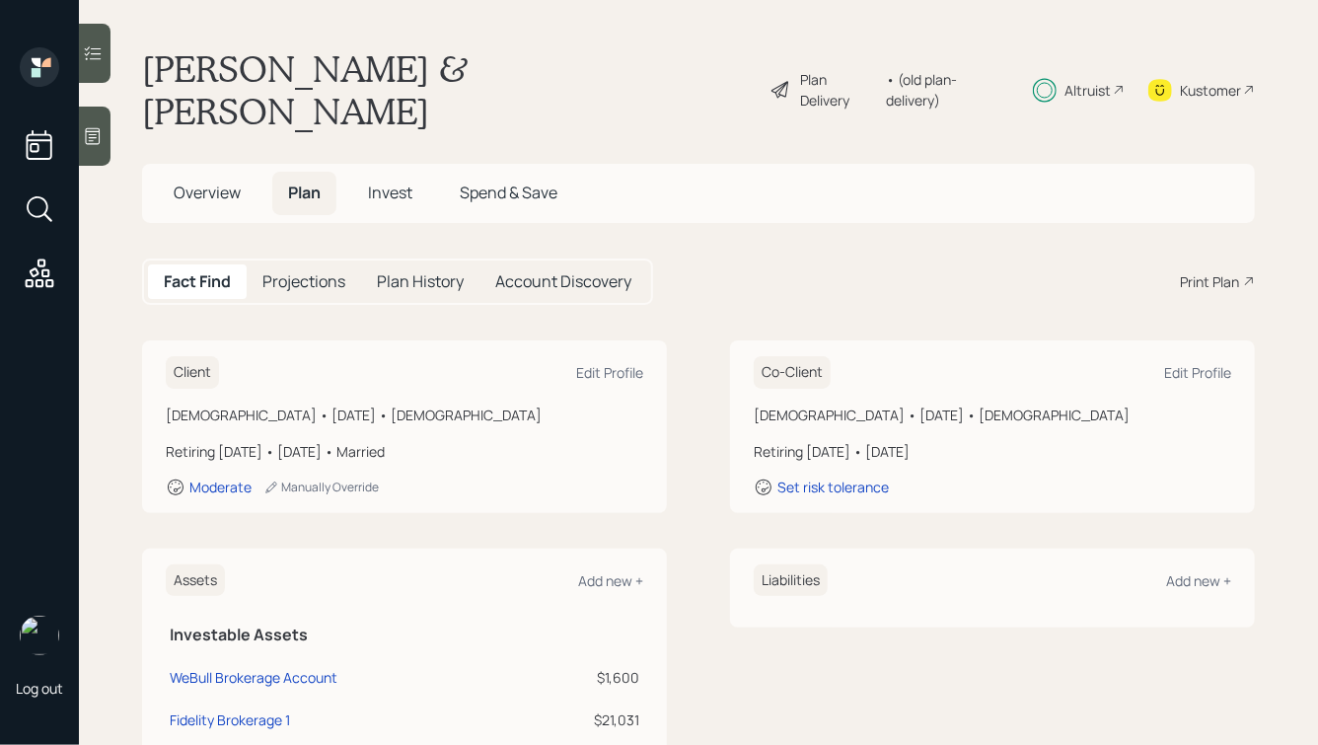
click at [768, 261] on div "Fact Find Projections Plan History Account Discovery Print Plan" at bounding box center [698, 281] width 1113 height 46
click at [377, 182] on span "Invest" at bounding box center [390, 193] width 44 height 22
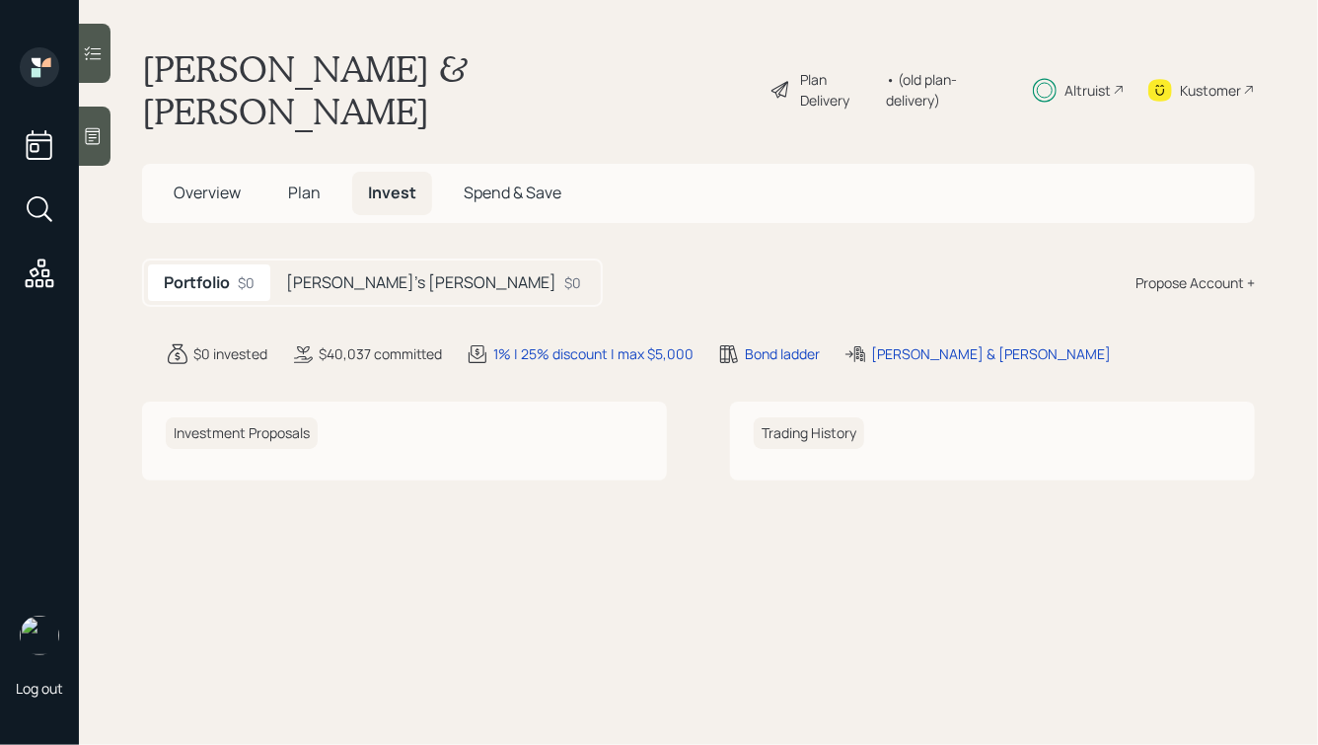
click at [283, 172] on h5 "Plan" at bounding box center [304, 193] width 64 height 42
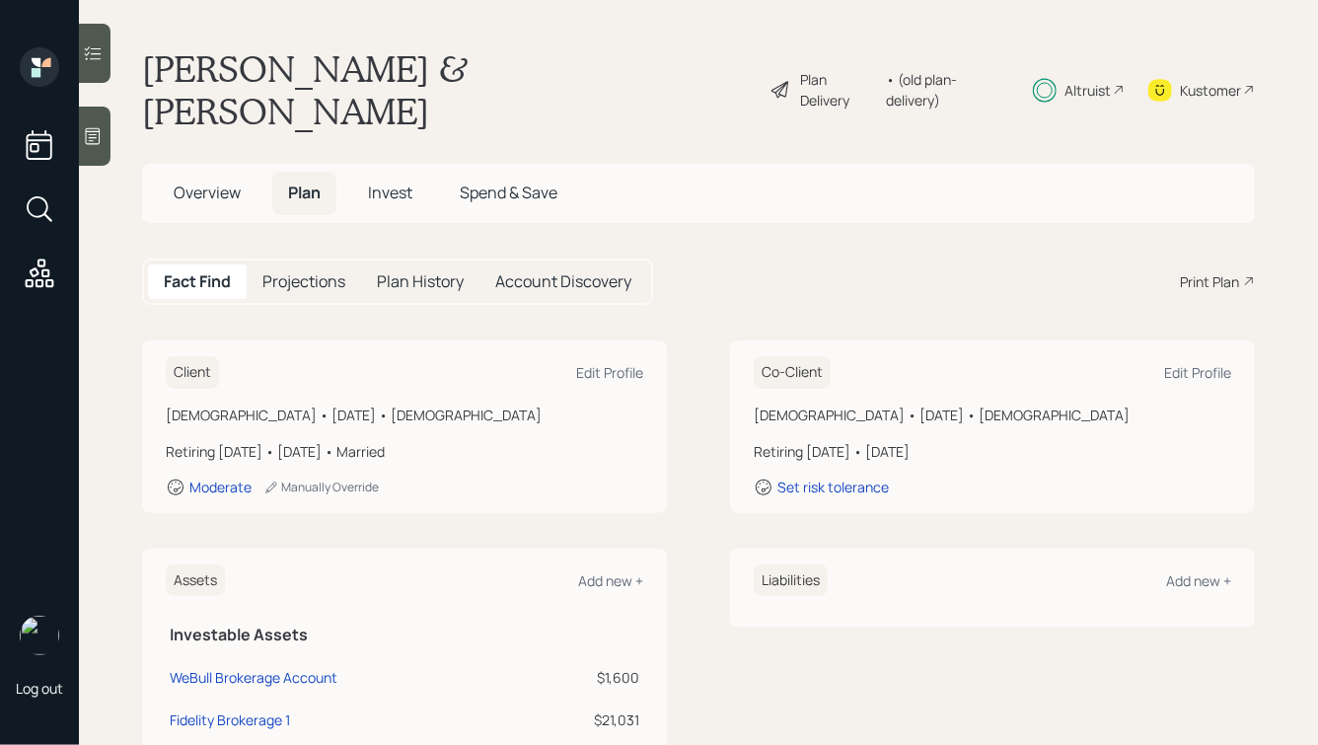
click at [310, 272] on h5 "Projections" at bounding box center [303, 281] width 83 height 19
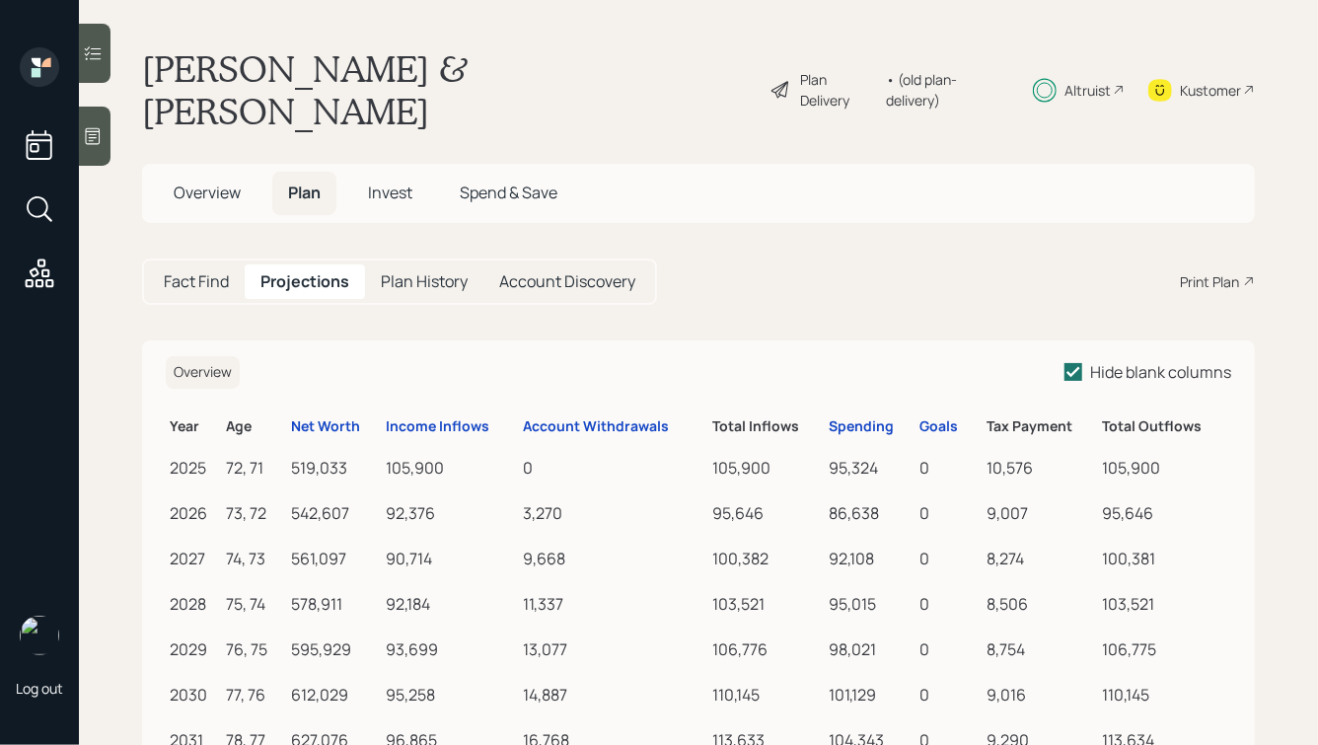
click at [190, 182] on span "Overview" at bounding box center [207, 193] width 67 height 22
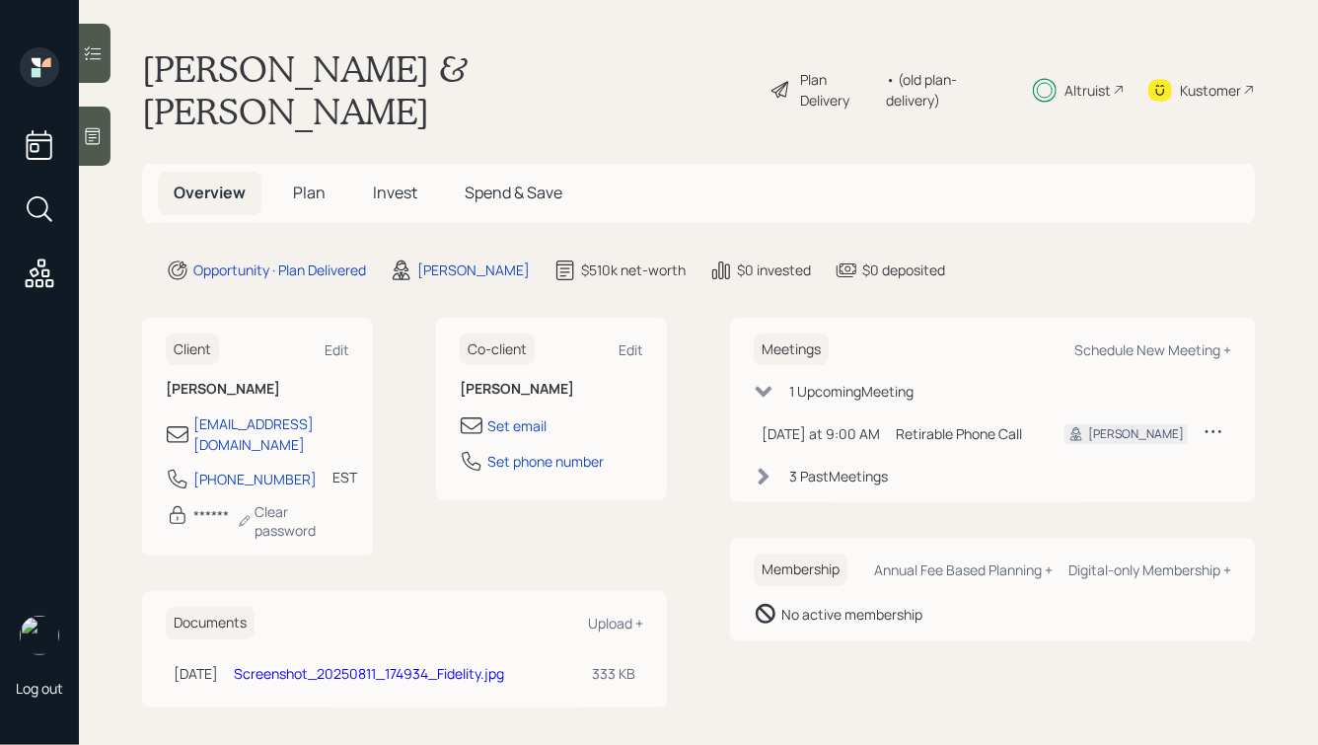
click at [301, 182] on span "Plan" at bounding box center [309, 193] width 33 height 22
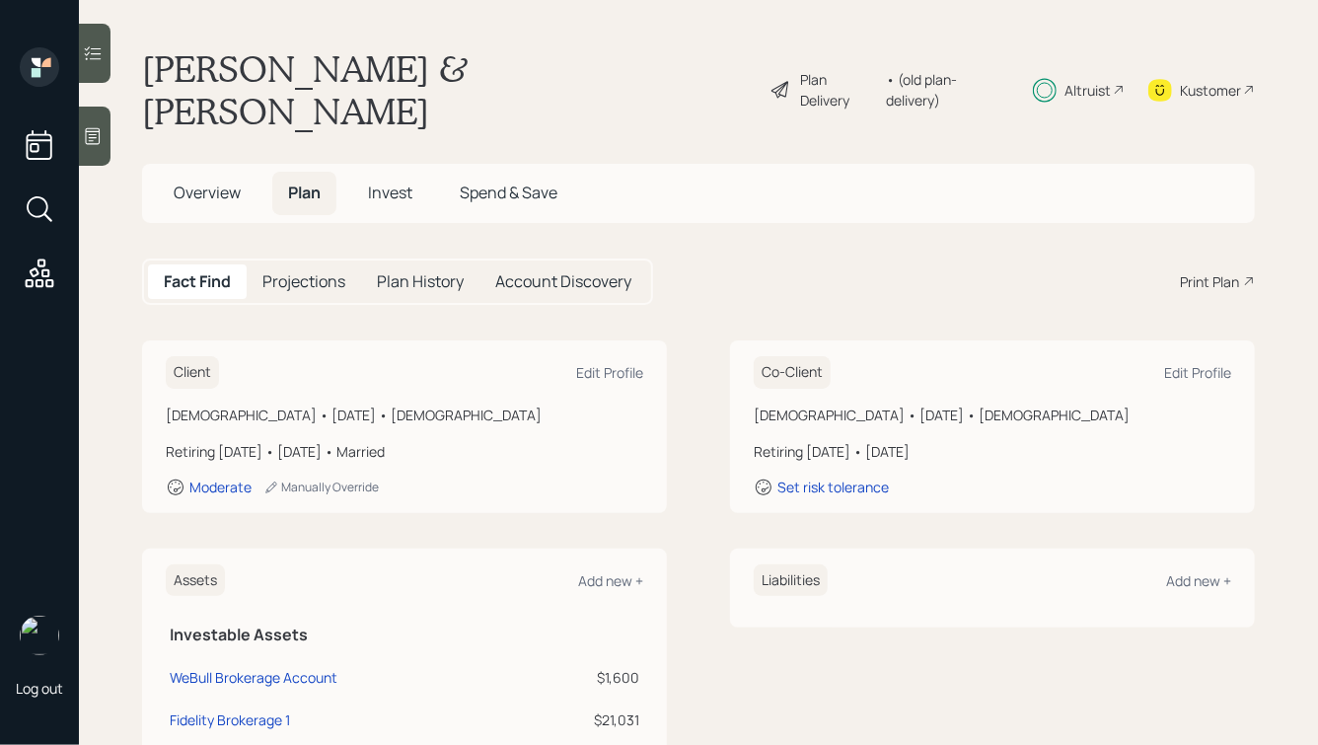
scroll to position [37, 0]
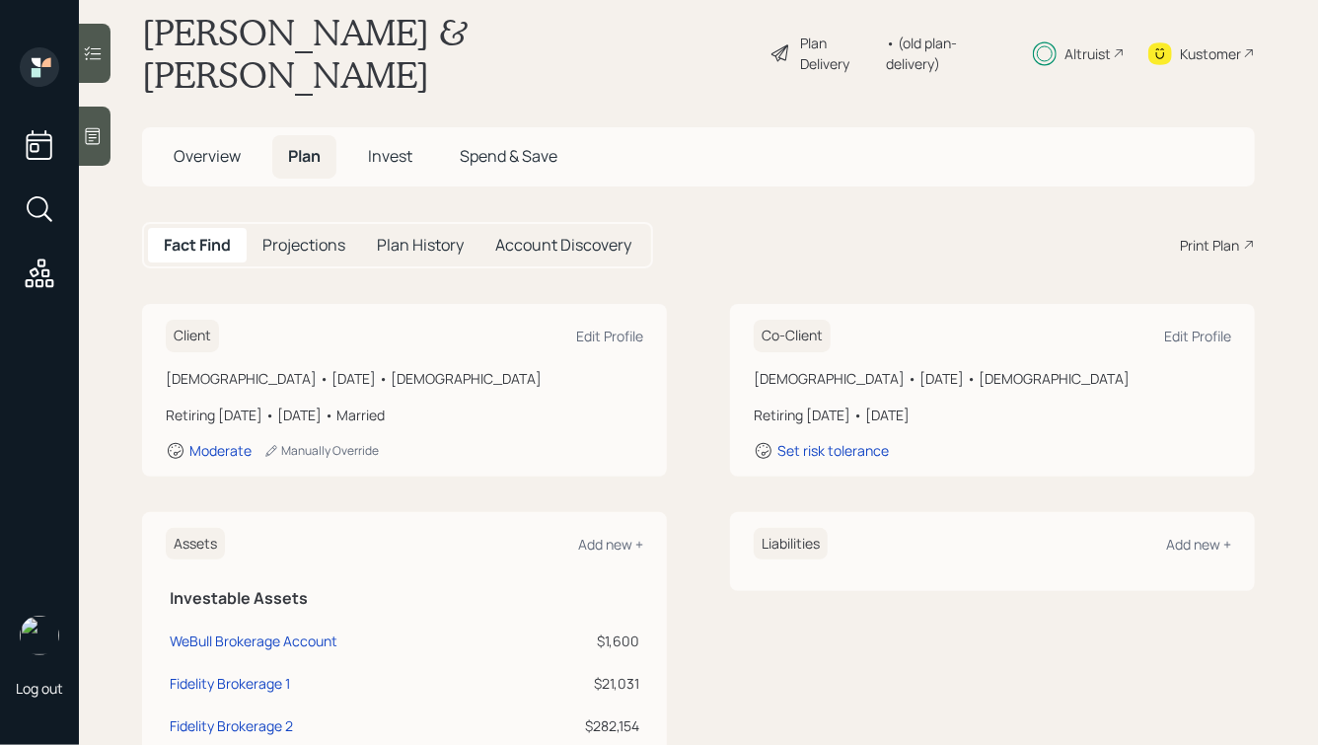
click at [205, 145] on span "Overview" at bounding box center [207, 156] width 67 height 22
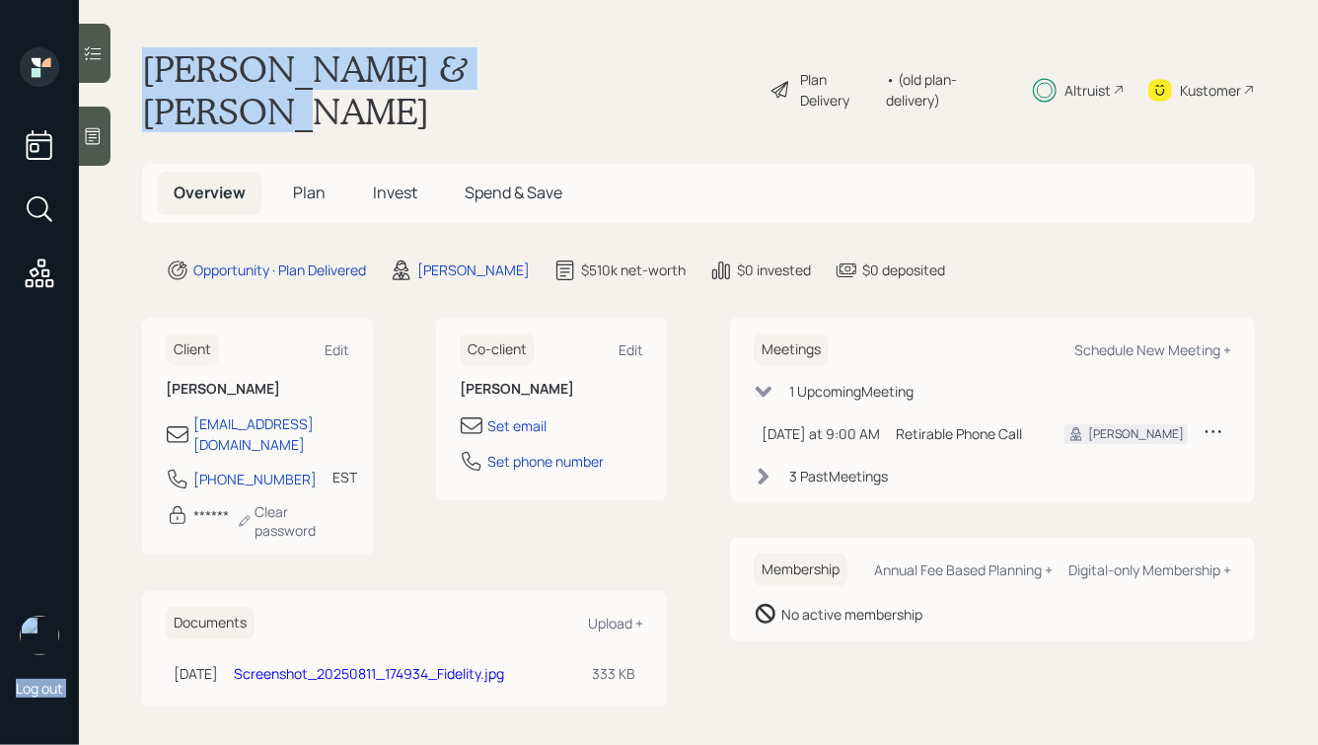
drag, startPoint x: 598, startPoint y: 90, endPoint x: 65, endPoint y: 20, distance: 537.3
click at [66, 21] on div "Log out [PERSON_NAME] & [PERSON_NAME] Plan Delivery • (old plan-delivery) Altru…" at bounding box center [659, 372] width 1318 height 745
click at [241, 38] on main "[PERSON_NAME] & [PERSON_NAME] Plan Delivery • (old plan-delivery) Altruist Kust…" at bounding box center [698, 372] width 1239 height 745
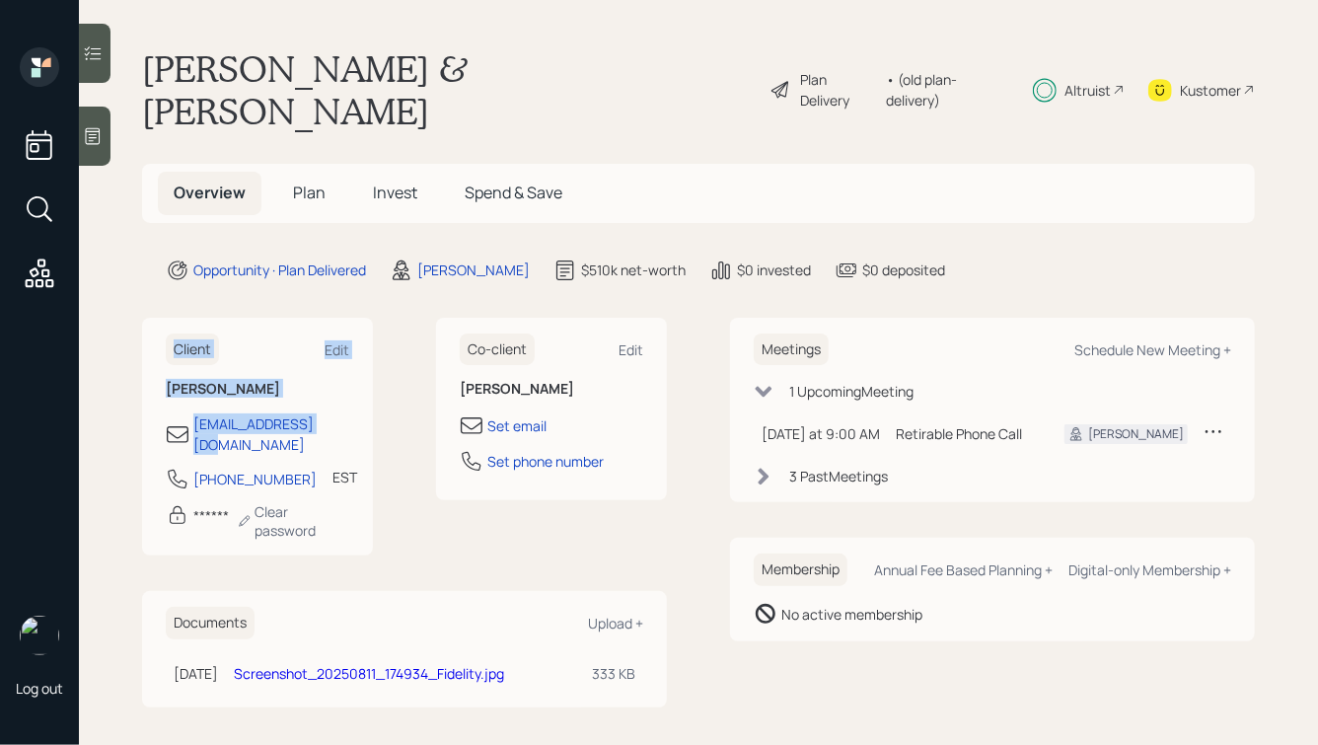
drag, startPoint x: 335, startPoint y: 386, endPoint x: 116, endPoint y: 255, distance: 255.3
click at [116, 255] on main "[PERSON_NAME] & [PERSON_NAME] Plan Delivery • (old plan-delivery) Altruist Kust…" at bounding box center [698, 372] width 1239 height 745
click at [140, 275] on main "[PERSON_NAME] & [PERSON_NAME] Plan Delivery • (old plan-delivery) Altruist Kust…" at bounding box center [698, 372] width 1239 height 745
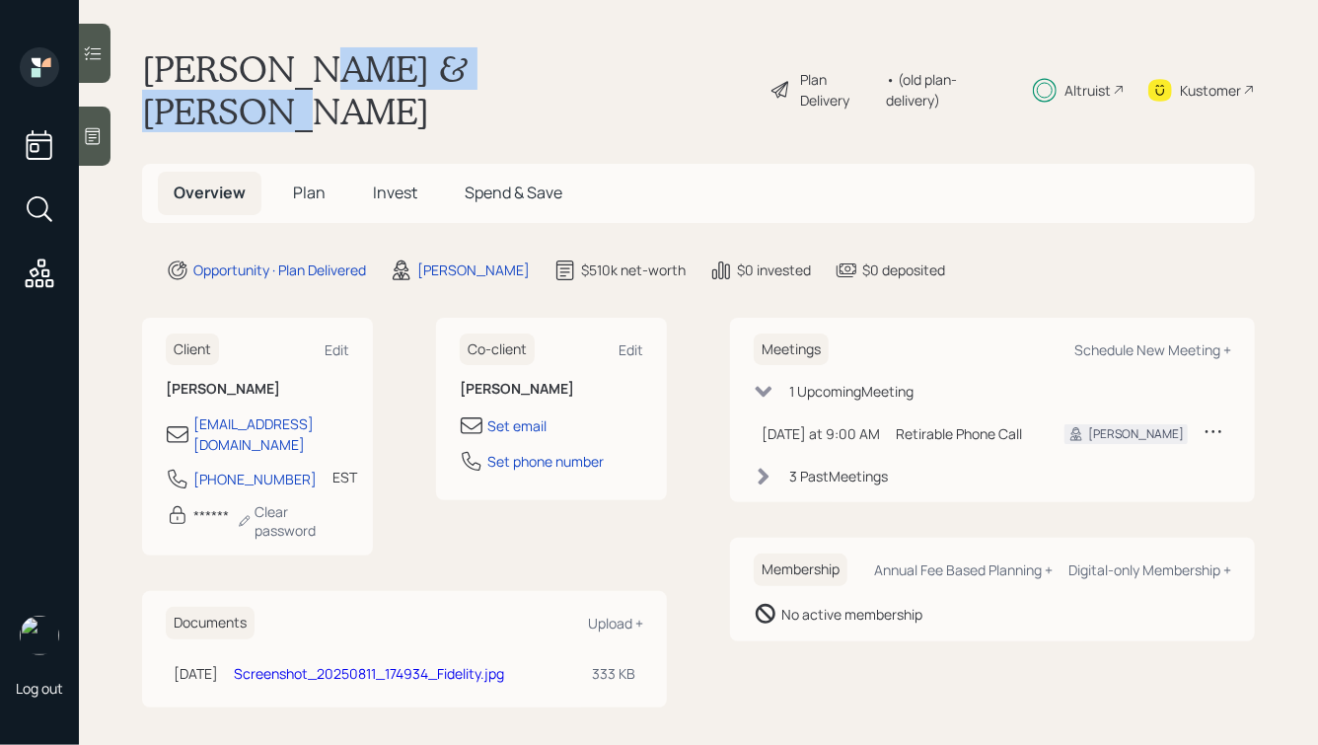
drag, startPoint x: 592, startPoint y: 75, endPoint x: 298, endPoint y: 59, distance: 294.4
click at [298, 59] on div "[PERSON_NAME] & [PERSON_NAME] Plan Delivery • (old plan-delivery) Altruist Kust…" at bounding box center [698, 89] width 1113 height 85
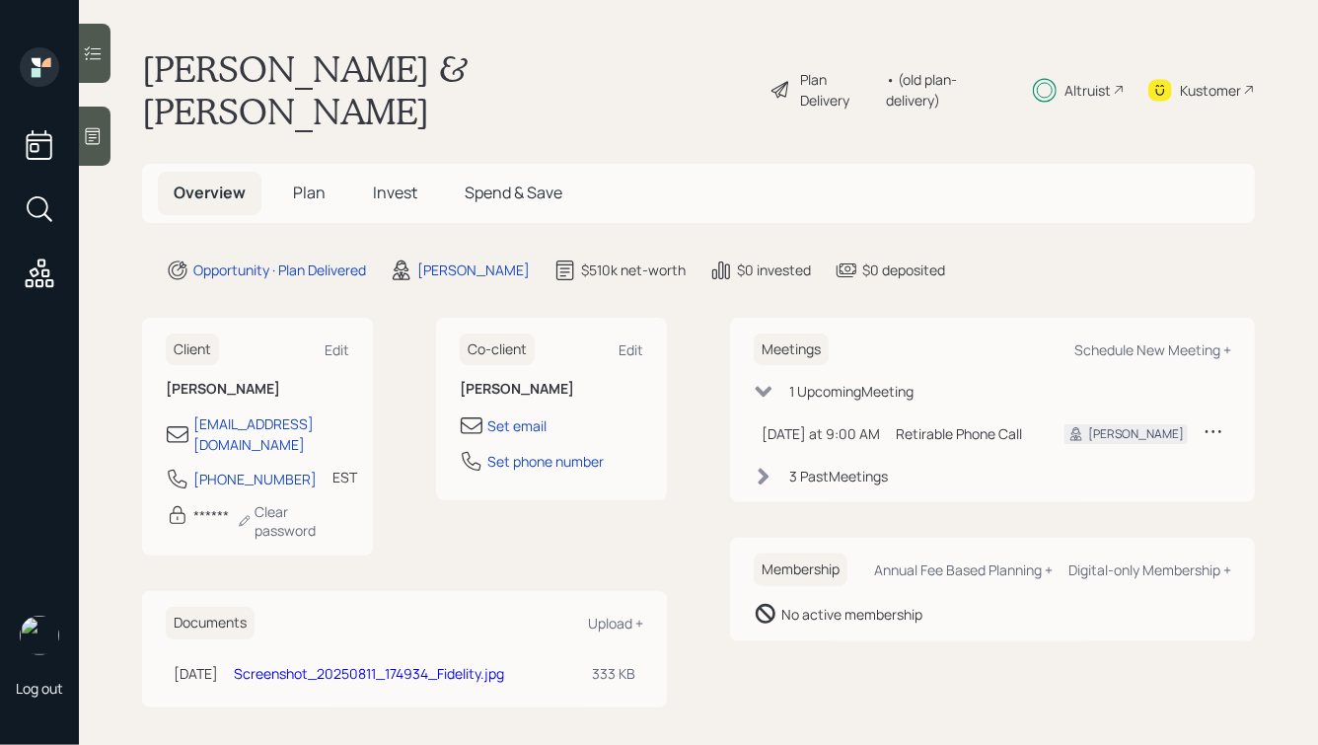
click at [218, 71] on h1 "[PERSON_NAME] & [PERSON_NAME]" at bounding box center [448, 89] width 612 height 85
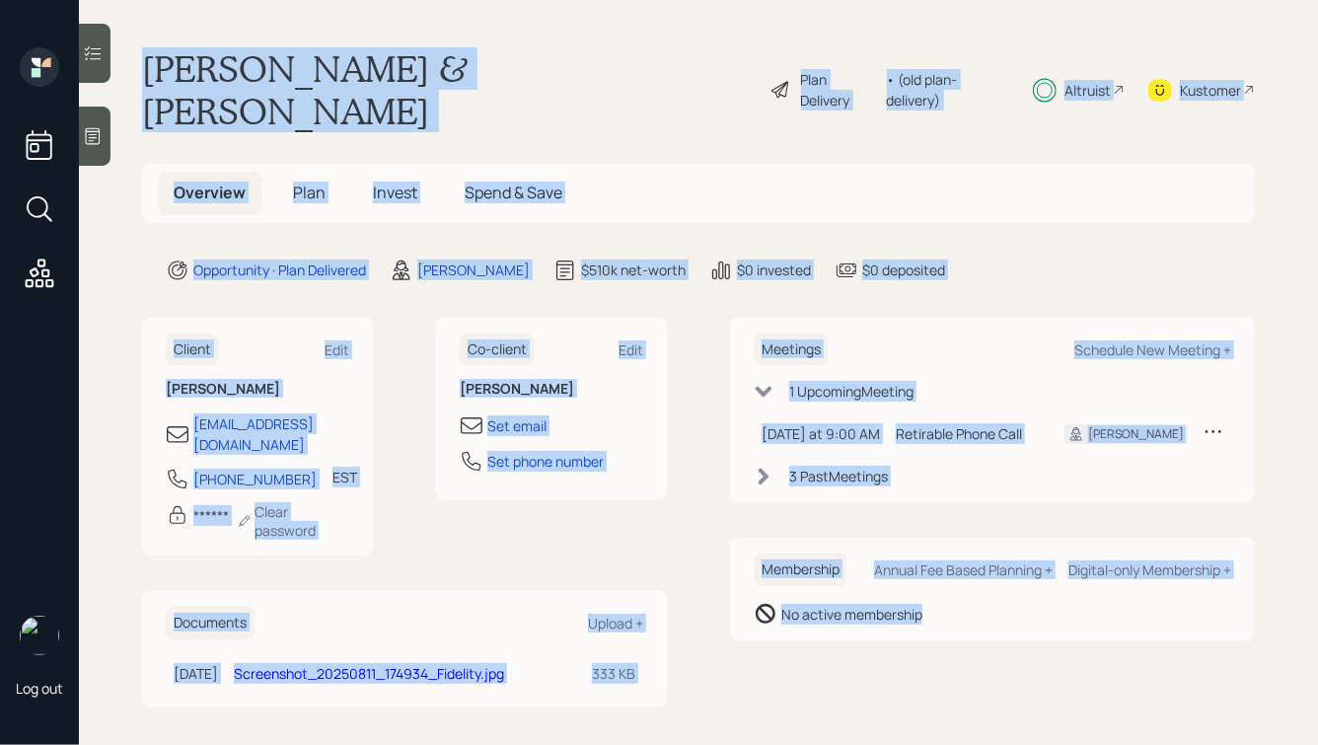
drag, startPoint x: 145, startPoint y: 62, endPoint x: 860, endPoint y: 704, distance: 961.2
click at [860, 704] on main "[PERSON_NAME] & [PERSON_NAME] Plan Delivery • (old plan-delivery) Altruist Kust…" at bounding box center [698, 372] width 1239 height 745
click at [859, 703] on main "[PERSON_NAME] & [PERSON_NAME] Plan Delivery • (old plan-delivery) Altruist Kust…" at bounding box center [698, 372] width 1239 height 745
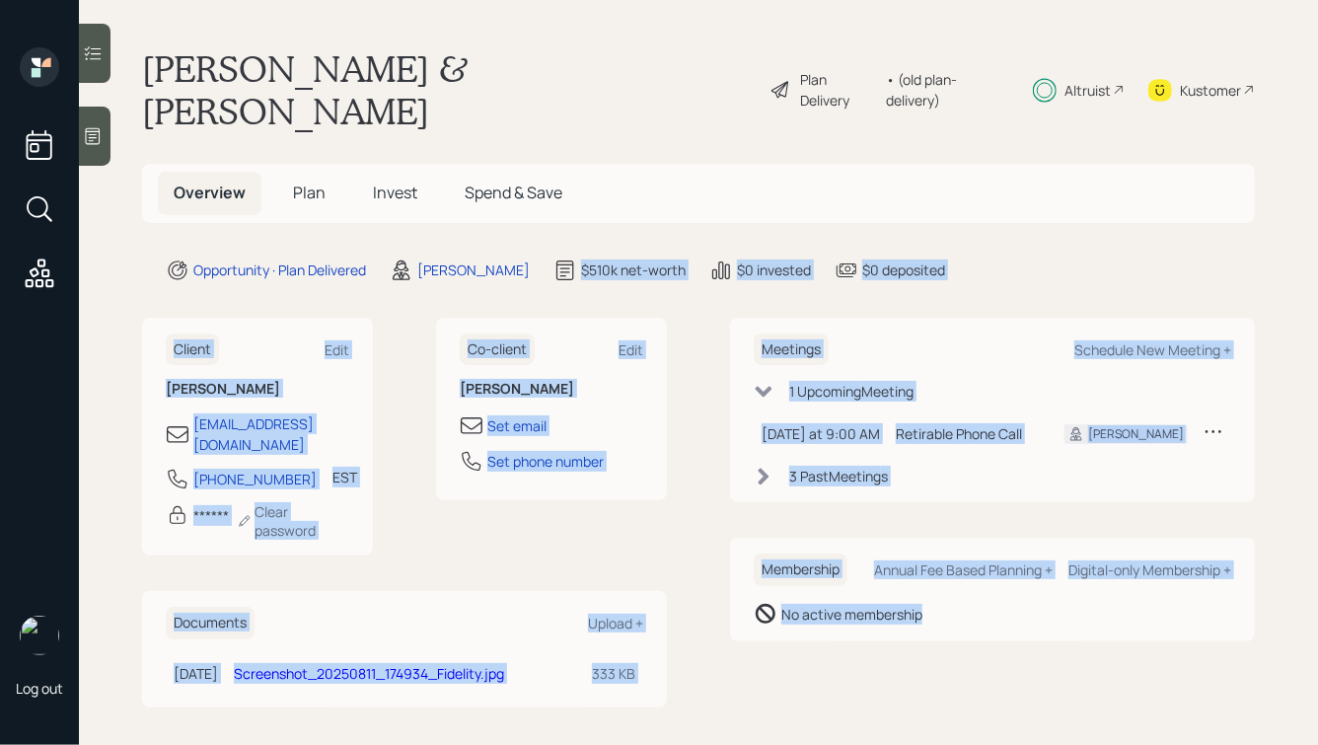
drag, startPoint x: 946, startPoint y: 605, endPoint x: 566, endPoint y: 197, distance: 557.0
click at [566, 197] on main "[PERSON_NAME] & [PERSON_NAME] Plan Delivery • (old plan-delivery) Altruist Kust…" at bounding box center [698, 372] width 1239 height 745
click at [648, 259] on div "$510k net-worth" at bounding box center [633, 269] width 105 height 21
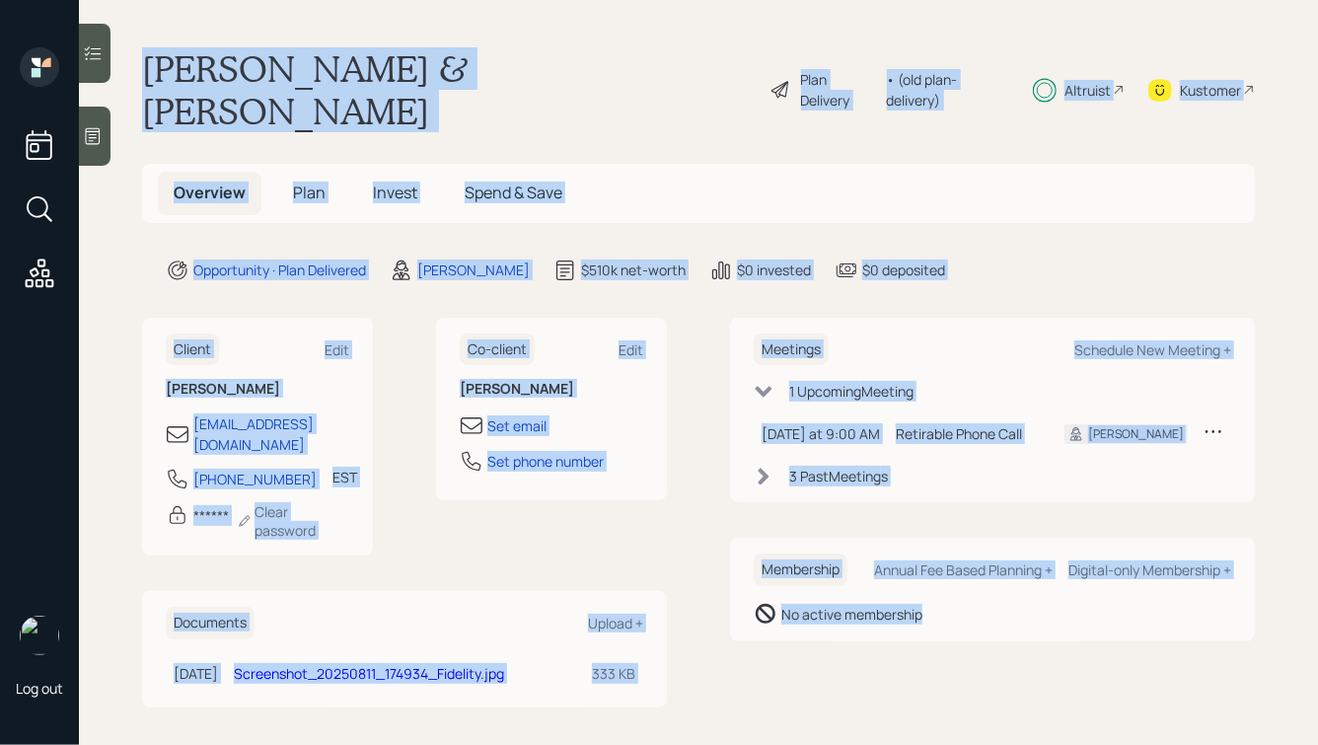
drag, startPoint x: 144, startPoint y: 63, endPoint x: 940, endPoint y: 608, distance: 964.5
click at [940, 608] on main "[PERSON_NAME] & [PERSON_NAME] Plan Delivery • (old plan-delivery) Altruist Kust…" at bounding box center [698, 372] width 1239 height 745
click at [940, 608] on div "Meetings Schedule New Meeting + 1 Upcoming Meeting [DATE] at 9:00 AM [DATE] 9:0…" at bounding box center [992, 513] width 525 height 390
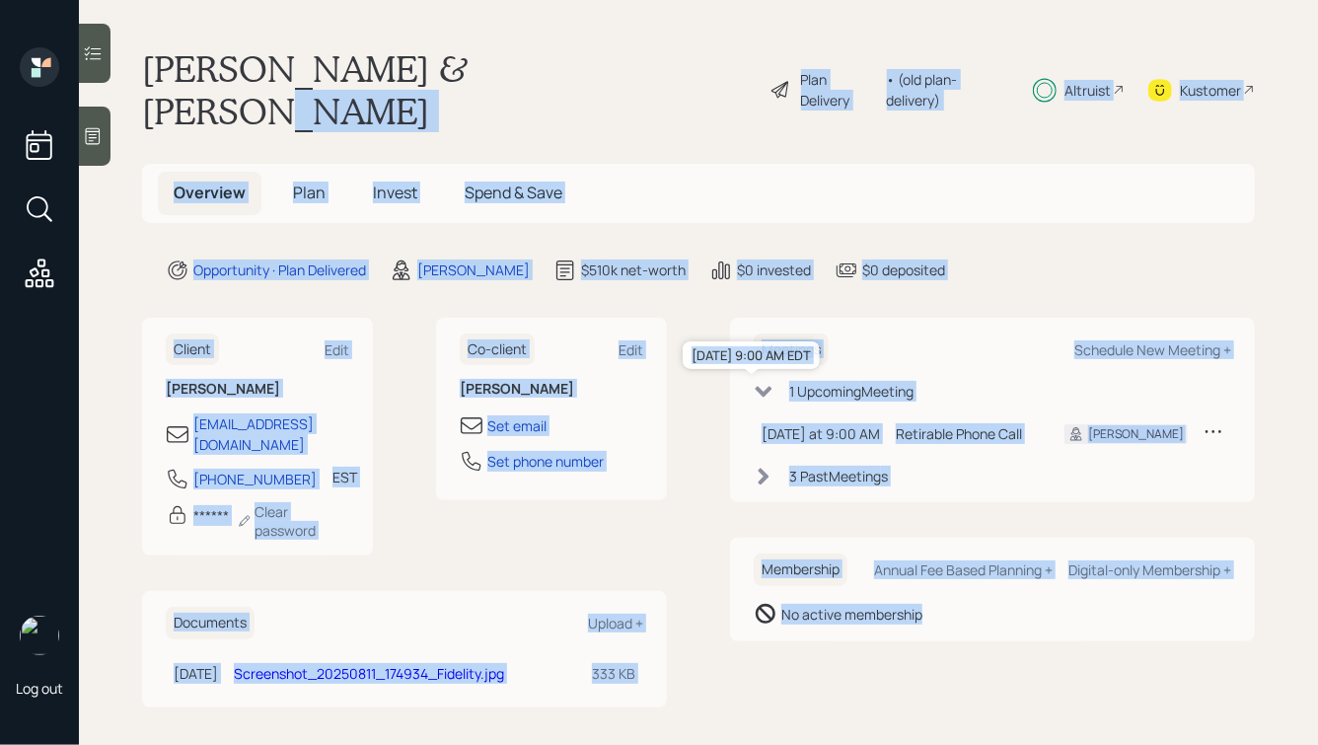
drag, startPoint x: 1056, startPoint y: 603, endPoint x: 544, endPoint y: 85, distance: 728.3
click at [544, 85] on main "[PERSON_NAME] & [PERSON_NAME] Plan Delivery • (old plan-delivery) Altruist Kust…" at bounding box center [698, 372] width 1239 height 745
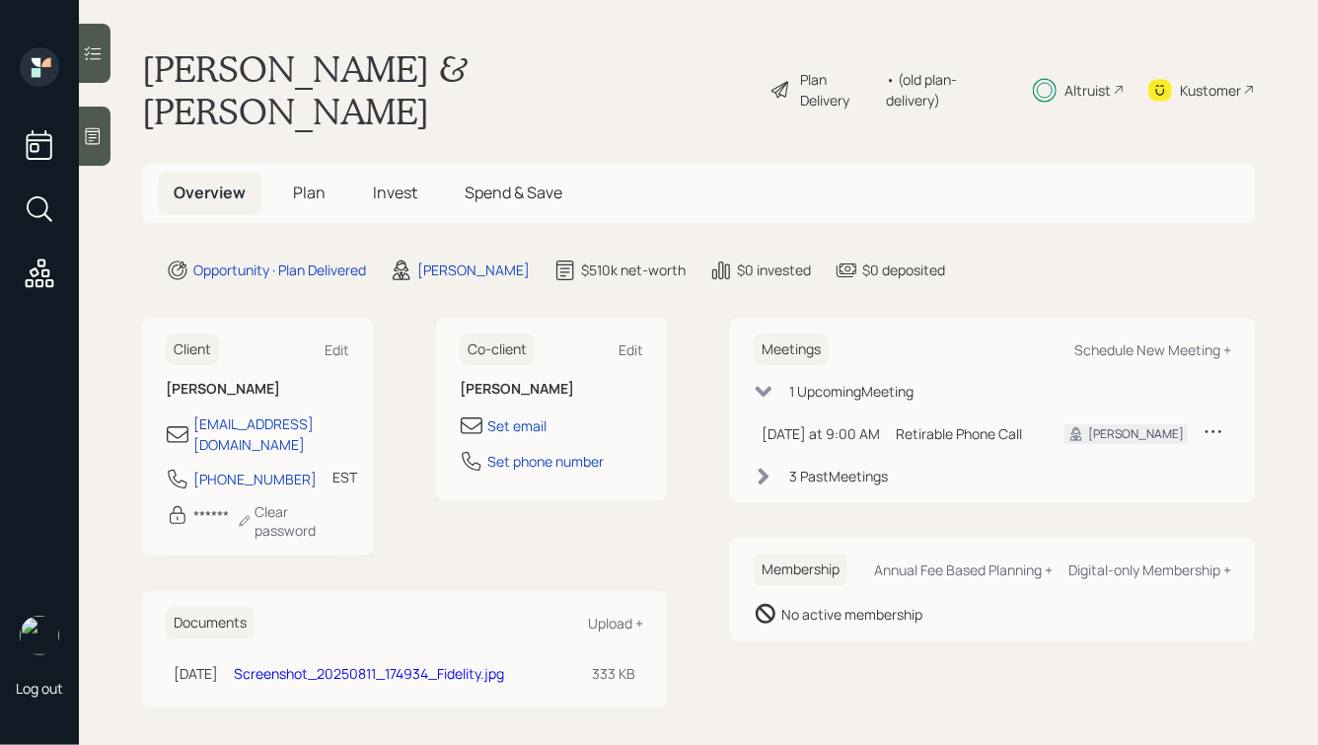
click at [511, 62] on h1 "[PERSON_NAME] & [PERSON_NAME]" at bounding box center [448, 89] width 612 height 85
click at [389, 182] on span "Invest" at bounding box center [395, 193] width 44 height 22
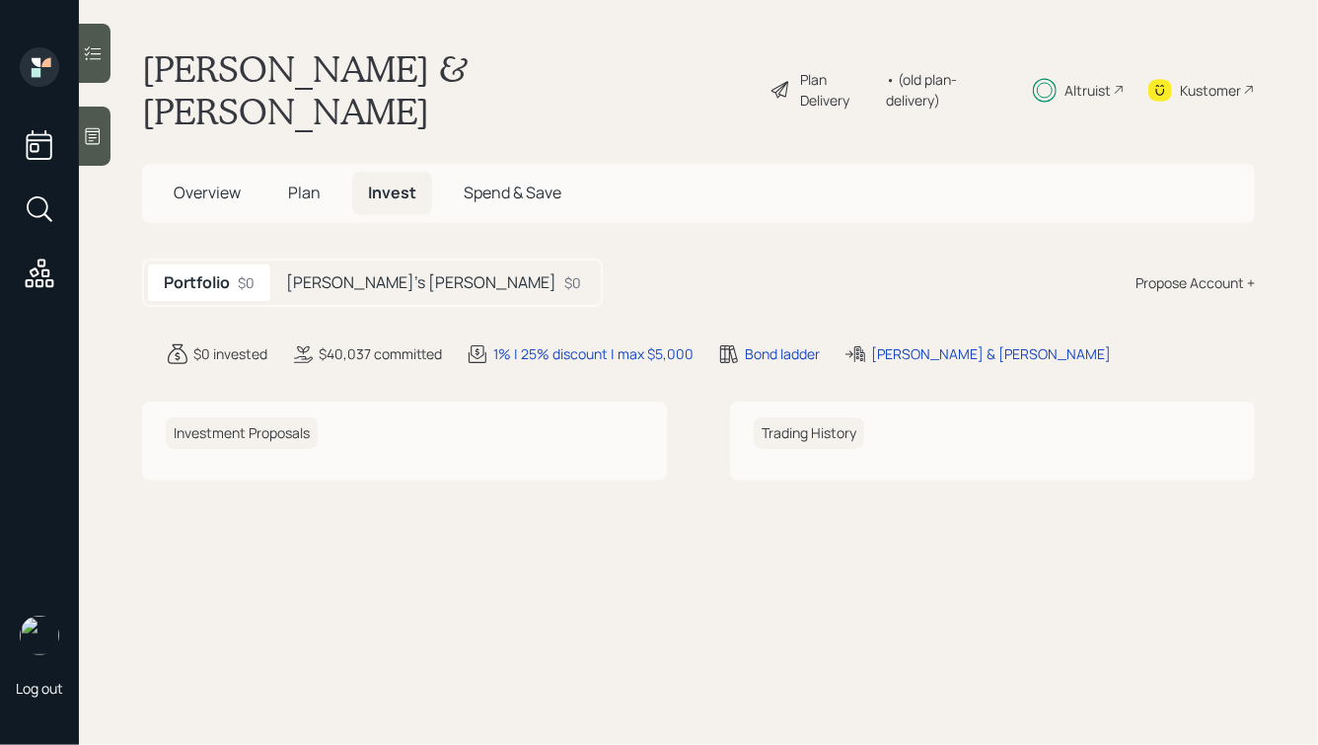
click at [344, 273] on h5 "[PERSON_NAME]'s [PERSON_NAME]" at bounding box center [421, 282] width 270 height 19
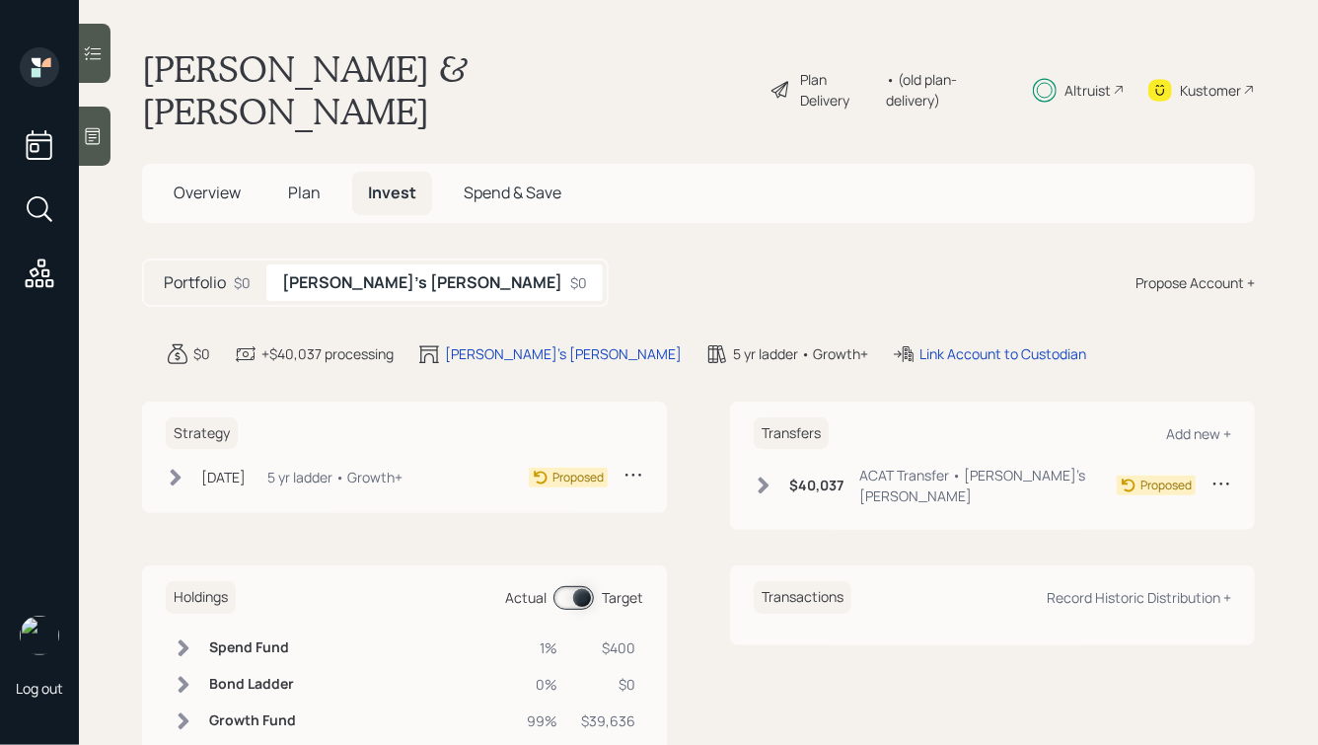
click at [773, 475] on icon at bounding box center [764, 485] width 20 height 20
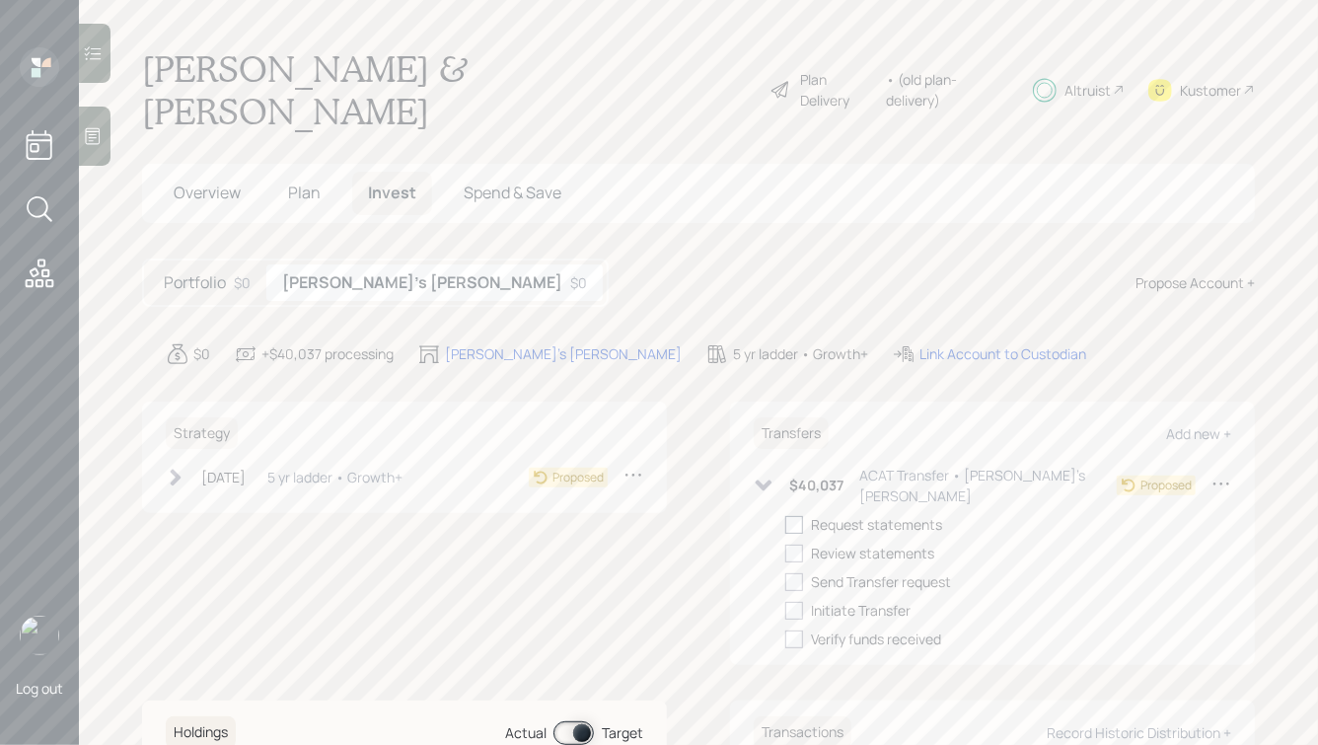
click at [799, 516] on div at bounding box center [794, 525] width 18 height 18
click at [785, 524] on input "checkbox" at bounding box center [784, 524] width 1 height 1
checkbox input "true"
click at [797, 545] on div at bounding box center [794, 554] width 18 height 18
click at [785, 552] on input "checkbox" at bounding box center [784, 552] width 1 height 1
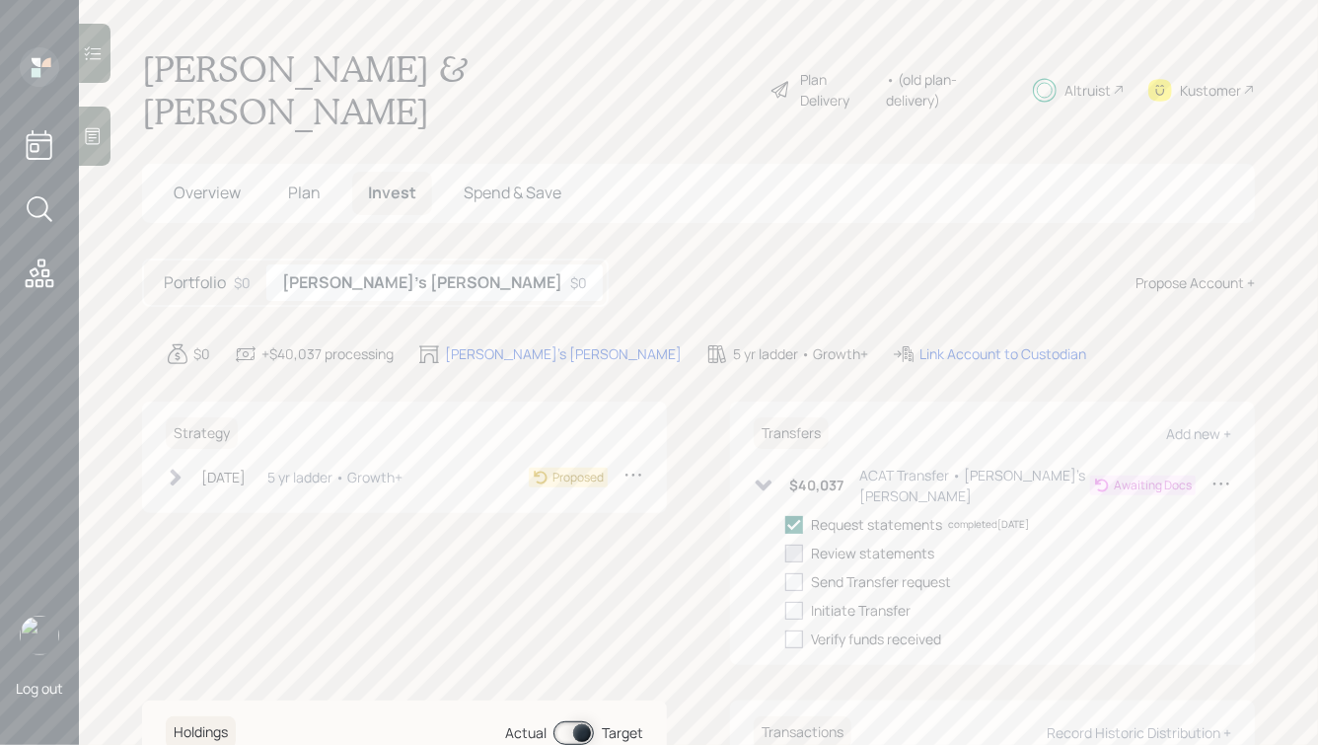
checkbox input "true"
click at [797, 573] on div at bounding box center [794, 582] width 18 height 18
click at [785, 581] on input "checkbox" at bounding box center [784, 581] width 1 height 1
checkbox input "true"
click at [797, 602] on div at bounding box center [794, 611] width 18 height 18
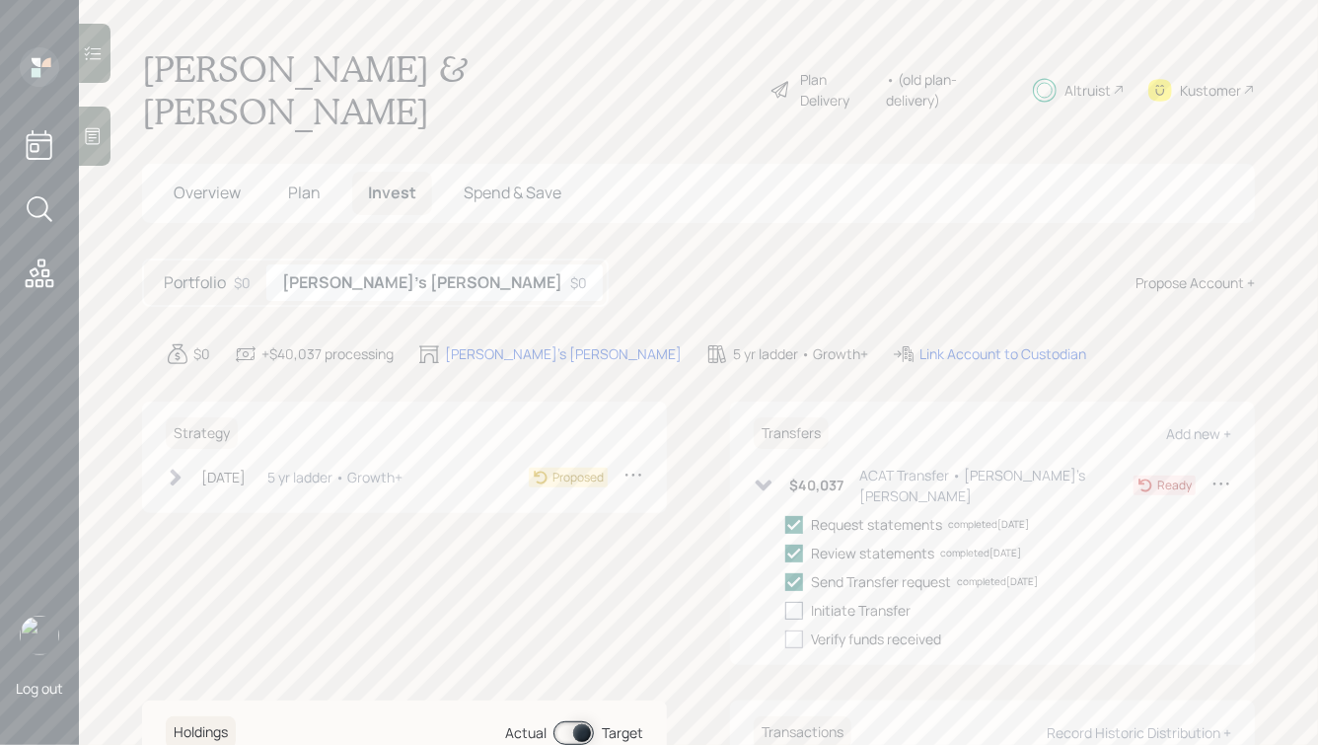
click at [785, 610] on input "checkbox" at bounding box center [784, 610] width 1 height 1
checkbox input "true"
click at [246, 467] on div "[DATE]" at bounding box center [223, 477] width 44 height 21
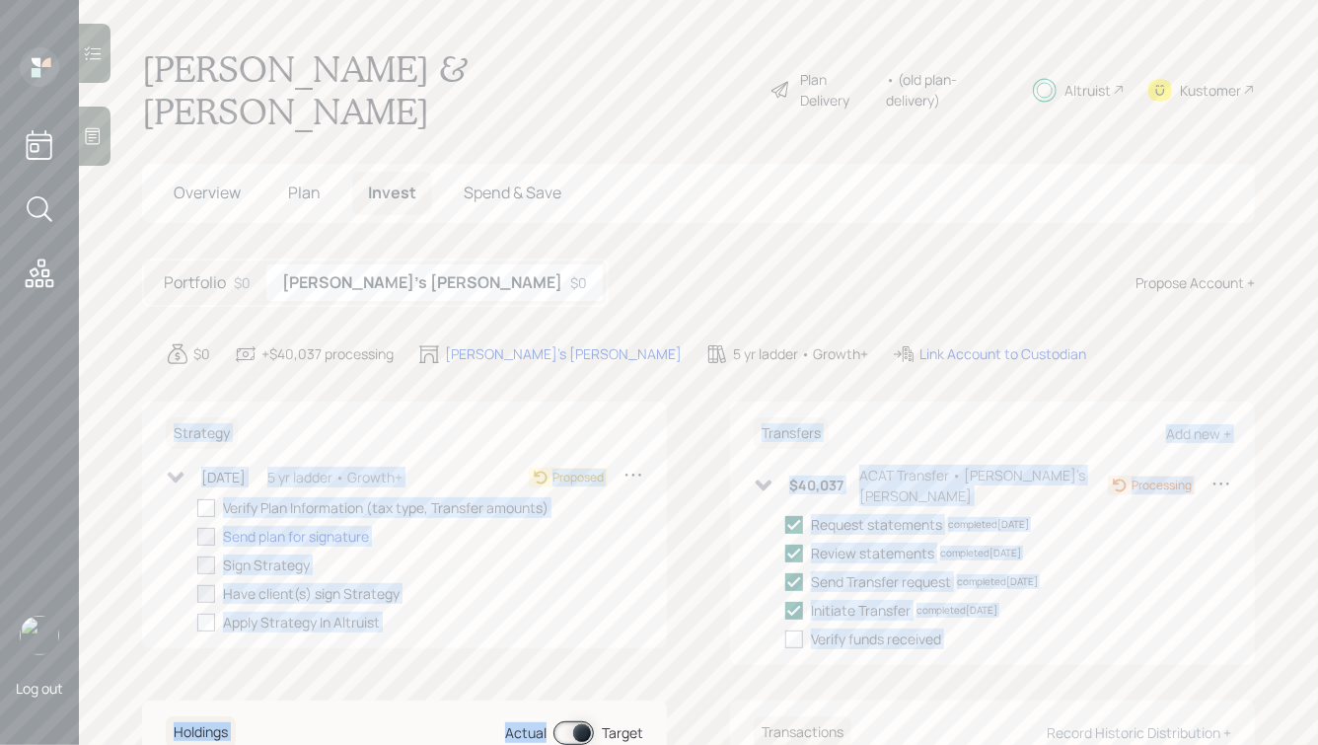
drag, startPoint x: 157, startPoint y: 373, endPoint x: 551, endPoint y: 639, distance: 476.1
click at [551, 639] on div "Strategy [DATE] [DATE] 11:22 AM EDT 5 yr ladder • Growth+ Proposed Verify Plan …" at bounding box center [698, 650] width 1113 height 497
click at [729, 612] on div "Strategy [DATE] [DATE] 11:22 AM EDT 5 yr ladder • Growth+ Proposed Verify Plan …" at bounding box center [698, 650] width 1113 height 497
drag, startPoint x: 1013, startPoint y: 630, endPoint x: 569, endPoint y: 337, distance: 531.9
click at [569, 338] on main "[PERSON_NAME] & [PERSON_NAME] Plan Delivery • (old plan-delivery) Altruist Kust…" at bounding box center [698, 372] width 1239 height 745
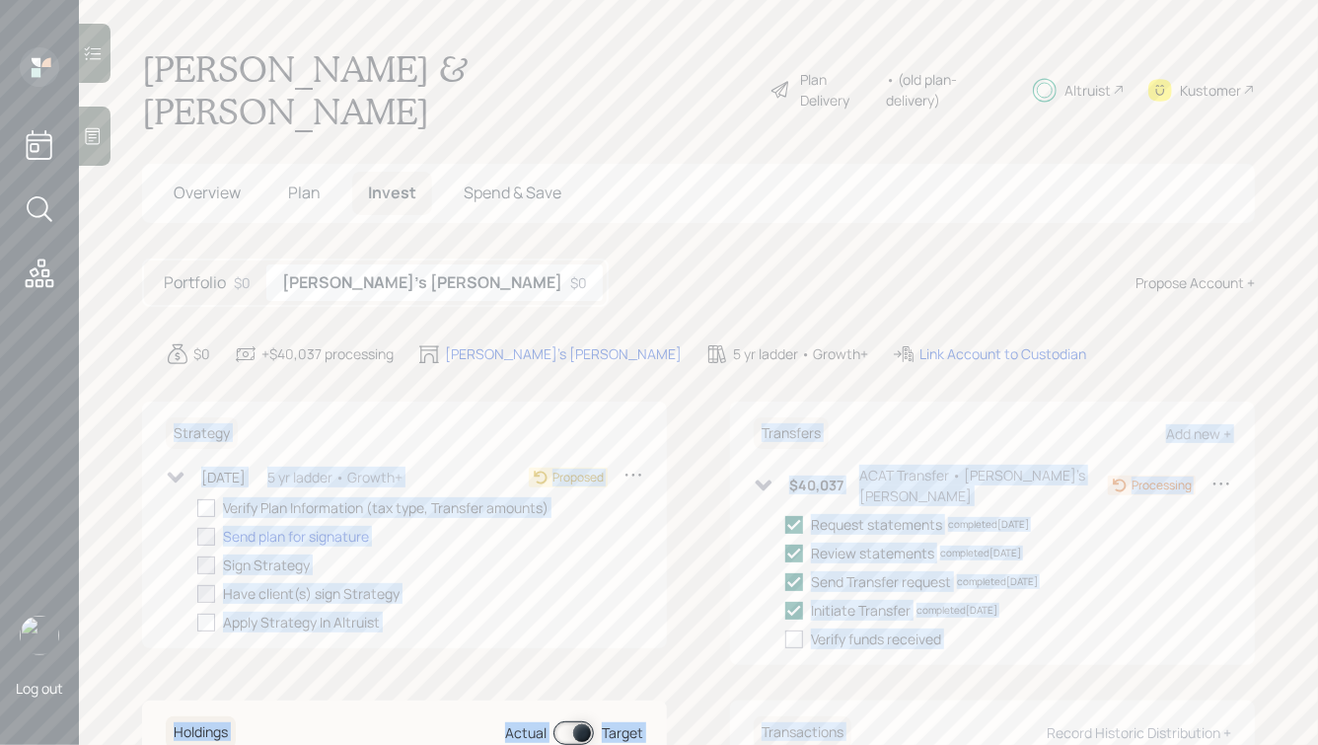
click at [656, 337] on main "[PERSON_NAME] & [PERSON_NAME] Plan Delivery • (old plan-delivery) Altruist Kust…" at bounding box center [698, 372] width 1239 height 745
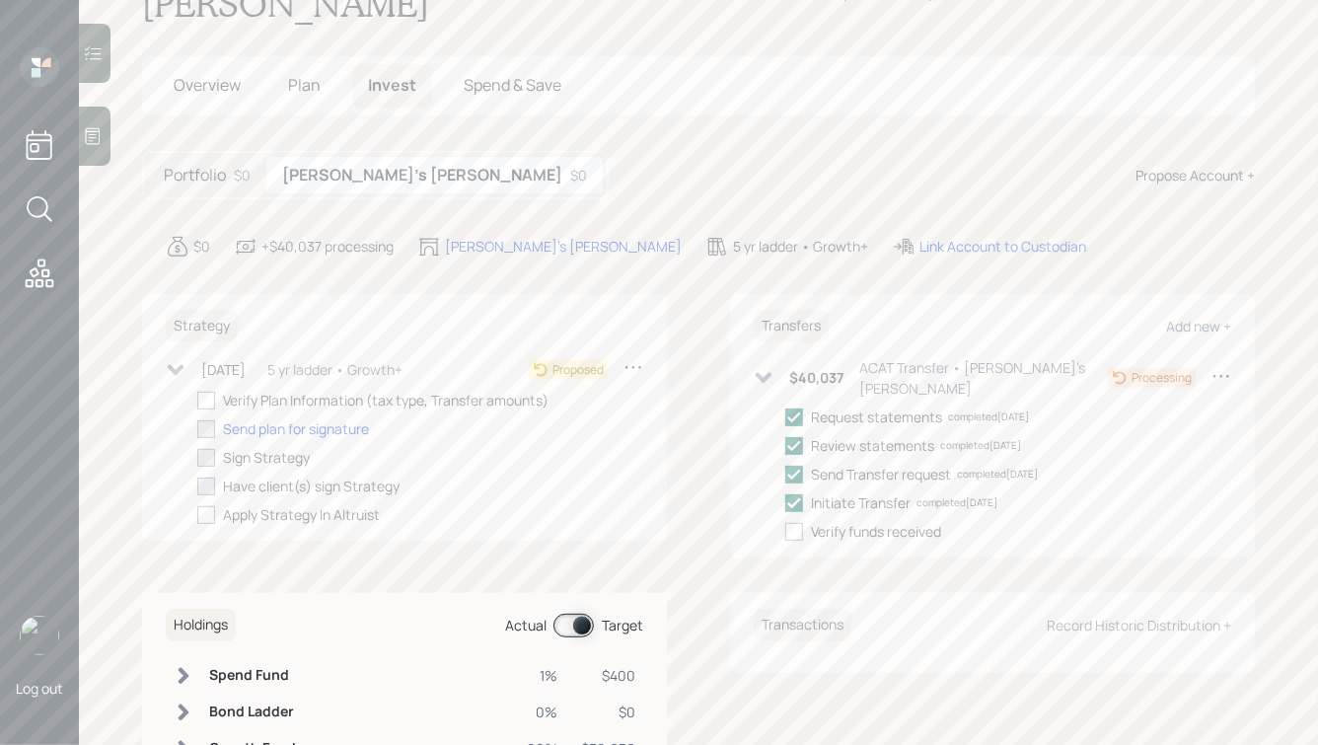
scroll to position [110, 0]
drag, startPoint x: 1290, startPoint y: 621, endPoint x: 882, endPoint y: 334, distance: 498.6
click at [882, 336] on main "[PERSON_NAME] & [PERSON_NAME] Plan Delivery • (old plan-delivery) Altruist Kust…" at bounding box center [698, 372] width 1239 height 745
click at [736, 292] on div "Transfers Add new + $40,037 ACAT Transfer • [PERSON_NAME]'s [PERSON_NAME] Proce…" at bounding box center [992, 424] width 525 height 264
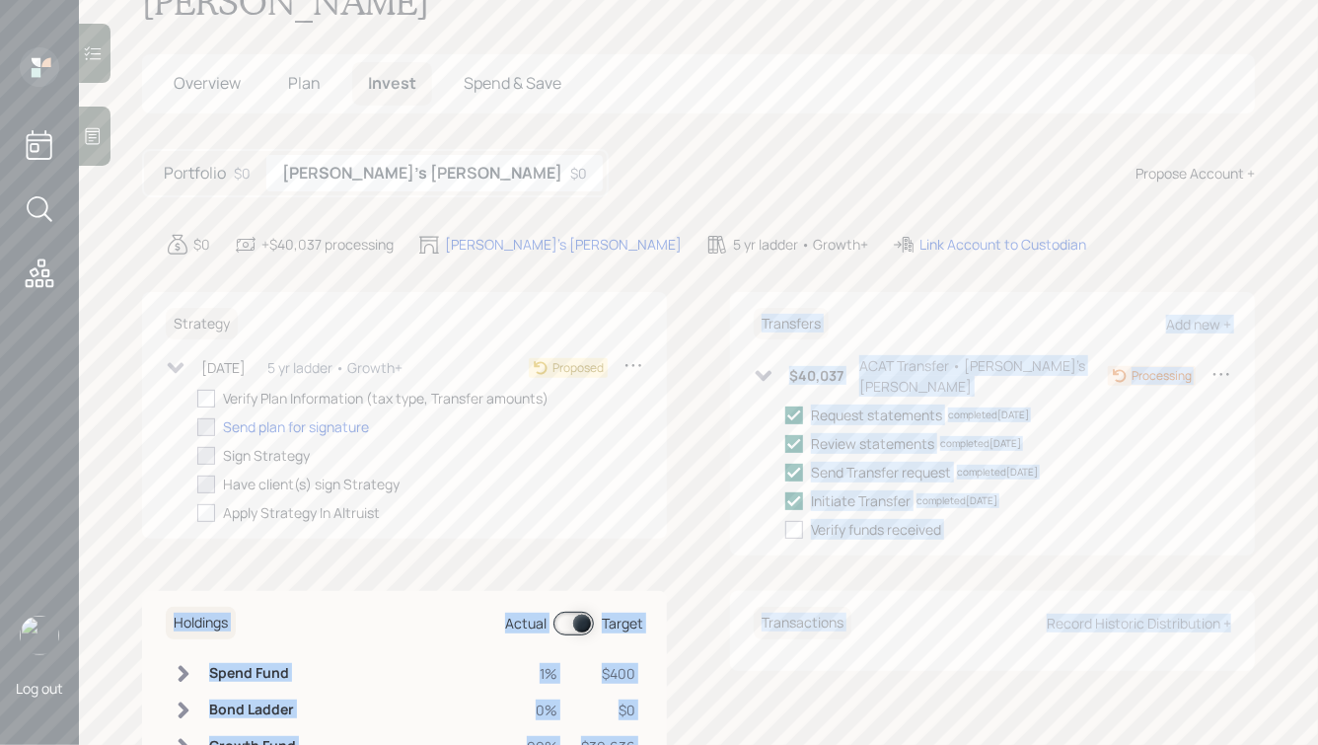
drag, startPoint x: 743, startPoint y: 255, endPoint x: 1178, endPoint y: 654, distance: 590.7
click at [1178, 654] on div "Strategy [DATE] [DATE] 11:22 AM EDT 5 yr ladder • Growth+ Proposed Verify Plan …" at bounding box center [698, 540] width 1113 height 497
click at [1178, 654] on div "Transactions Record Historic Distribution +" at bounding box center [992, 689] width 525 height 197
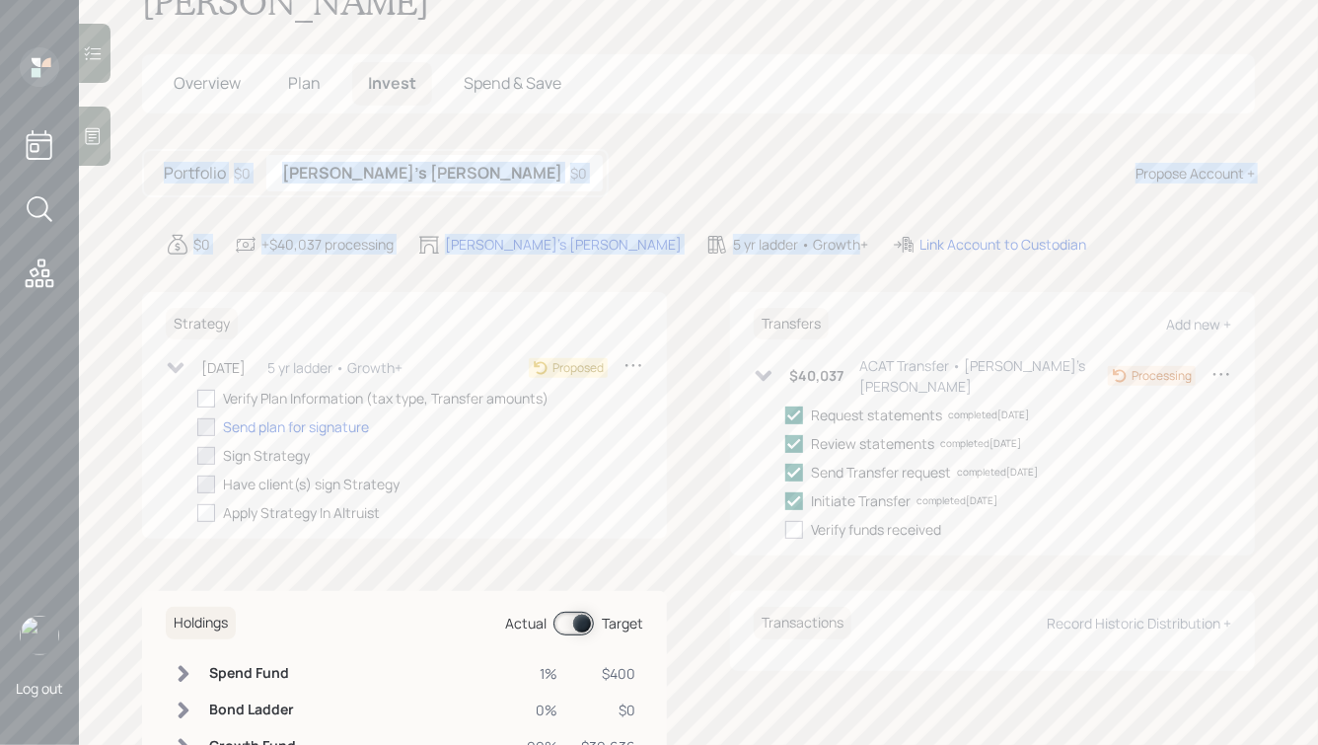
drag, startPoint x: 713, startPoint y: 205, endPoint x: 448, endPoint y: 67, distance: 299.2
click at [448, 67] on main "[PERSON_NAME] & [PERSON_NAME] Plan Delivery • (old plan-delivery) Altruist Kust…" at bounding box center [698, 372] width 1239 height 745
click at [468, 95] on main "[PERSON_NAME] & [PERSON_NAME] Plan Delivery • (old plan-delivery) Altruist Kust…" at bounding box center [698, 372] width 1239 height 745
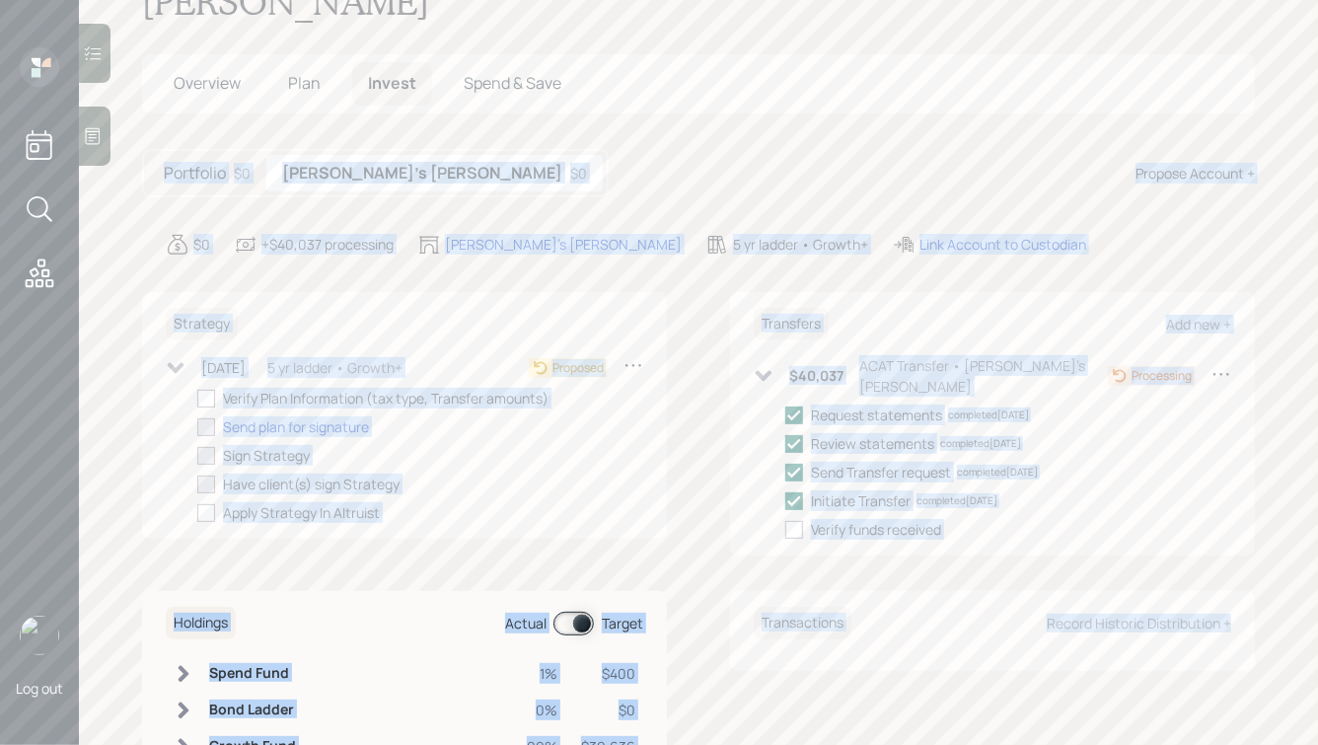
drag, startPoint x: 137, startPoint y: 94, endPoint x: 1078, endPoint y: 672, distance: 1104.5
click at [1078, 672] on main "[PERSON_NAME] & [PERSON_NAME] Plan Delivery • (old plan-delivery) Altruist Kust…" at bounding box center [698, 372] width 1239 height 745
click at [1078, 672] on div "Transactions Record Historic Distribution +" at bounding box center [992, 689] width 525 height 197
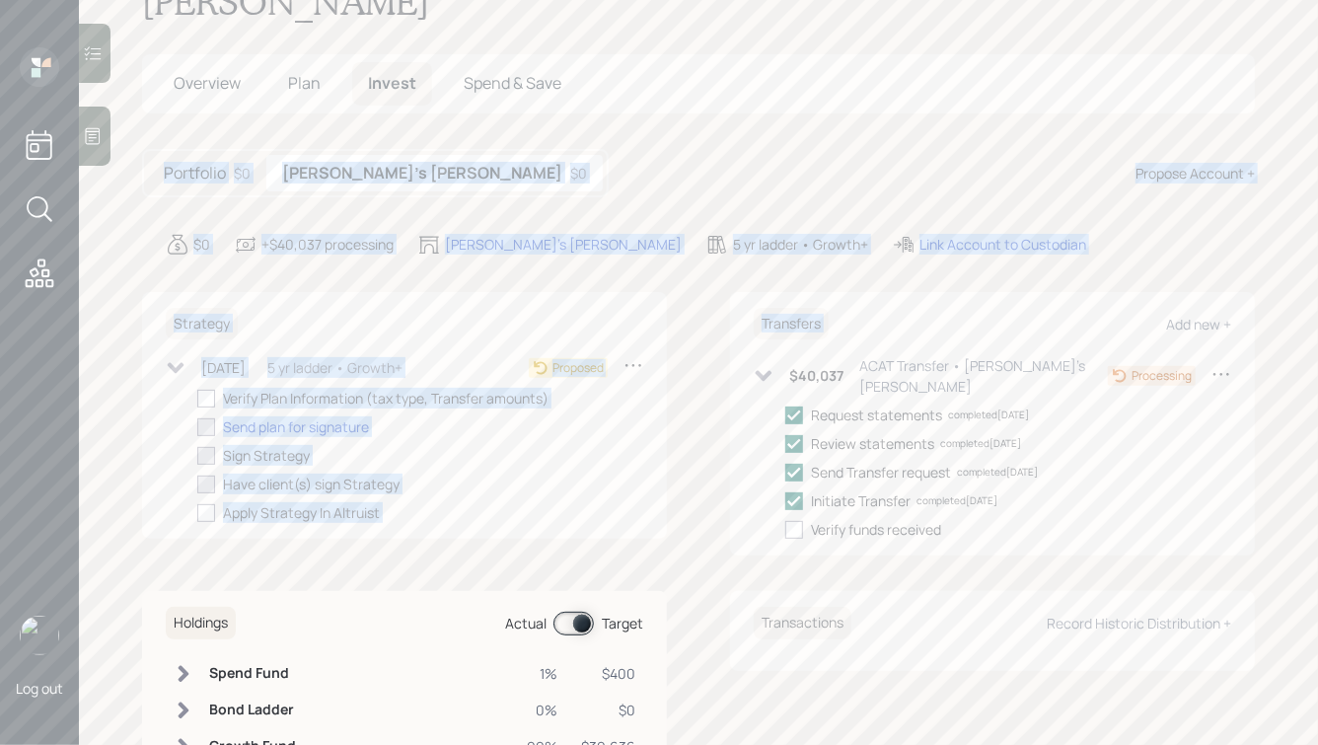
drag, startPoint x: 1022, startPoint y: 224, endPoint x: 574, endPoint y: 48, distance: 481.1
click at [575, 50] on main "[PERSON_NAME] & [PERSON_NAME] Plan Delivery • (old plan-delivery) Altruist Kust…" at bounding box center [698, 372] width 1239 height 745
click at [572, 149] on div "Portfolio $0 [PERSON_NAME]'s [PERSON_NAME] $0 Propose Account +" at bounding box center [698, 173] width 1113 height 48
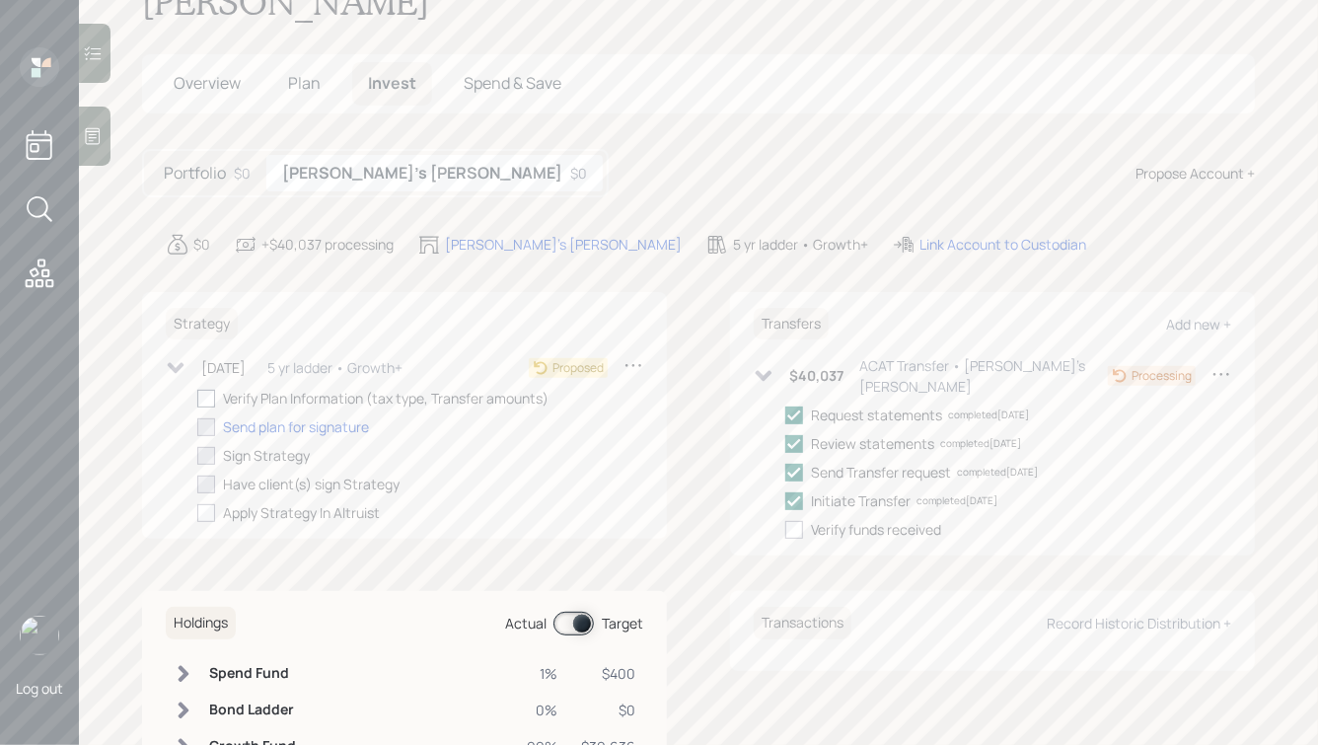
click at [205, 390] on div at bounding box center [206, 399] width 18 height 18
click at [197, 398] on input "checkbox" at bounding box center [196, 398] width 1 height 1
checkbox input "true"
click at [258, 416] on div "Send plan for signature" at bounding box center [296, 426] width 146 height 21
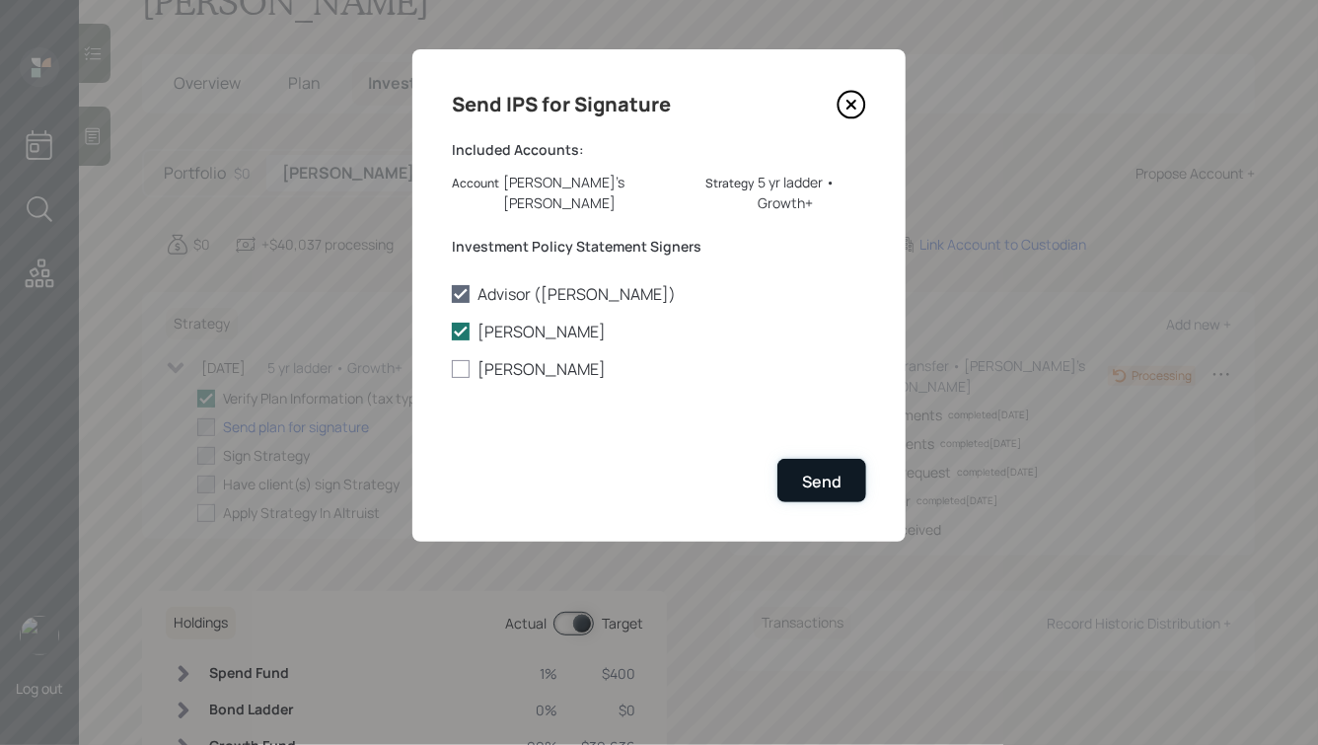
click at [827, 471] on div "Send" at bounding box center [821, 482] width 39 height 22
checkbox input "true"
